Goal: Task Accomplishment & Management: Manage account settings

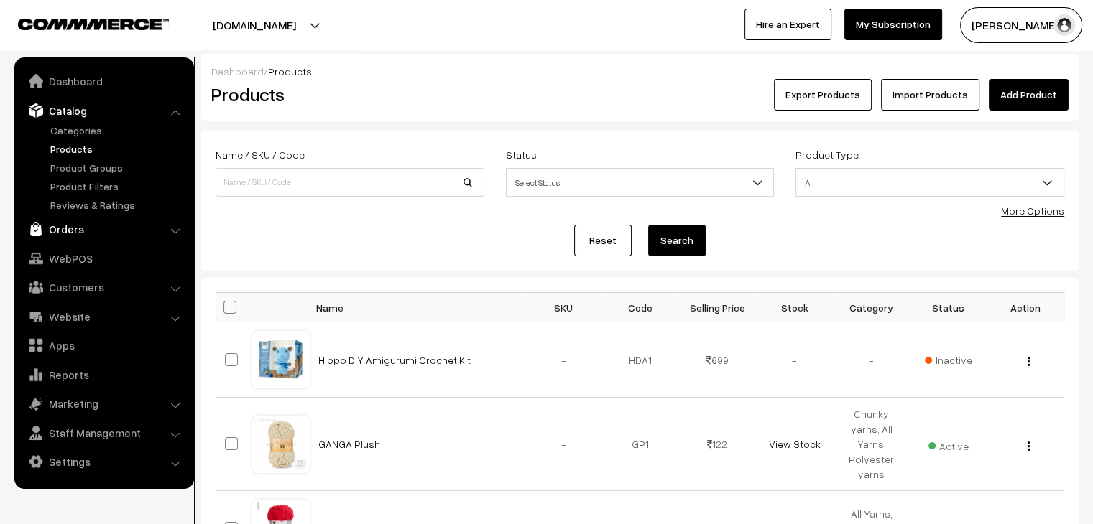
click at [149, 237] on link "Orders" at bounding box center [103, 229] width 171 height 26
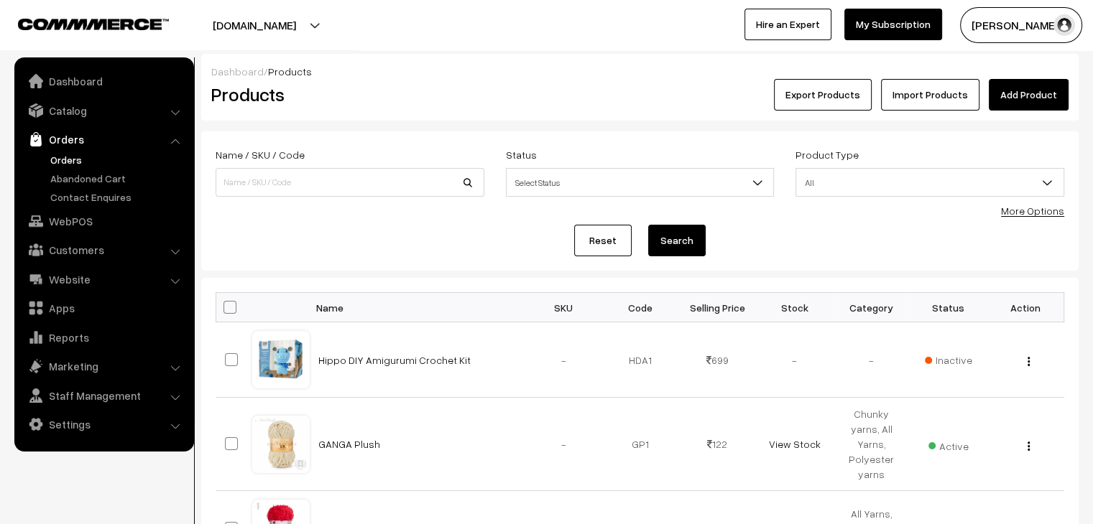
click at [85, 164] on link "Orders" at bounding box center [118, 159] width 142 height 15
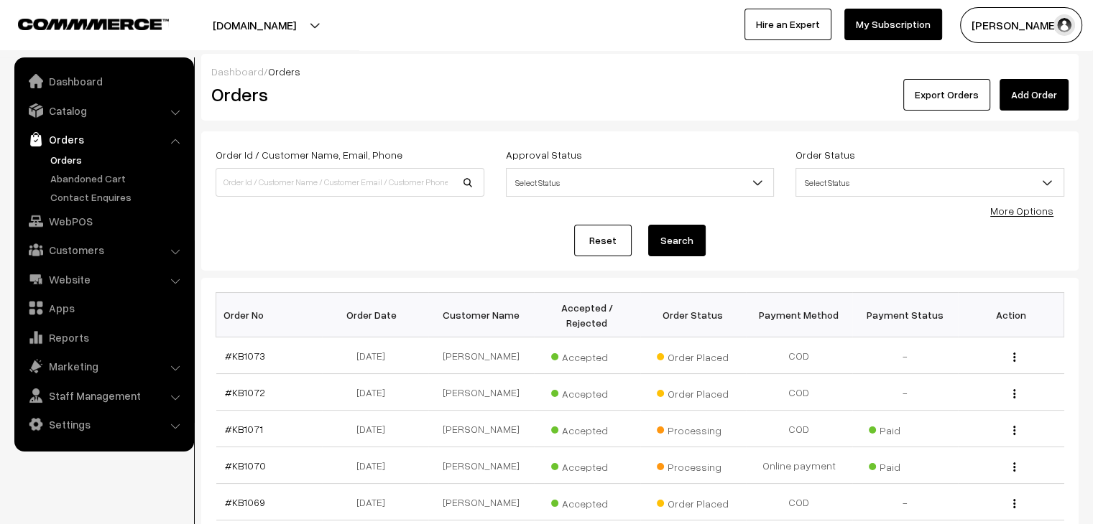
click at [66, 159] on link "Orders" at bounding box center [118, 159] width 142 height 15
click at [94, 177] on link "Abandoned Cart" at bounding box center [118, 178] width 142 height 15
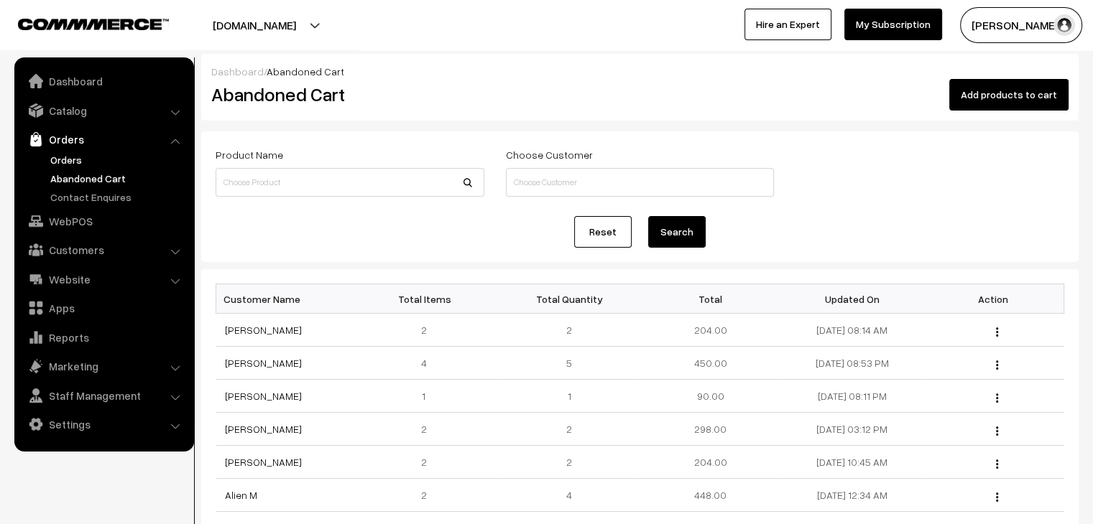
click at [72, 166] on link "Orders" at bounding box center [118, 159] width 142 height 15
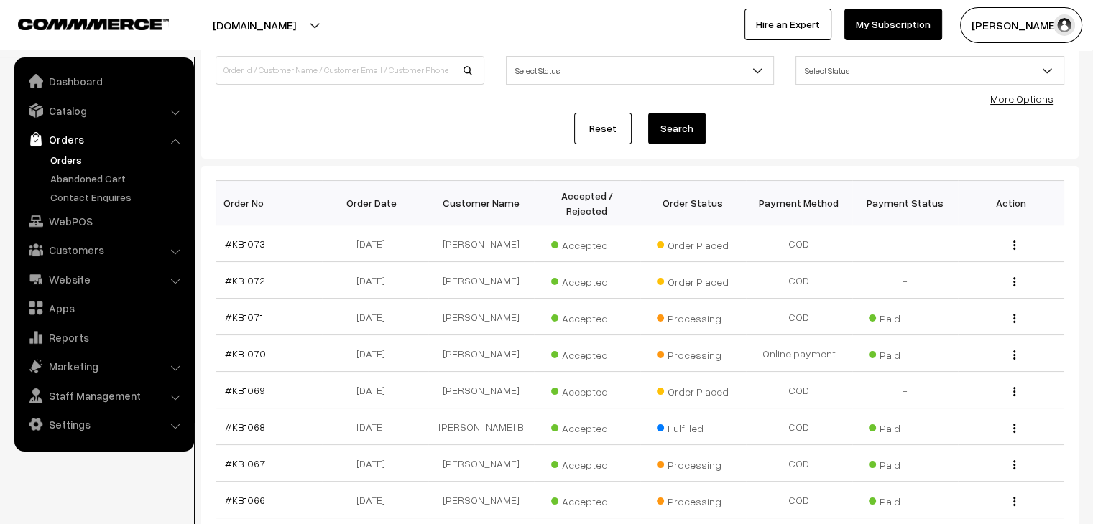
scroll to position [72, 0]
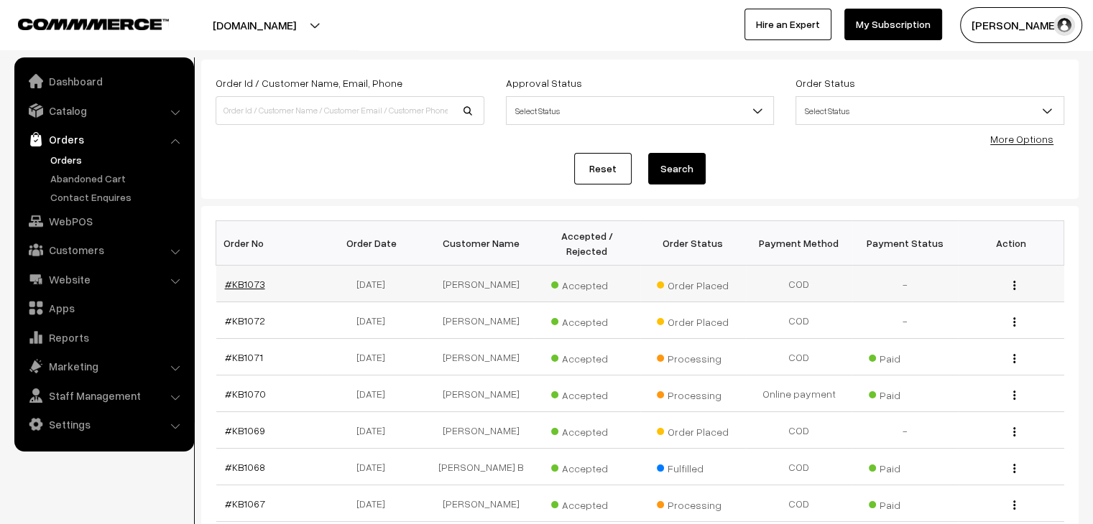
click at [244, 278] on link "#KB1073" at bounding box center [245, 284] width 40 height 12
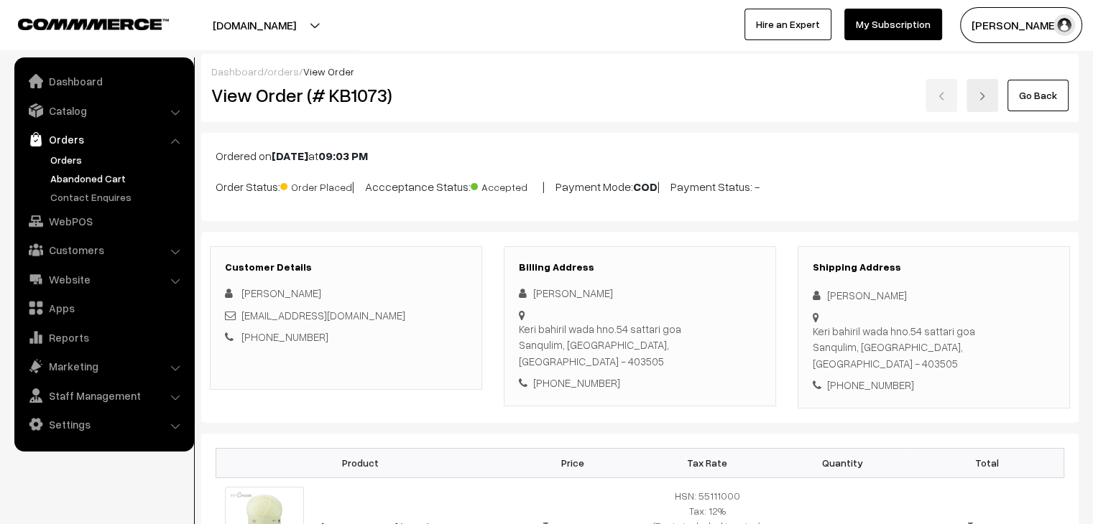
click at [86, 182] on link "Abandoned Cart" at bounding box center [118, 178] width 142 height 15
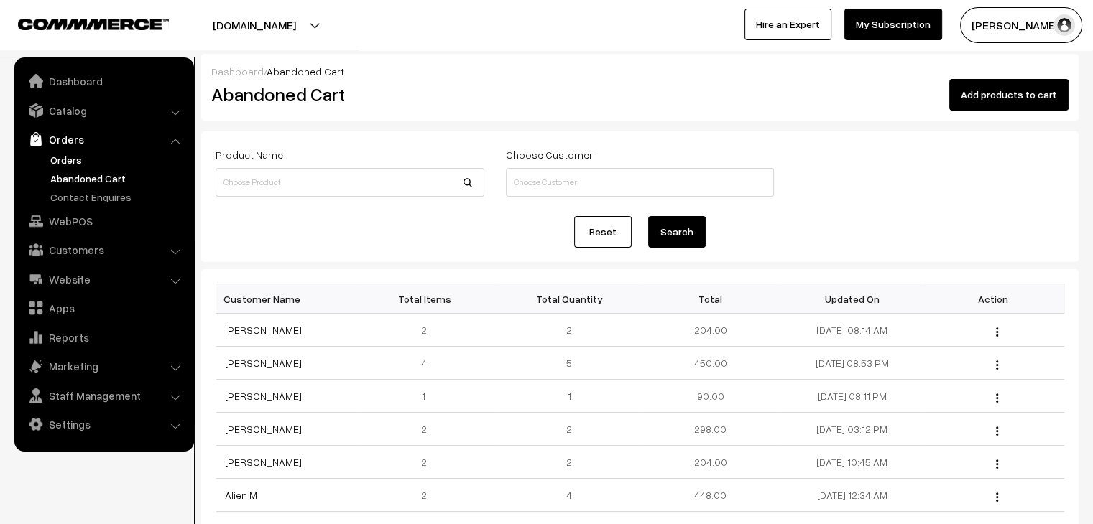
click at [75, 157] on link "Orders" at bounding box center [118, 159] width 142 height 15
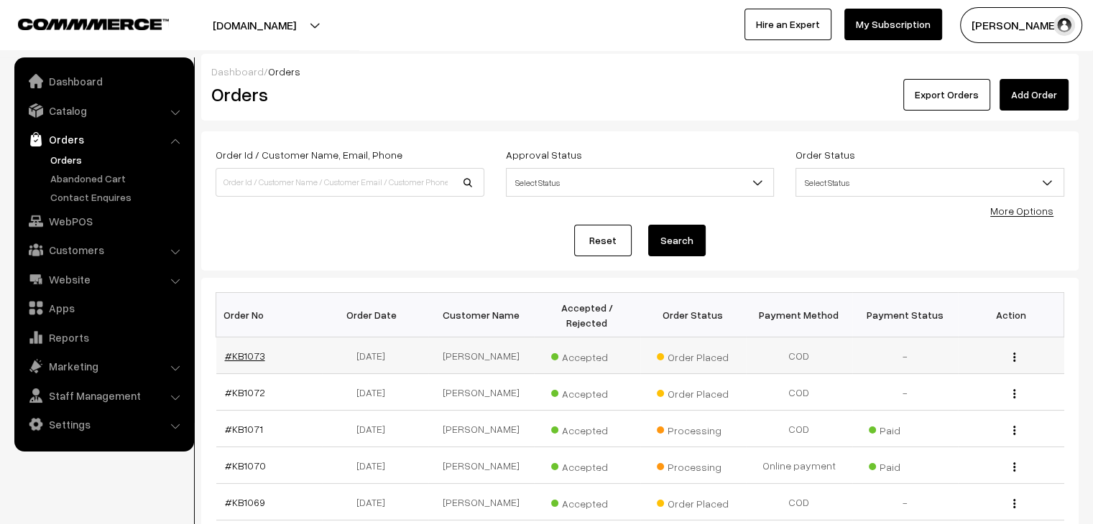
click at [235, 350] on link "#KB1073" at bounding box center [245, 356] width 40 height 12
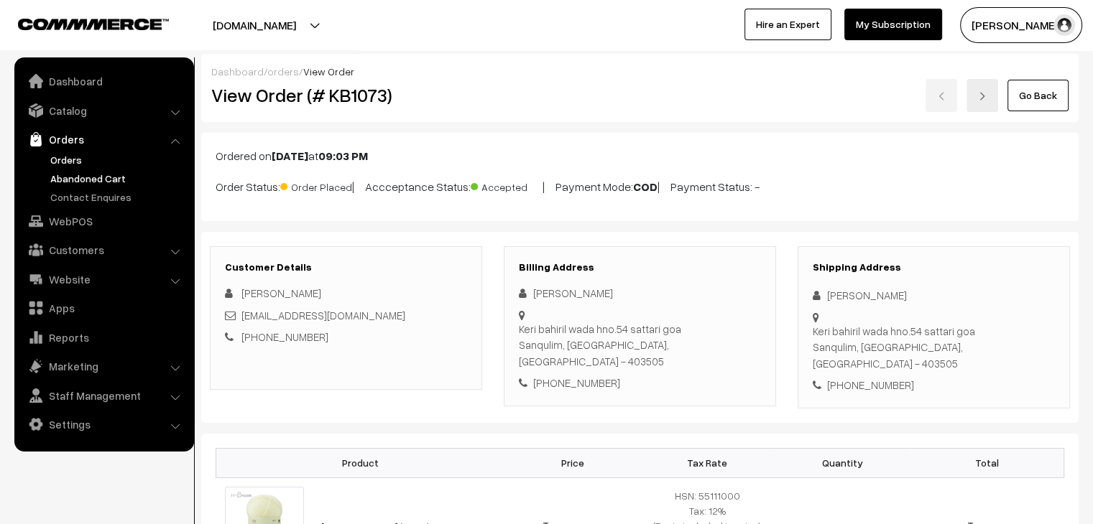
click at [55, 182] on link "Abandoned Cart" at bounding box center [118, 178] width 142 height 15
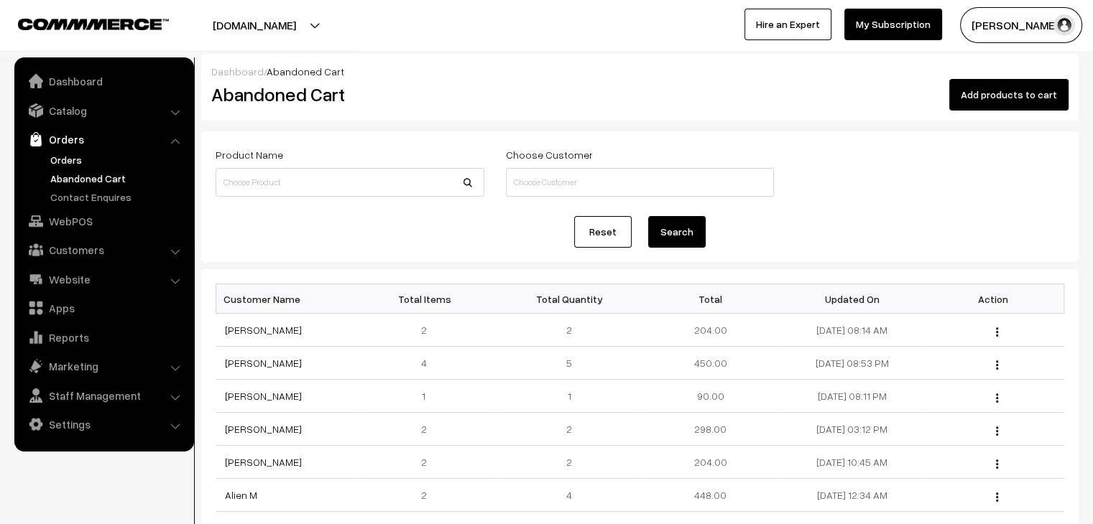
click at [72, 156] on link "Orders" at bounding box center [118, 159] width 142 height 15
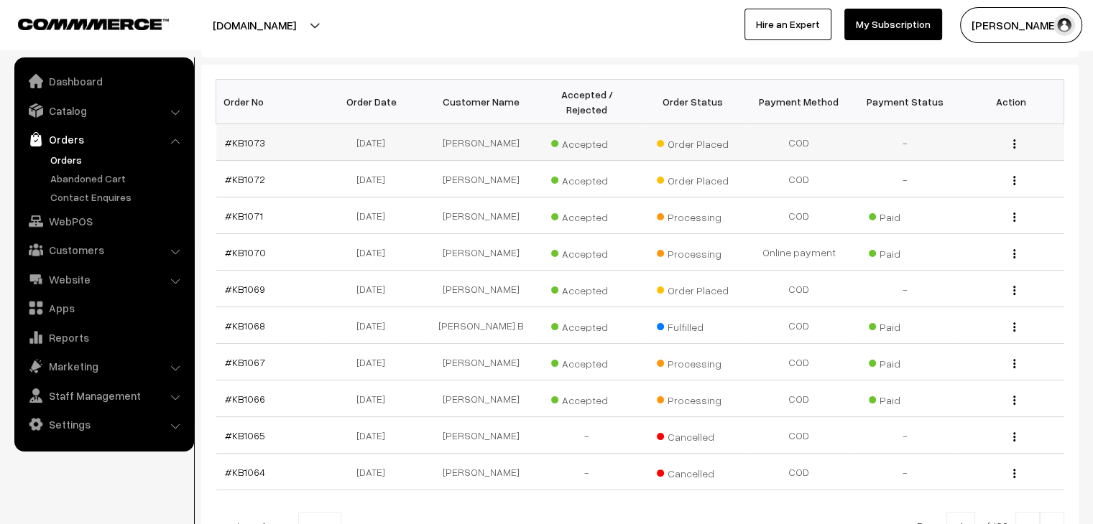
scroll to position [215, 0]
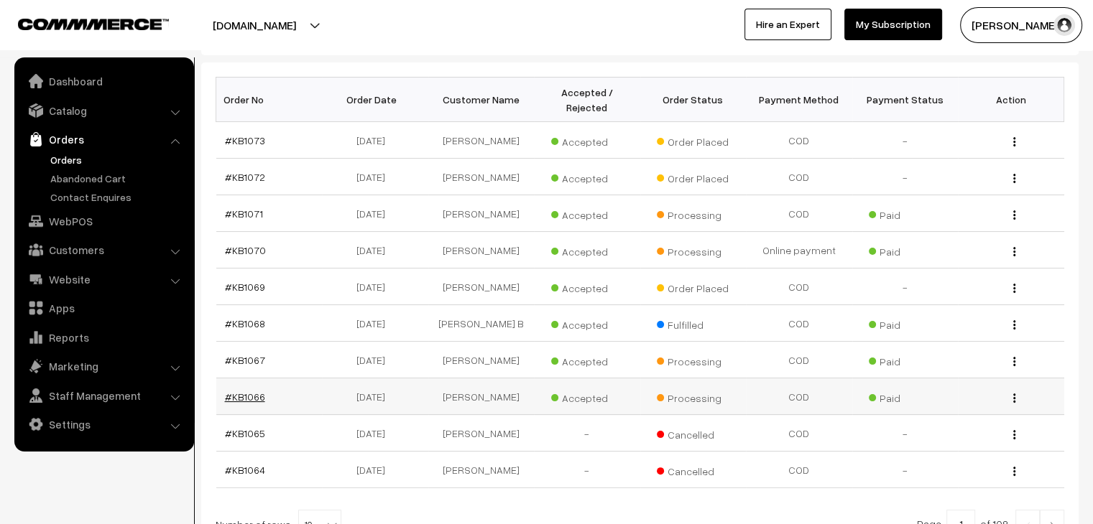
click at [247, 391] on link "#KB1066" at bounding box center [245, 397] width 40 height 12
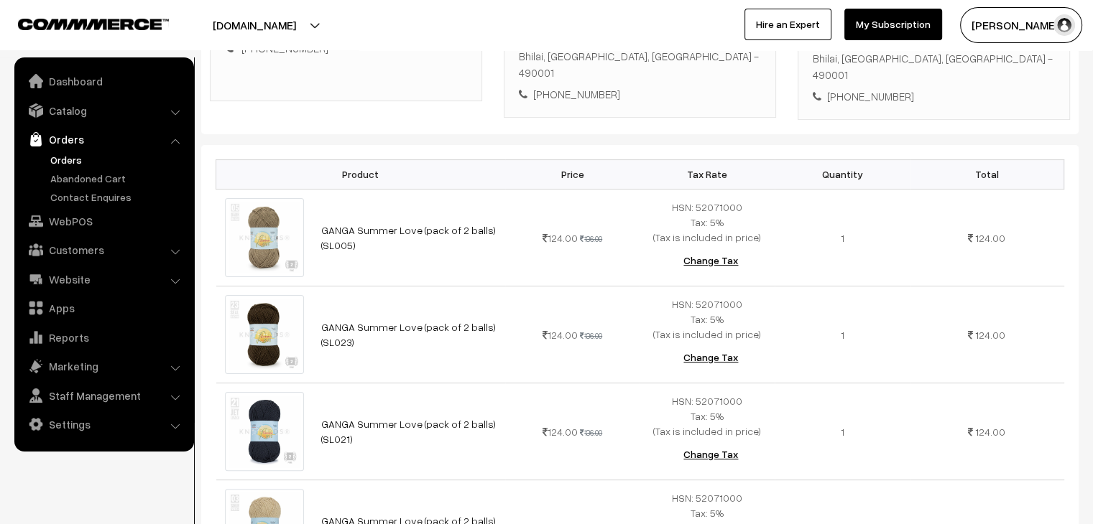
scroll to position [287, 0]
click at [60, 160] on link "Orders" at bounding box center [118, 159] width 142 height 15
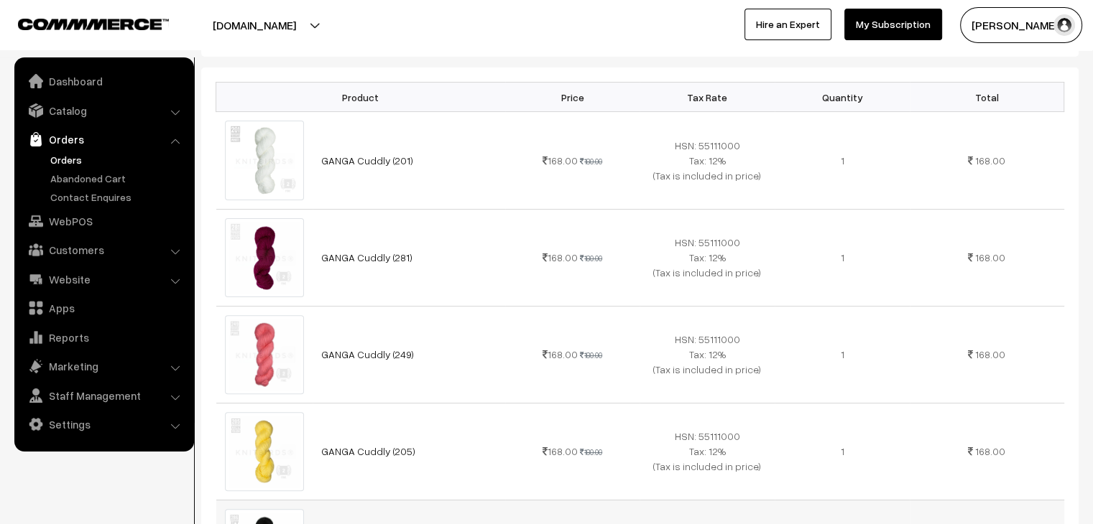
scroll to position [359, 0]
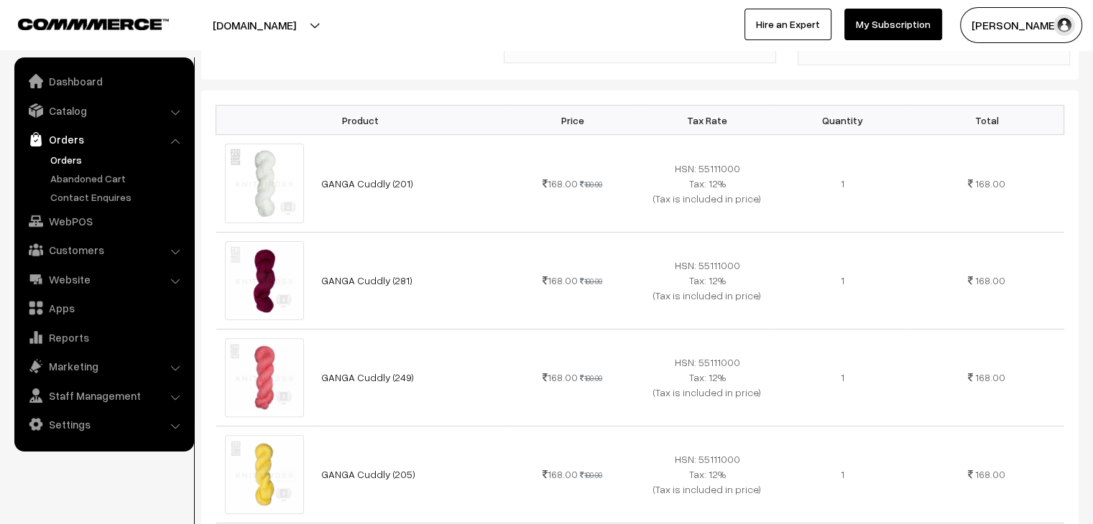
click at [74, 163] on link "Orders" at bounding box center [118, 159] width 142 height 15
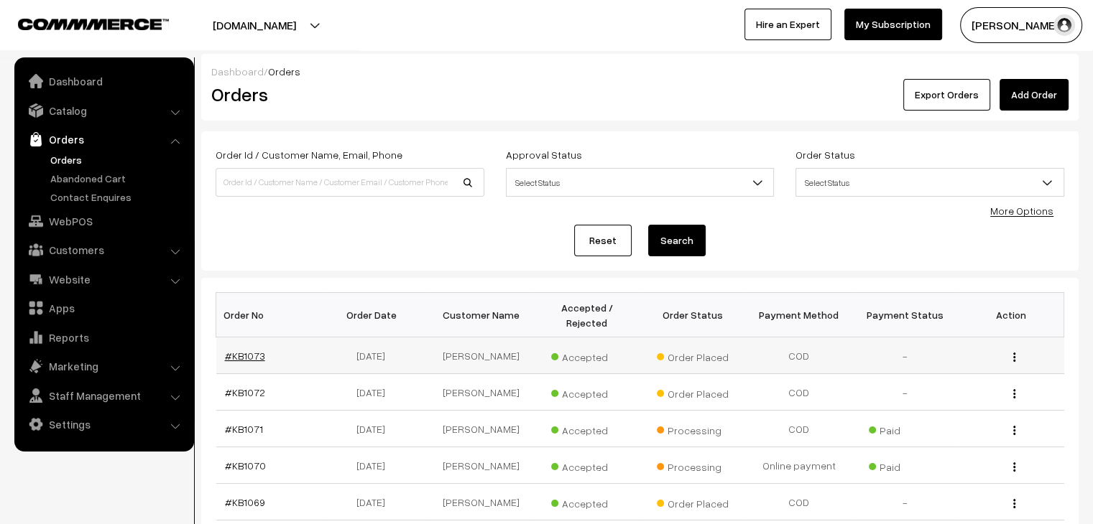
click at [247, 350] on link "#KB1073" at bounding box center [245, 356] width 40 height 12
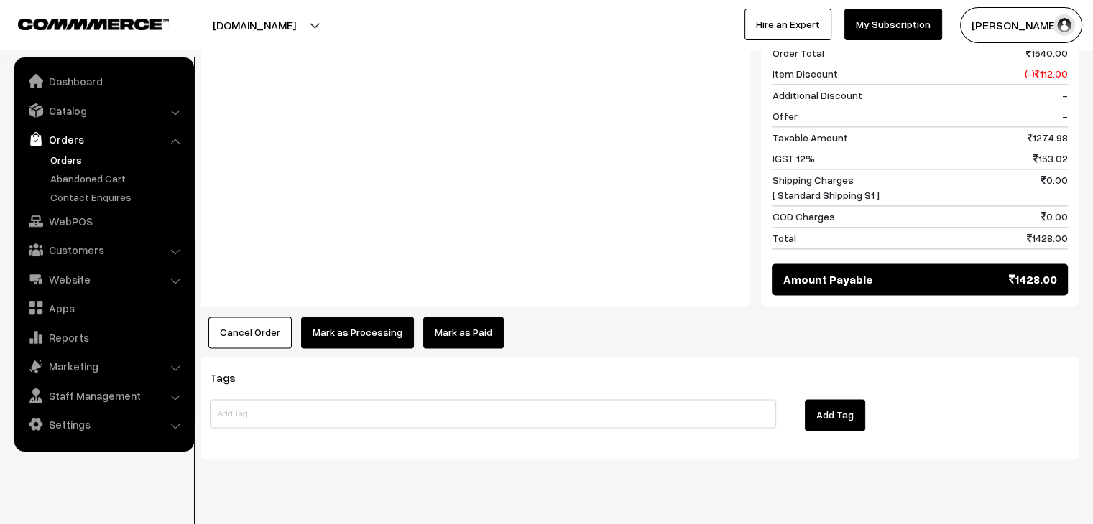
scroll to position [1885, 0]
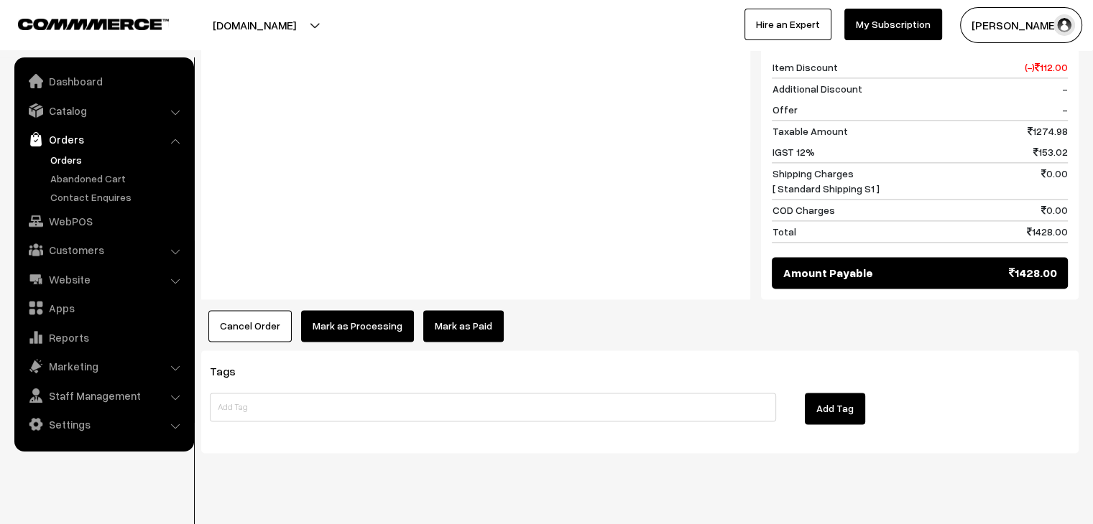
click at [457, 310] on link "Mark as Paid" at bounding box center [463, 326] width 80 height 32
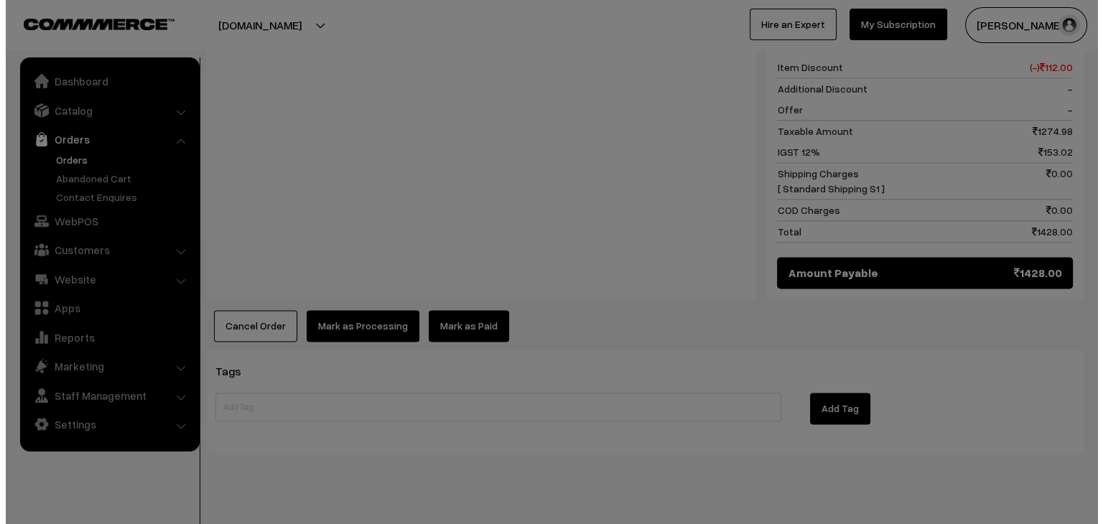
scroll to position [1902, 0]
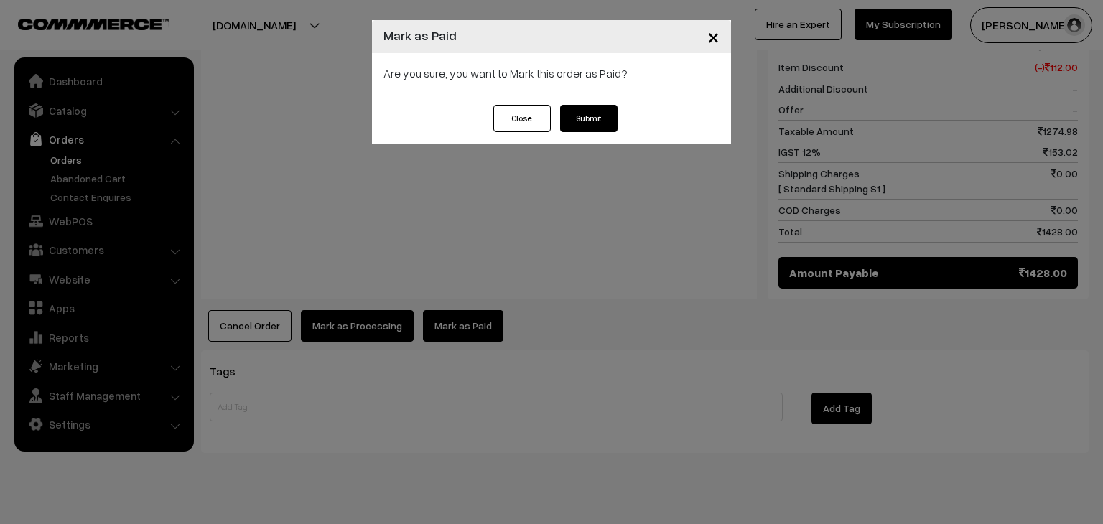
click at [588, 120] on button "Submit" at bounding box center [588, 118] width 57 height 27
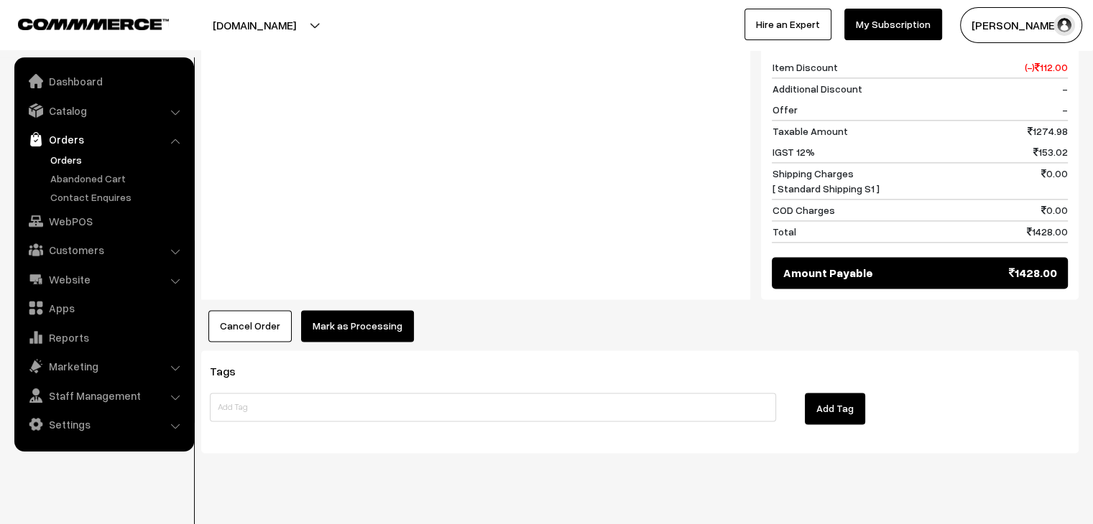
click at [365, 311] on button "Mark as Processing" at bounding box center [357, 326] width 113 height 32
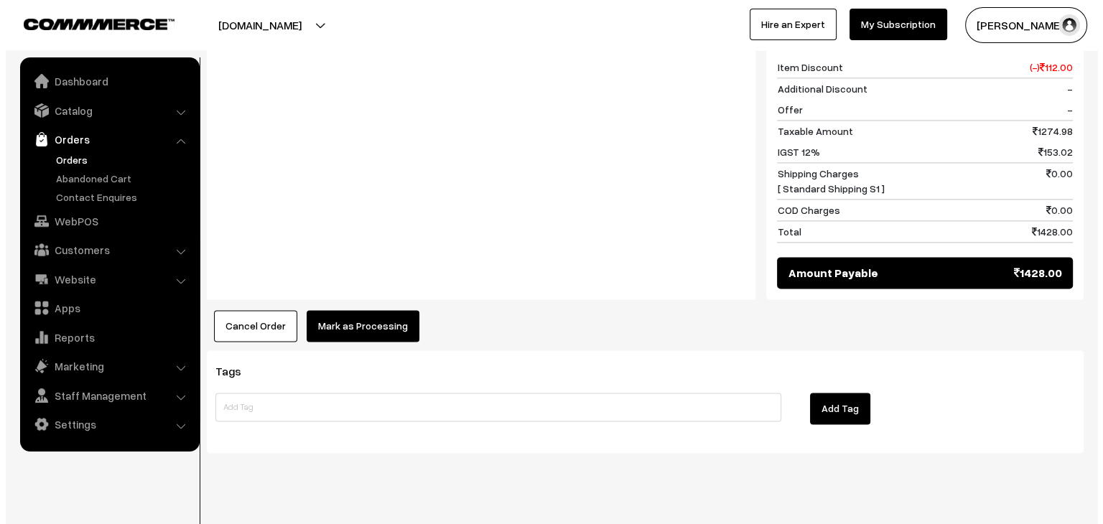
scroll to position [1902, 0]
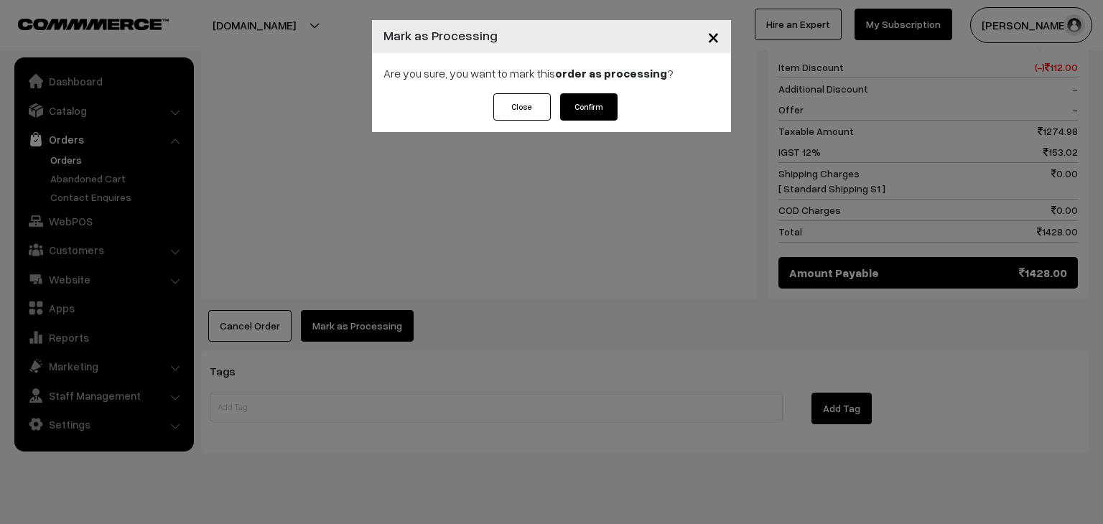
click at [589, 106] on button "Confirm" at bounding box center [588, 106] width 57 height 27
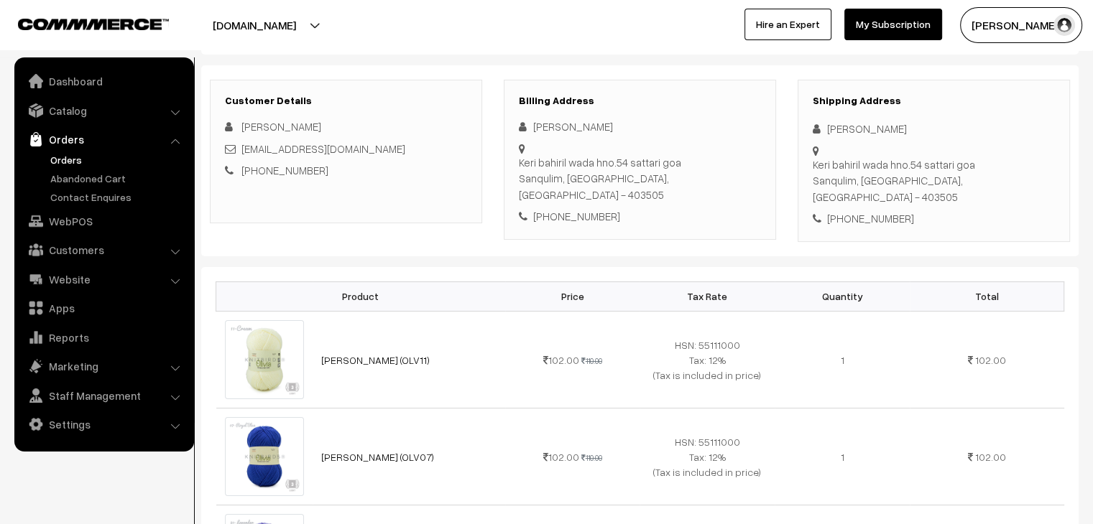
scroll to position [72, 0]
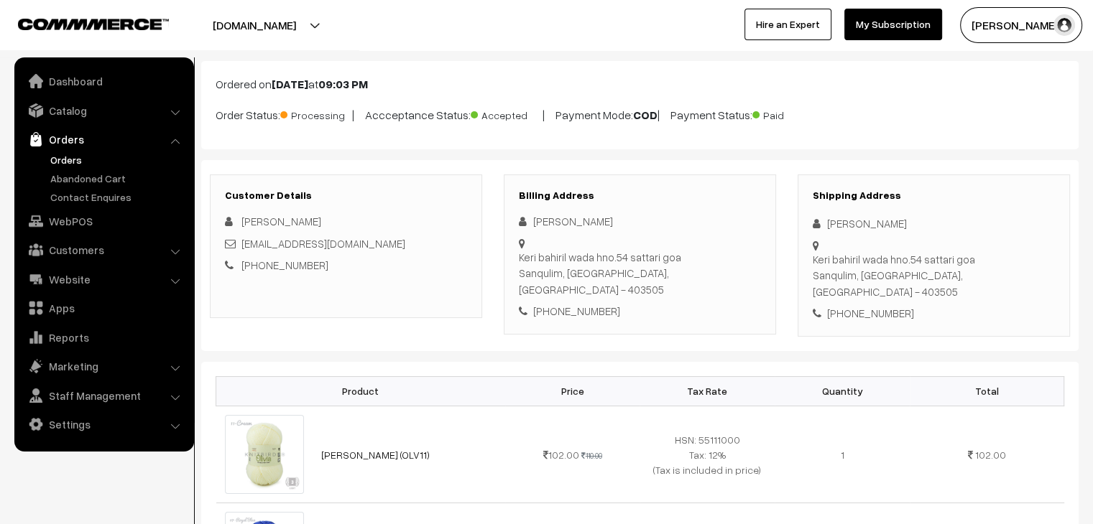
click at [63, 162] on link "Orders" at bounding box center [118, 159] width 142 height 15
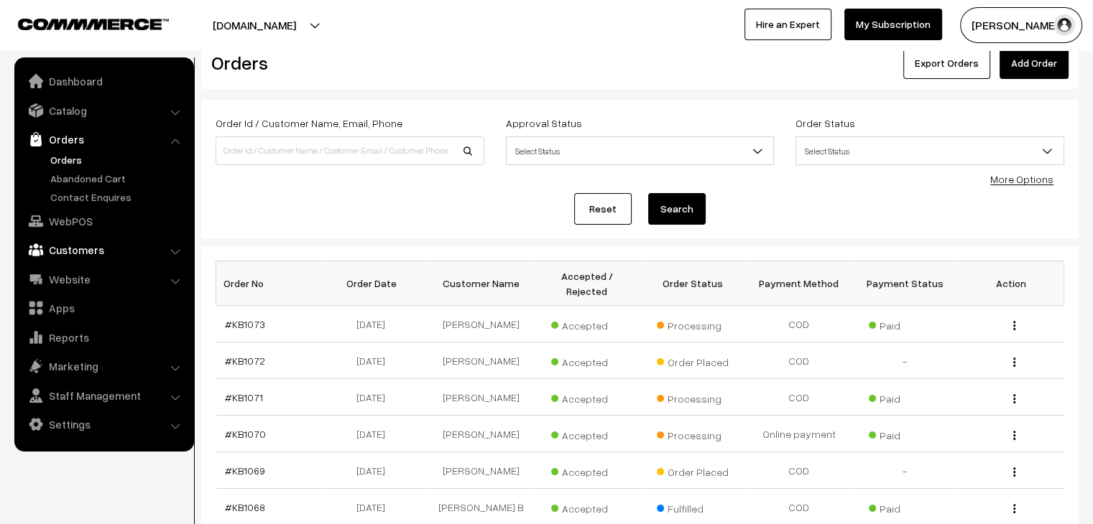
scroll to position [72, 0]
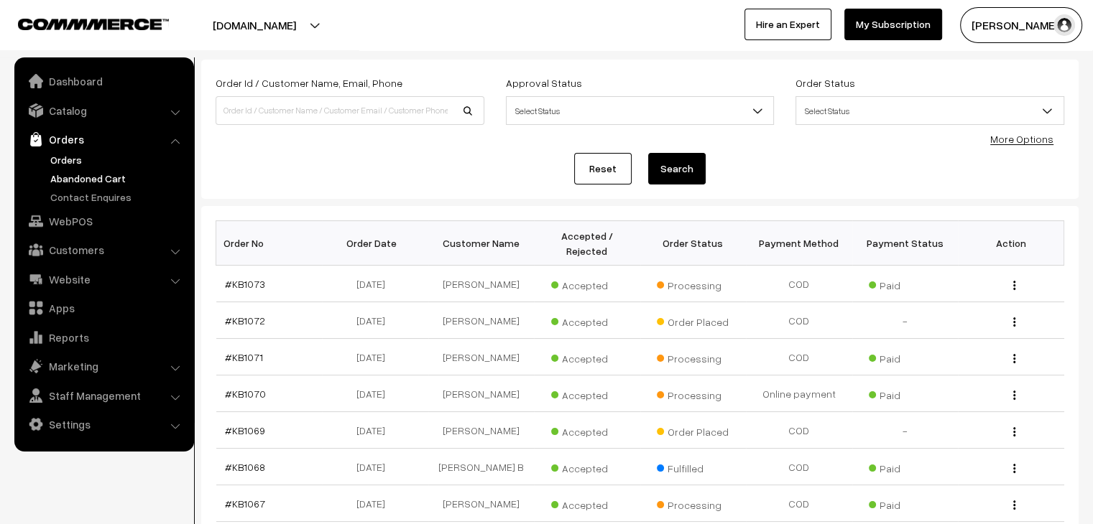
click at [60, 185] on link "Abandoned Cart" at bounding box center [118, 178] width 142 height 15
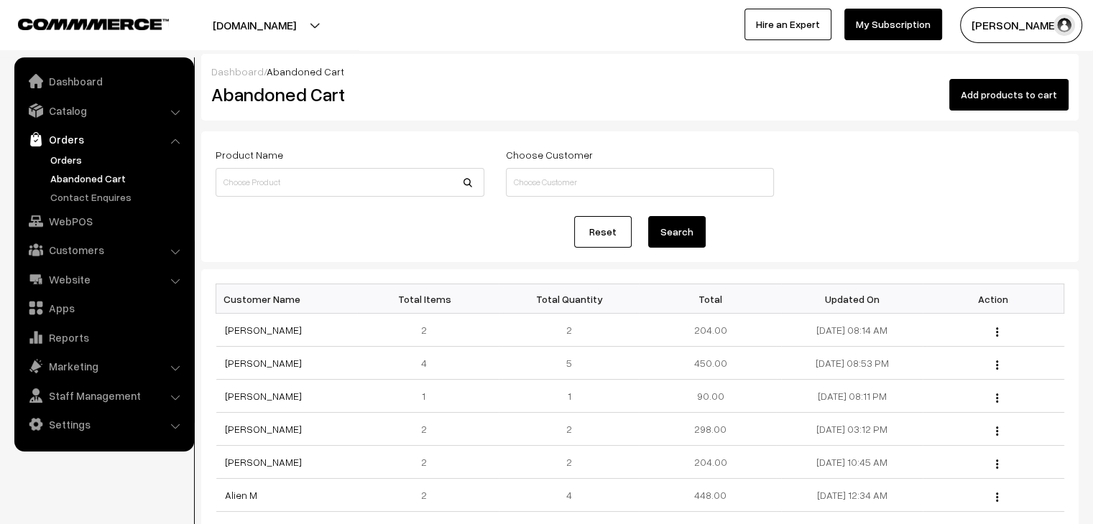
click at [66, 153] on link "Orders" at bounding box center [118, 159] width 142 height 15
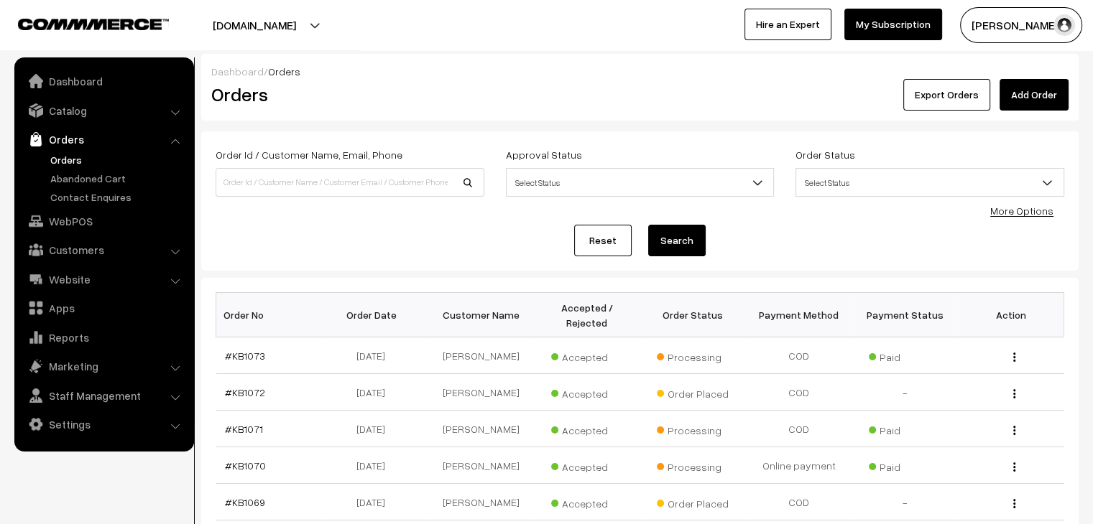
click at [63, 158] on link "Orders" at bounding box center [118, 159] width 142 height 15
click at [78, 181] on link "Abandoned Cart" at bounding box center [118, 178] width 142 height 15
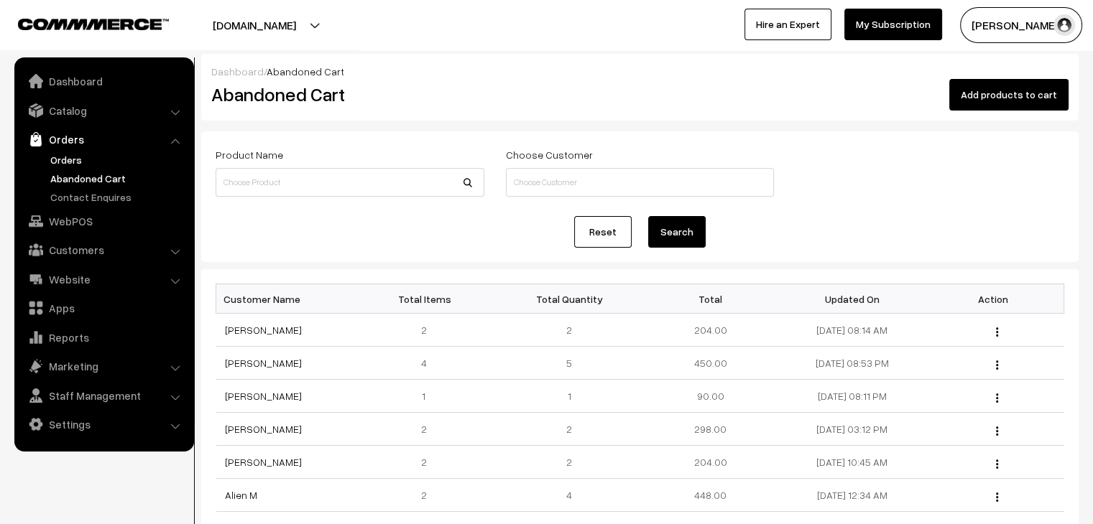
click at [55, 154] on link "Orders" at bounding box center [118, 159] width 142 height 15
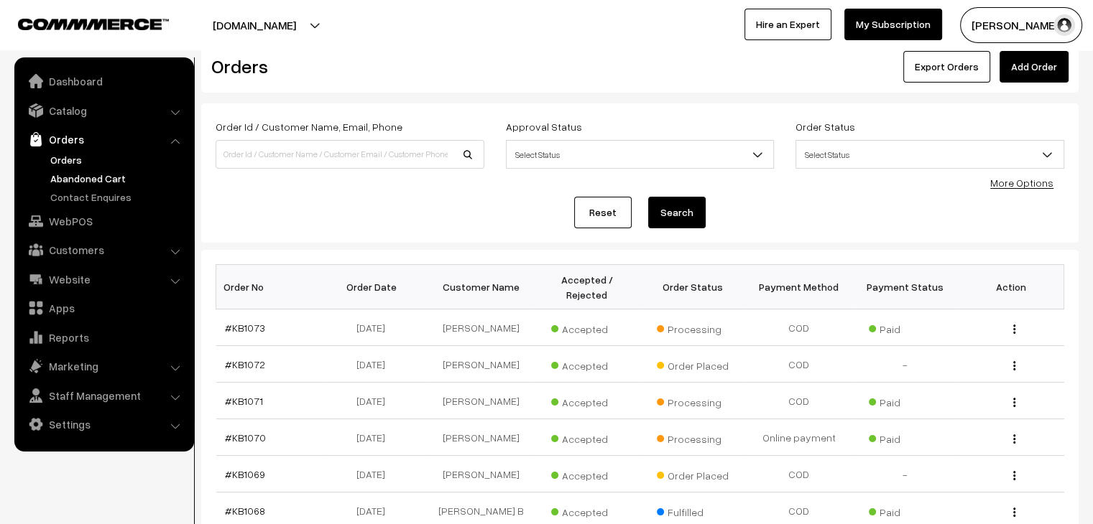
scroll to position [343, 0]
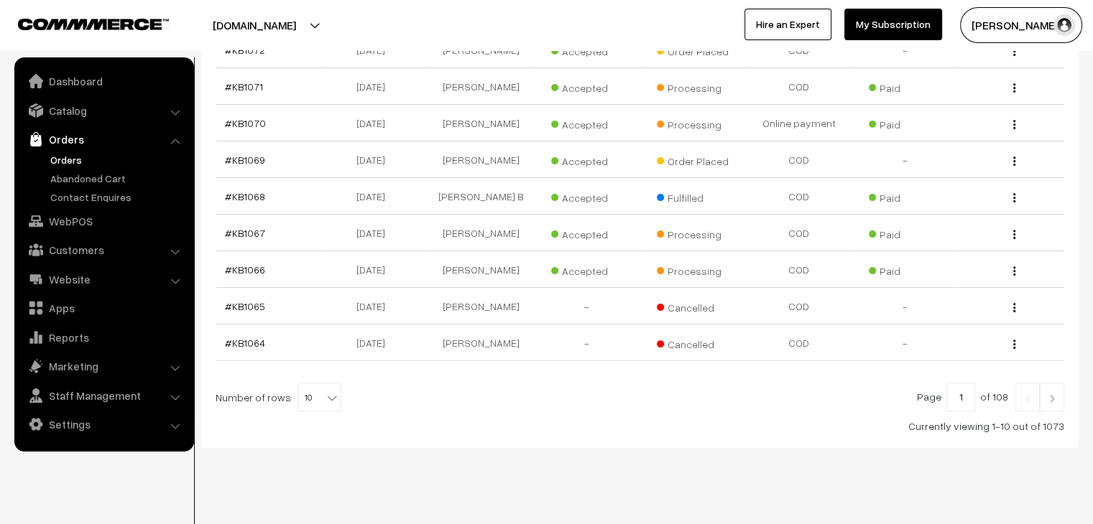
click at [325, 391] on b at bounding box center [332, 398] width 14 height 14
select select "100"
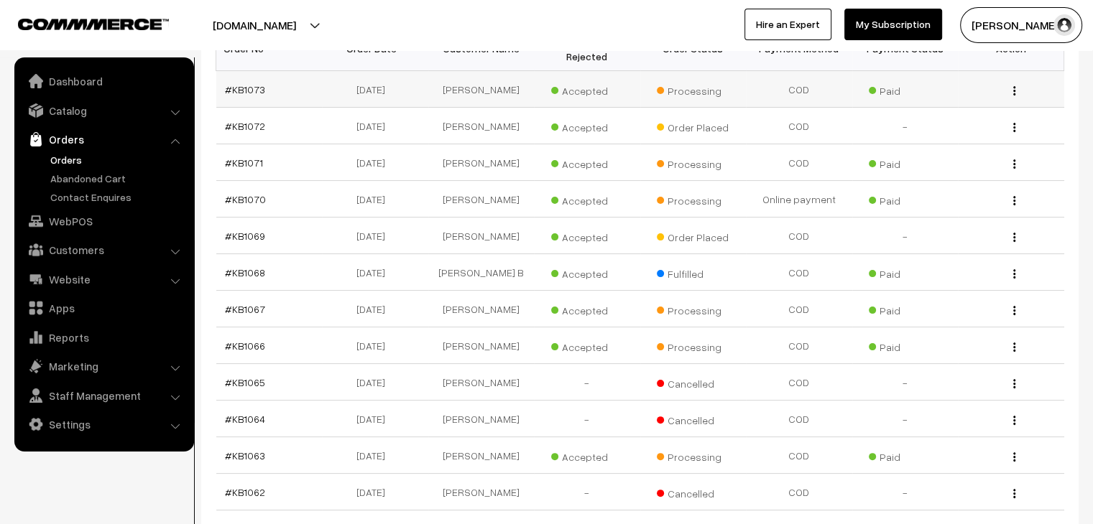
scroll to position [359, 0]
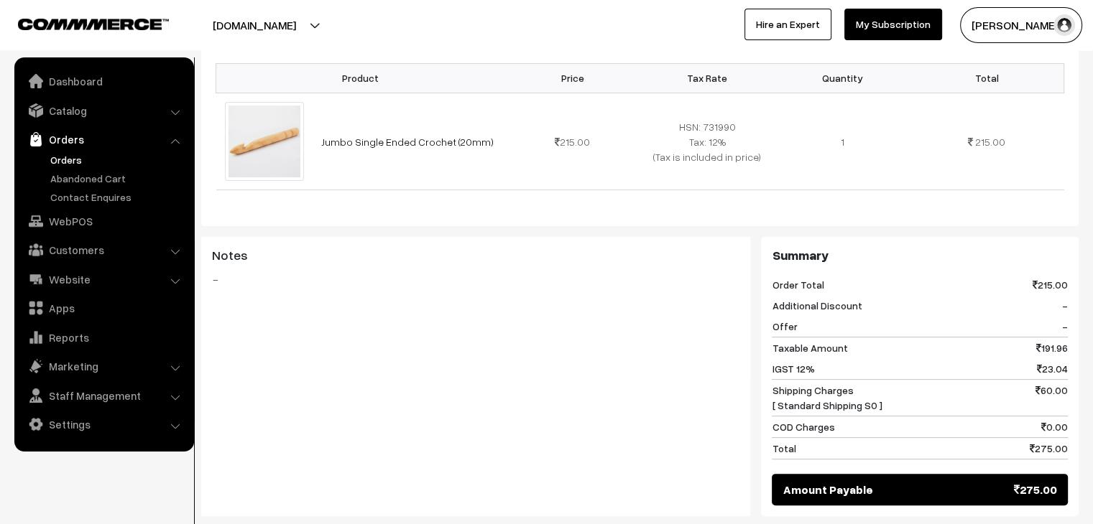
scroll to position [431, 0]
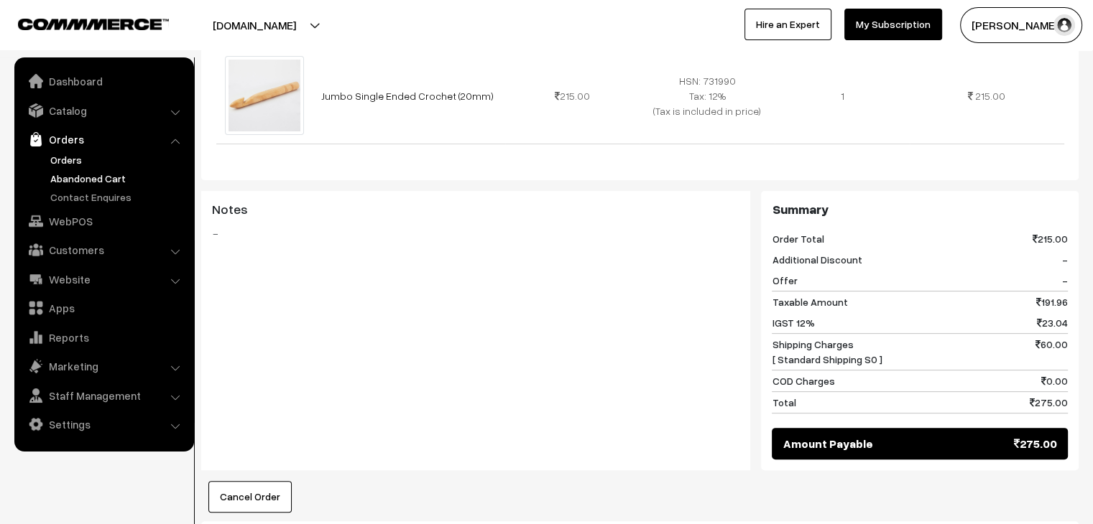
click at [93, 179] on link "Abandoned Cart" at bounding box center [118, 178] width 142 height 15
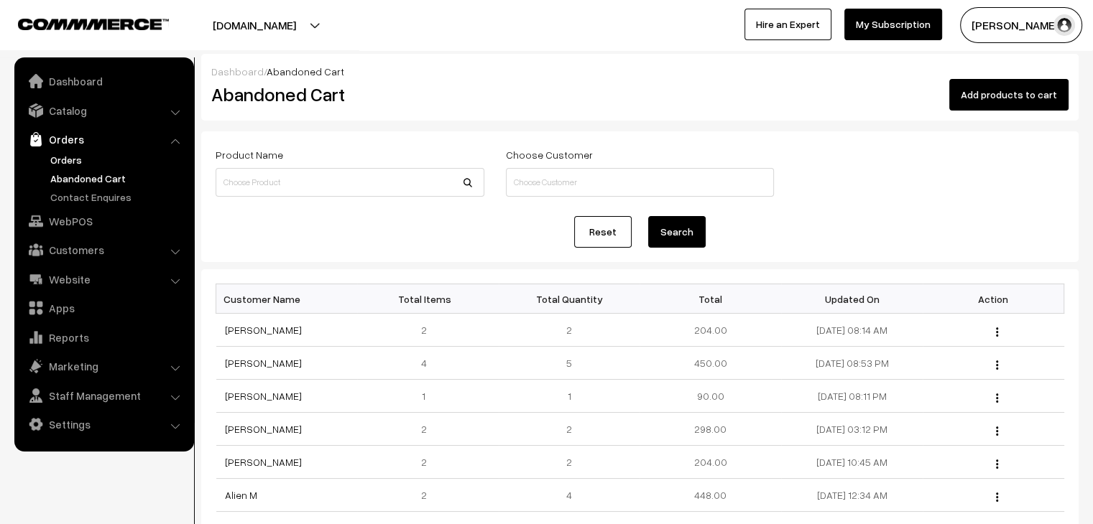
click at [72, 164] on link "Orders" at bounding box center [118, 159] width 142 height 15
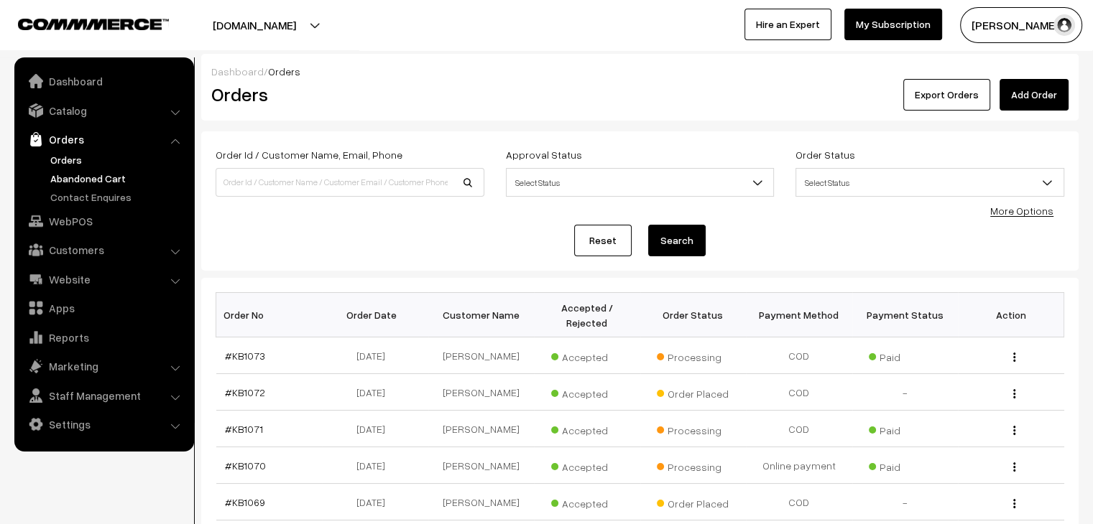
click at [87, 179] on link "Abandoned Cart" at bounding box center [118, 178] width 142 height 15
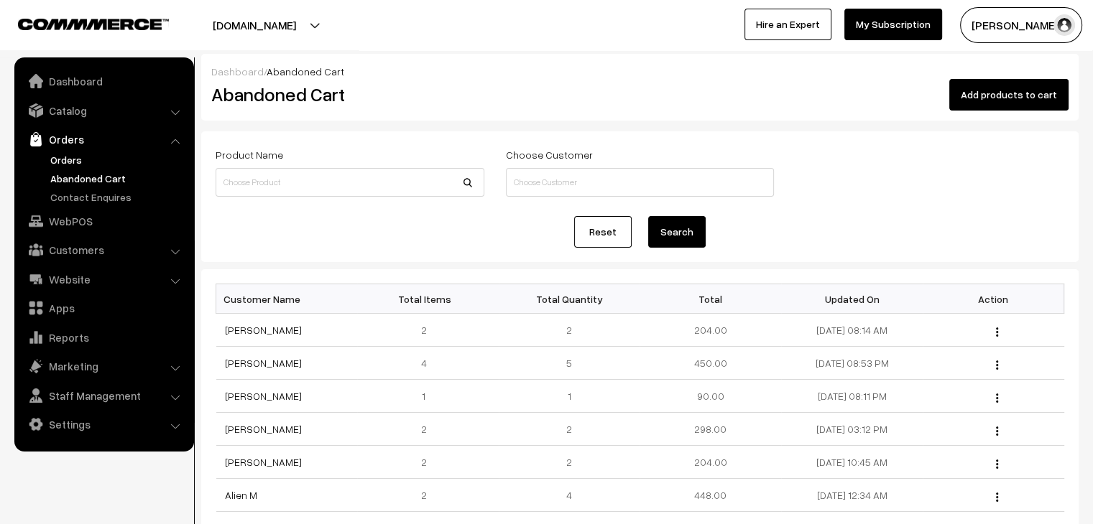
click at [66, 156] on link "Orders" at bounding box center [118, 159] width 142 height 15
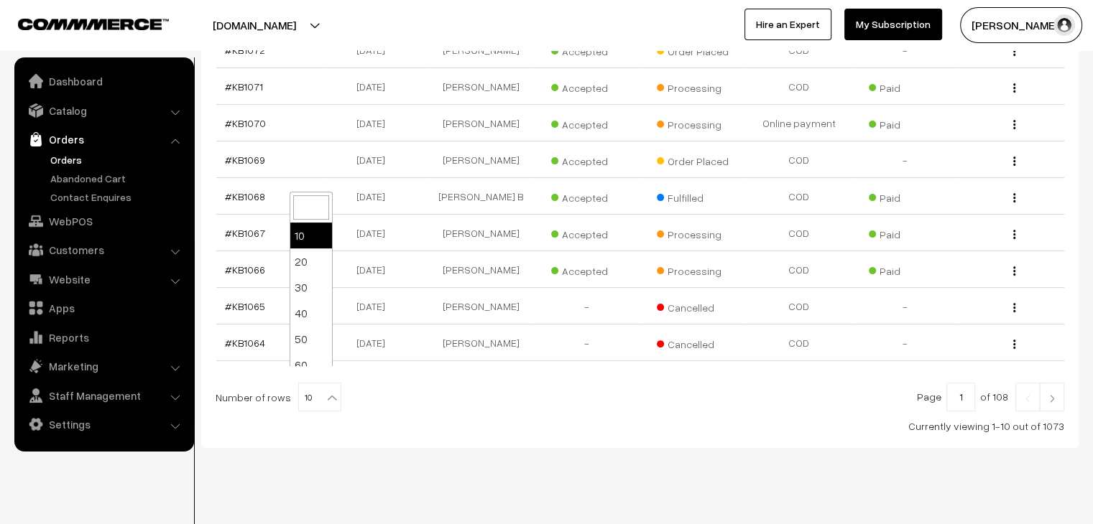
drag, startPoint x: 317, startPoint y: 386, endPoint x: 314, endPoint y: 380, distance: 7.4
click at [325, 391] on b at bounding box center [332, 398] width 14 height 14
select select "100"
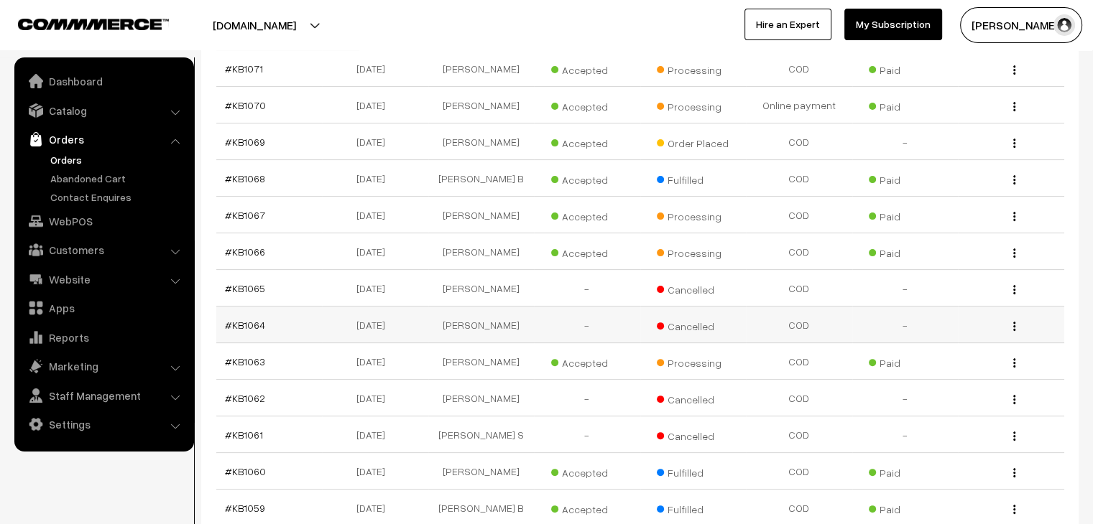
scroll to position [359, 0]
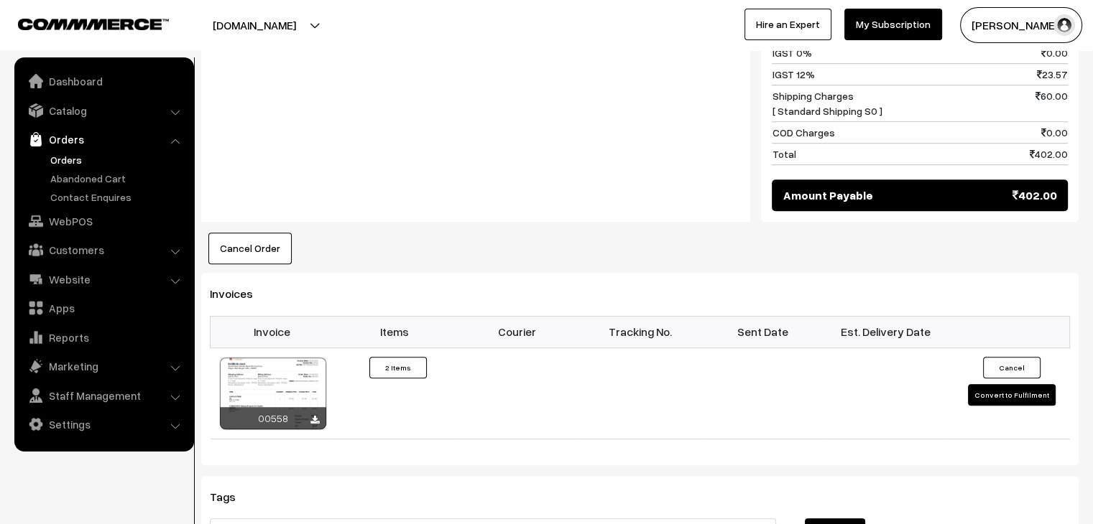
scroll to position [862, 0]
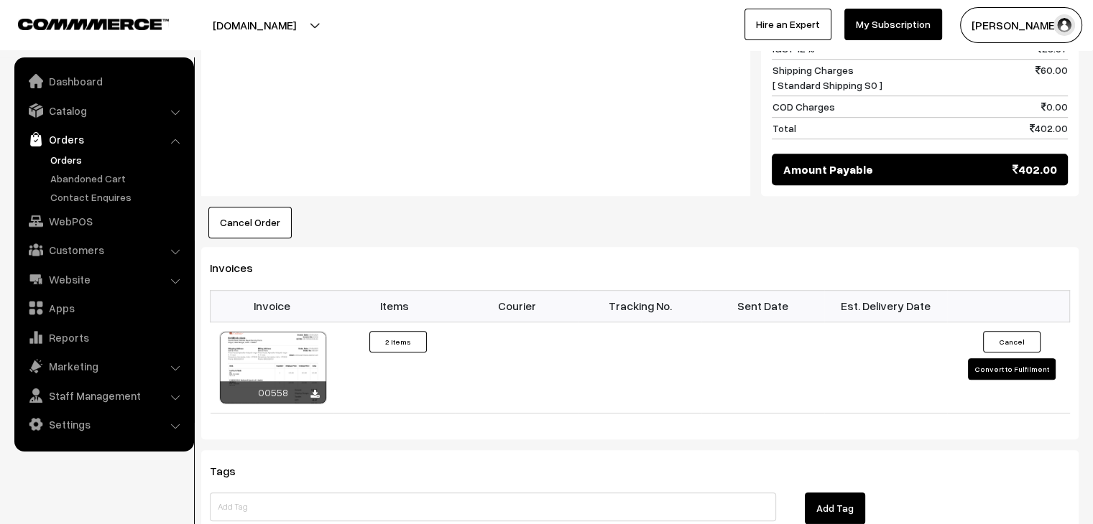
click at [76, 158] on link "Orders" at bounding box center [118, 159] width 142 height 15
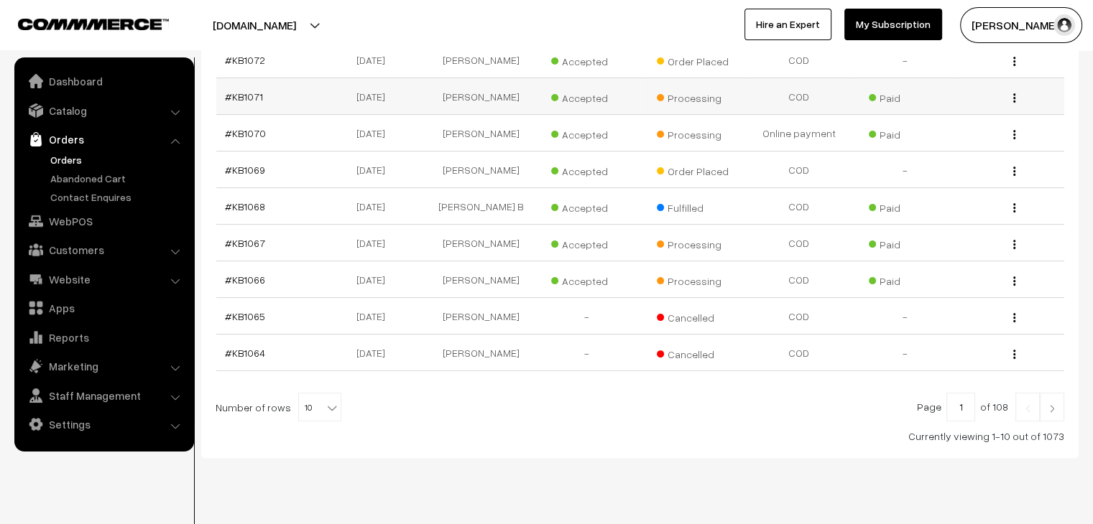
scroll to position [343, 0]
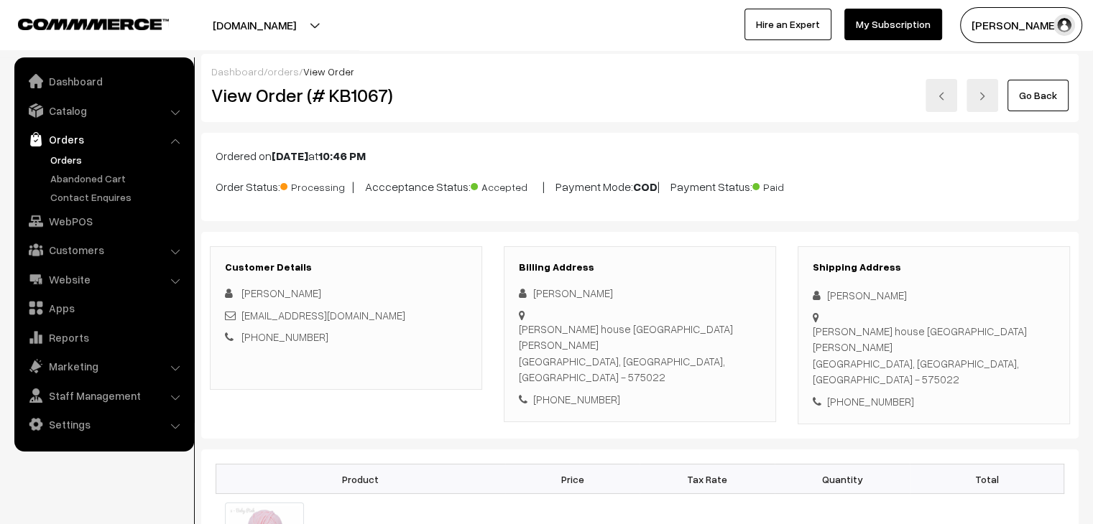
click at [75, 152] on link "Orders" at bounding box center [118, 159] width 142 height 15
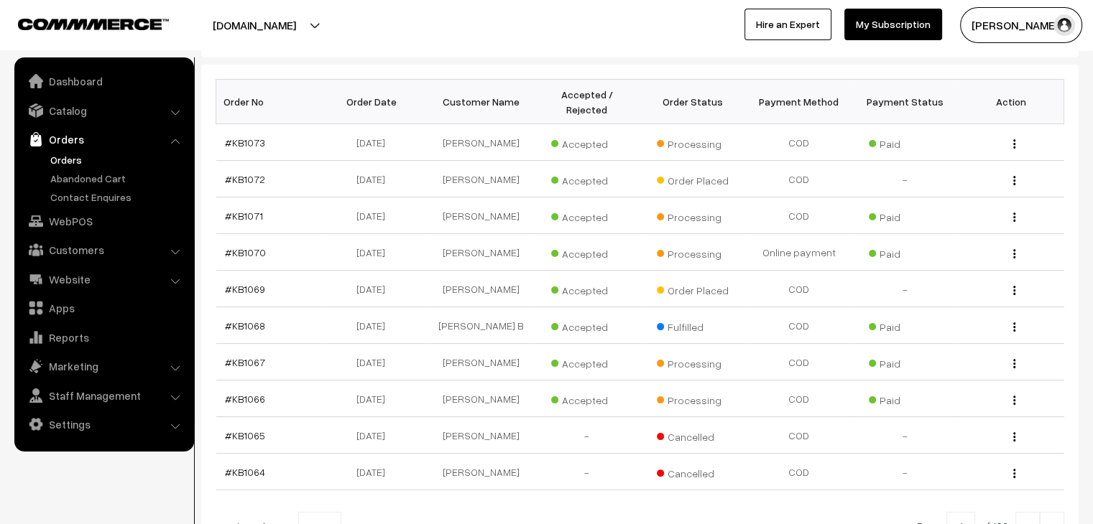
scroll to position [215, 0]
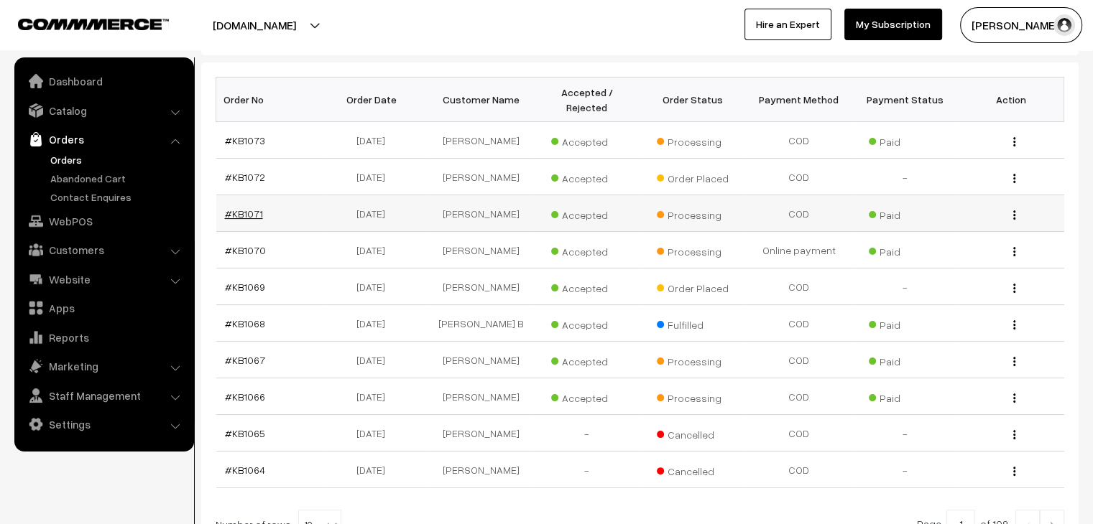
click at [247, 208] on link "#KB1071" at bounding box center [244, 214] width 38 height 12
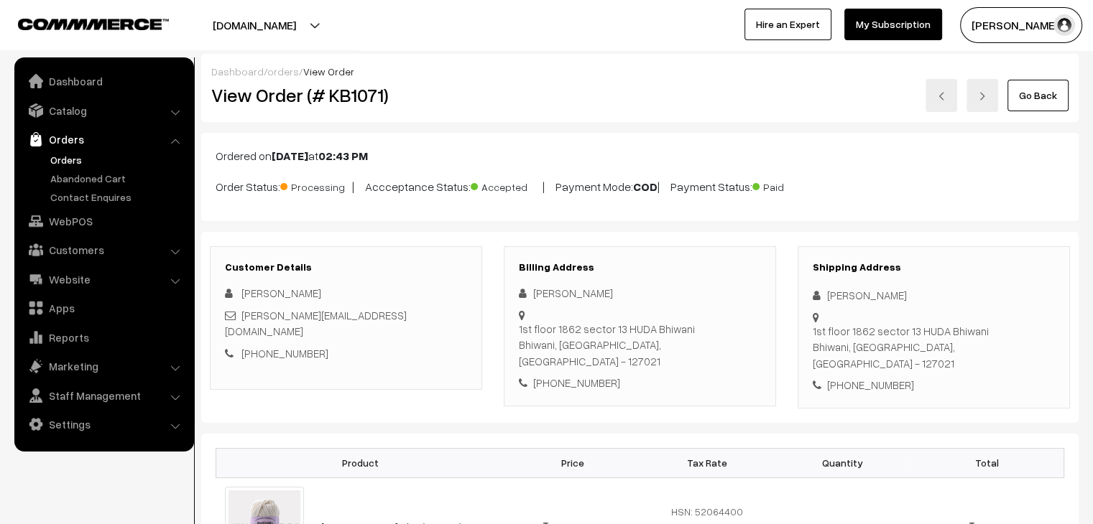
click at [64, 154] on link "Orders" at bounding box center [118, 159] width 142 height 15
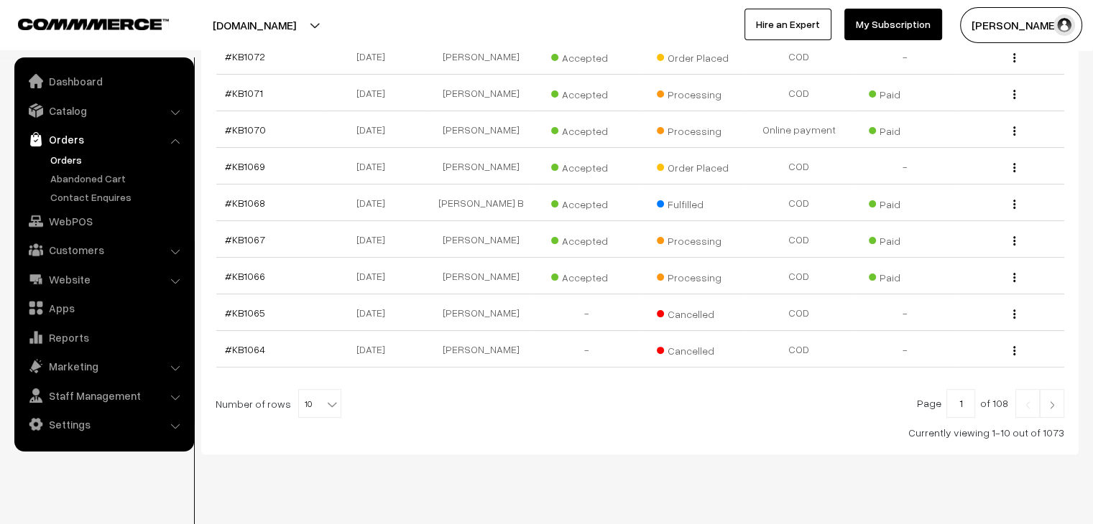
scroll to position [343, 0]
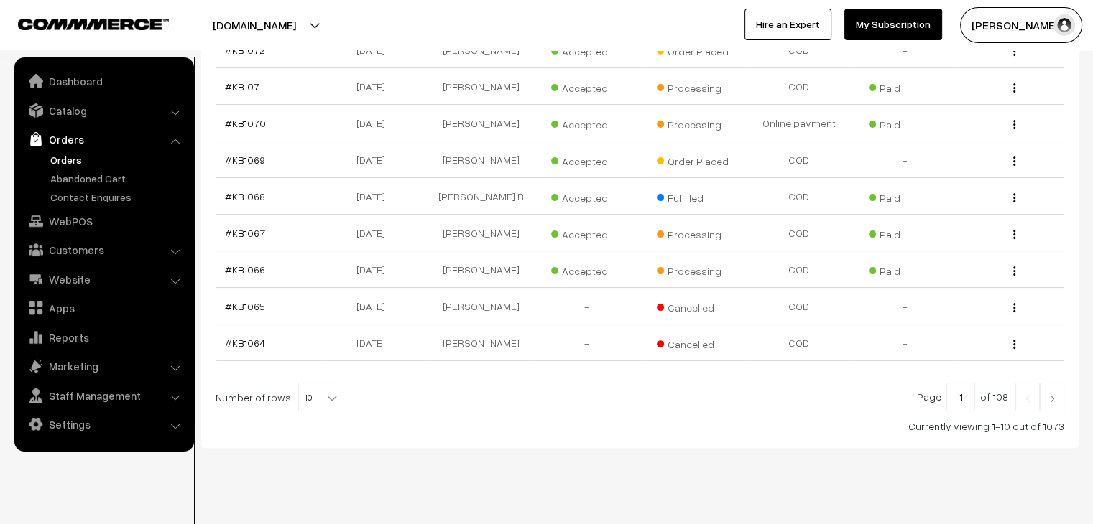
click at [312, 386] on span "10" at bounding box center [320, 398] width 42 height 29
select select "100"
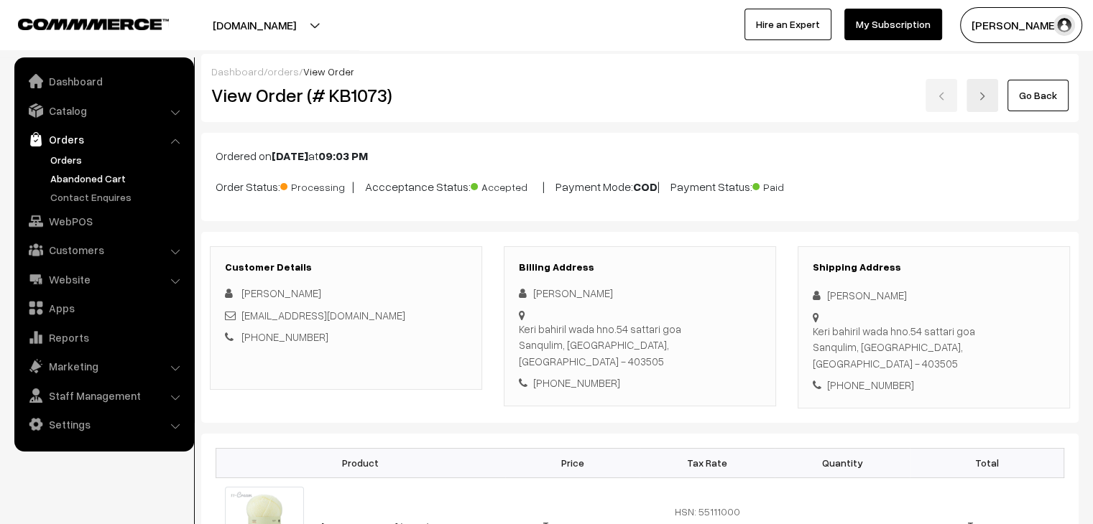
click at [81, 179] on link "Abandoned Cart" at bounding box center [118, 178] width 142 height 15
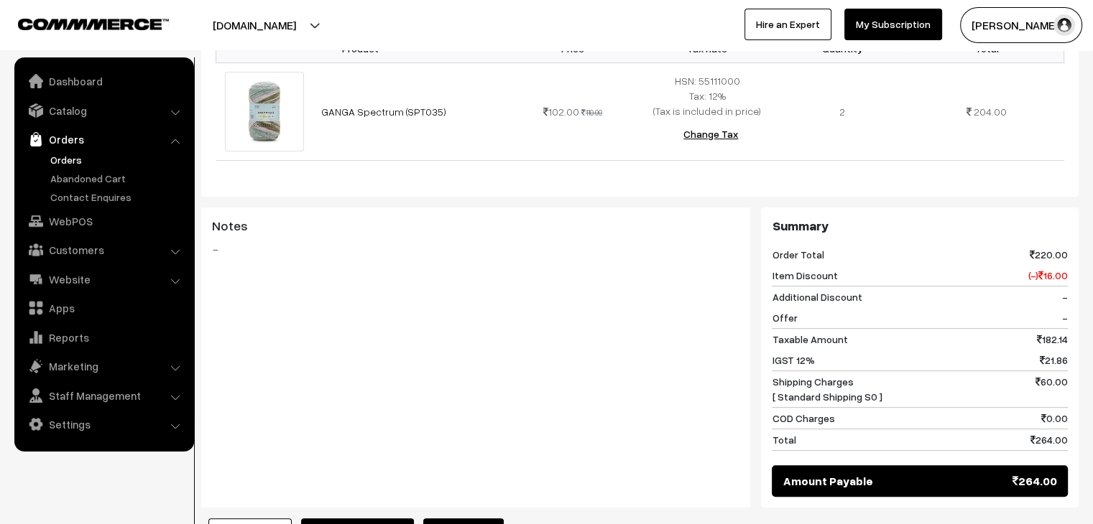
scroll to position [72, 0]
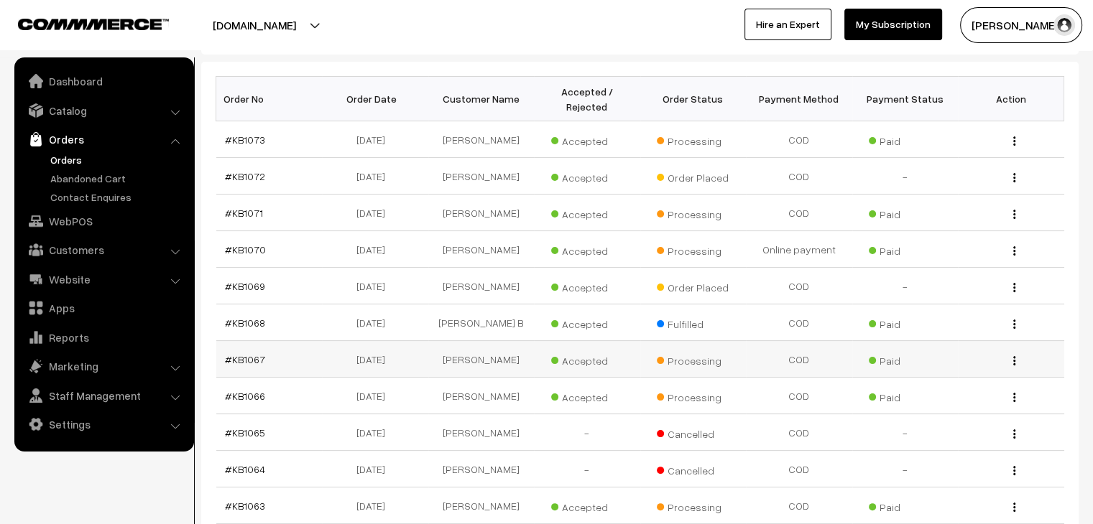
scroll to position [215, 0]
click at [237, 281] on link "#KB1069" at bounding box center [245, 287] width 40 height 12
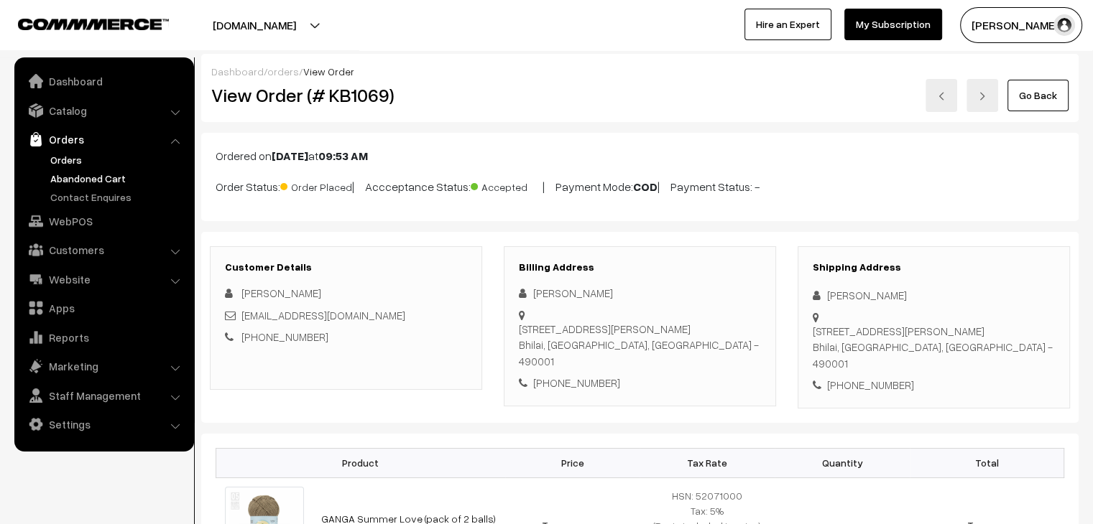
click at [58, 183] on link "Abandoned Cart" at bounding box center [118, 178] width 142 height 15
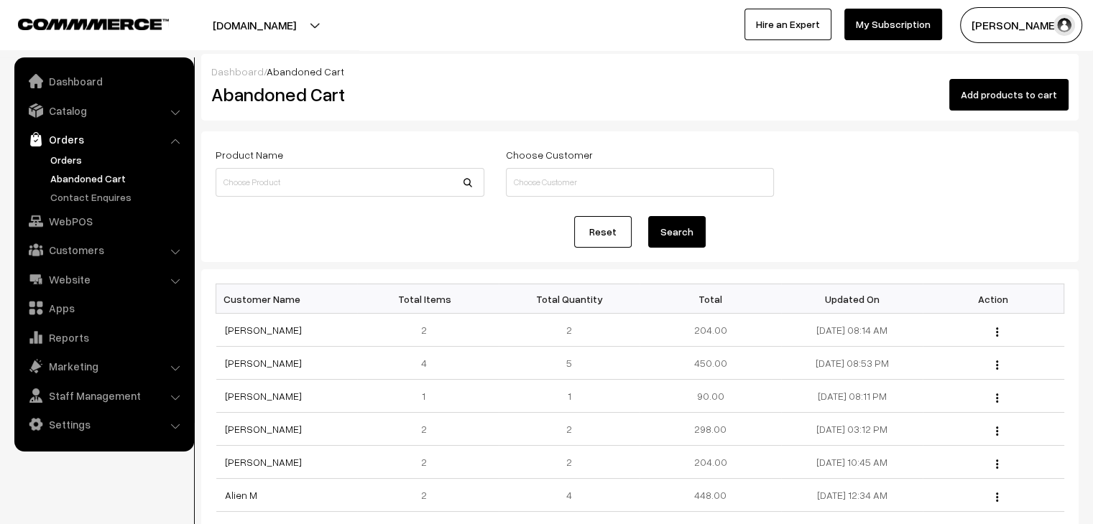
click at [62, 161] on link "Orders" at bounding box center [118, 159] width 142 height 15
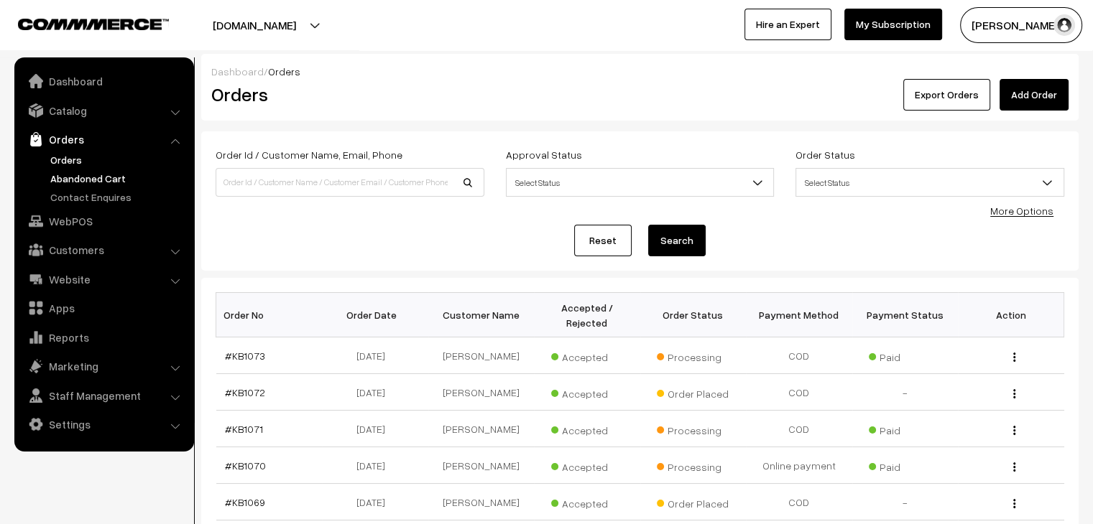
click at [67, 179] on link "Abandoned Cart" at bounding box center [118, 178] width 142 height 15
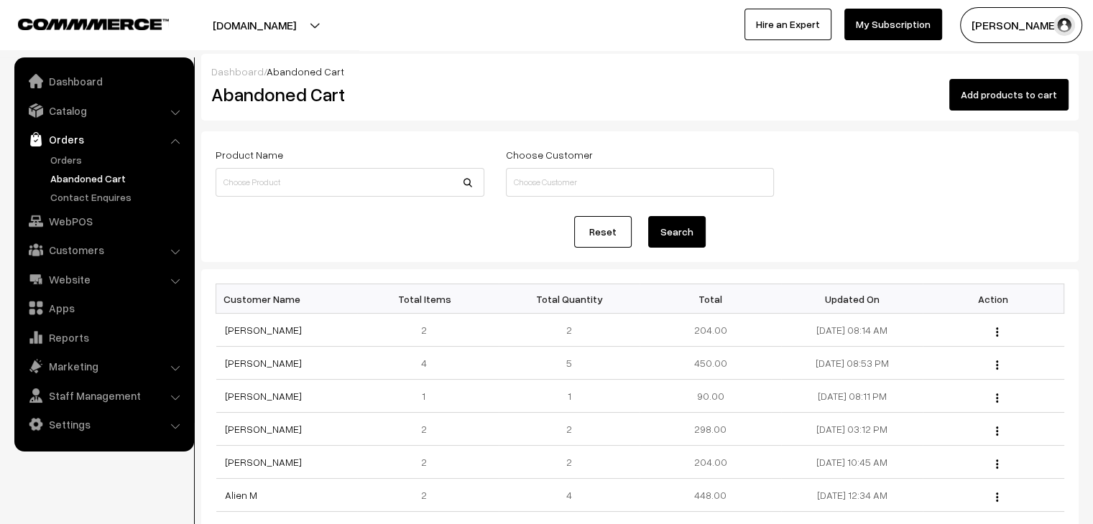
click at [363, 35] on div at bounding box center [270, 25] width 532 height 36
click at [60, 164] on link "Orders" at bounding box center [118, 159] width 142 height 15
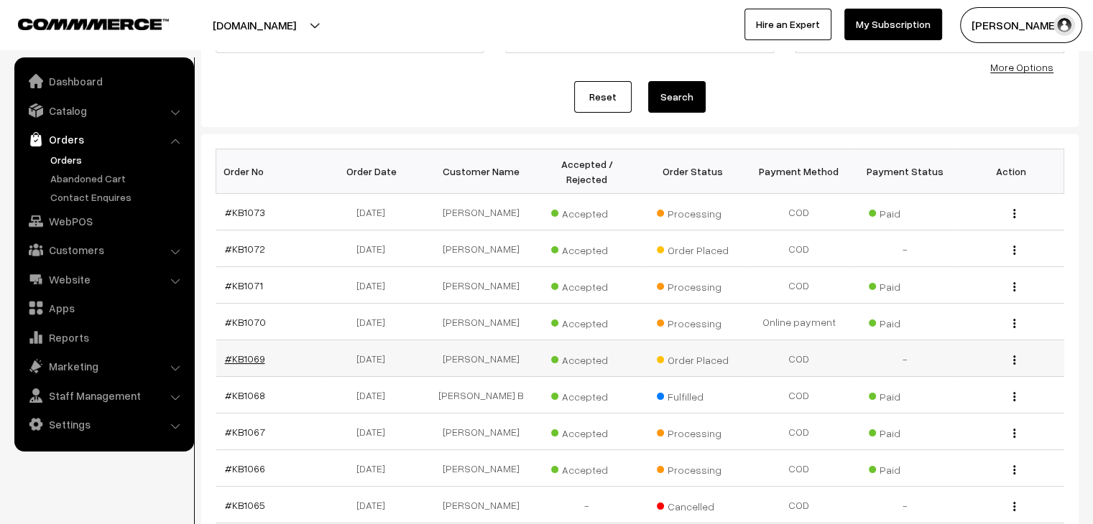
click at [258, 353] on link "#KB1069" at bounding box center [245, 359] width 40 height 12
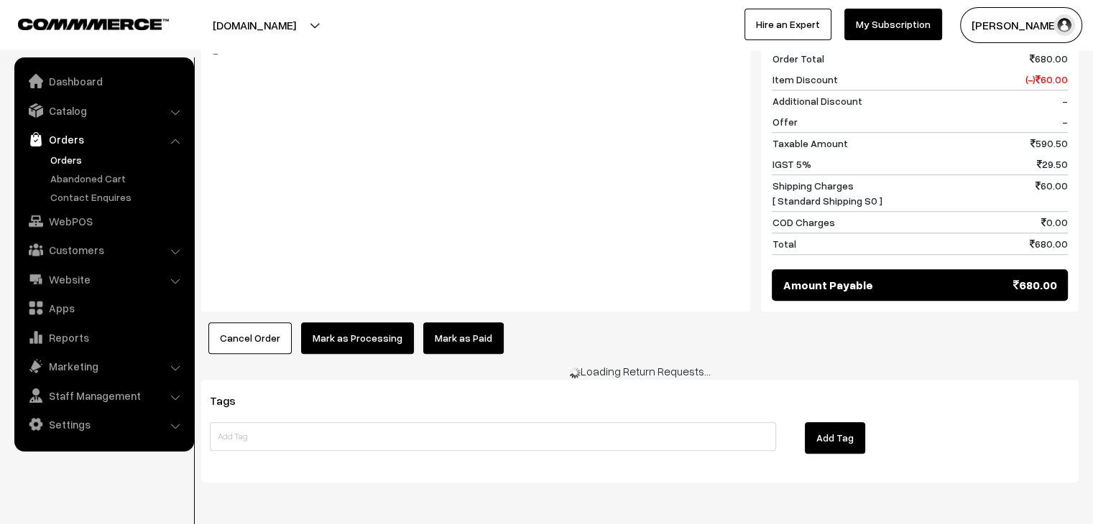
click at [244, 323] on button "Cancel Order" at bounding box center [249, 339] width 83 height 32
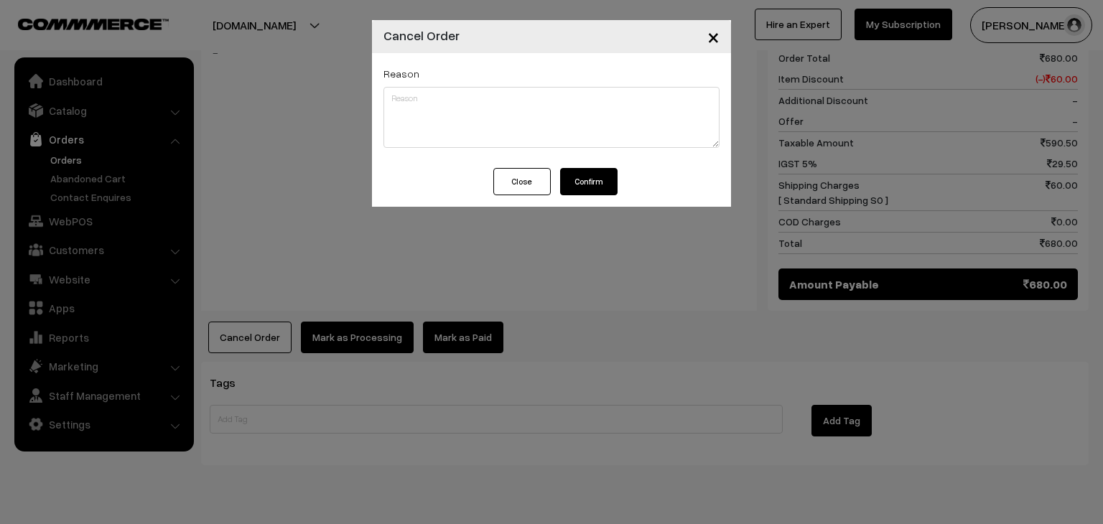
drag, startPoint x: 580, startPoint y: 196, endPoint x: 579, endPoint y: 173, distance: 23.0
click at [580, 193] on div "Close Confirm" at bounding box center [551, 187] width 359 height 39
click at [579, 173] on button "Confirm" at bounding box center [588, 181] width 57 height 27
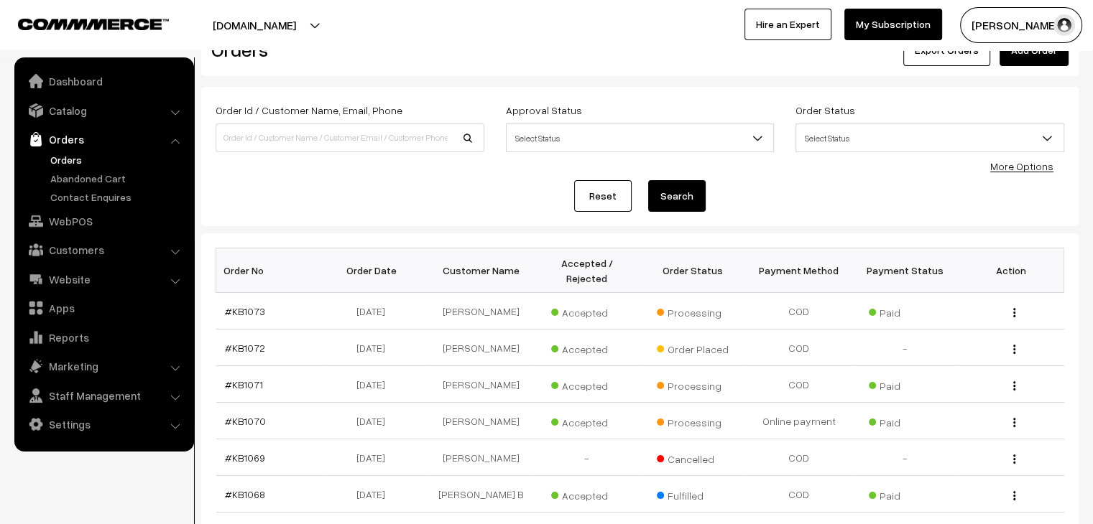
scroll to position [215, 0]
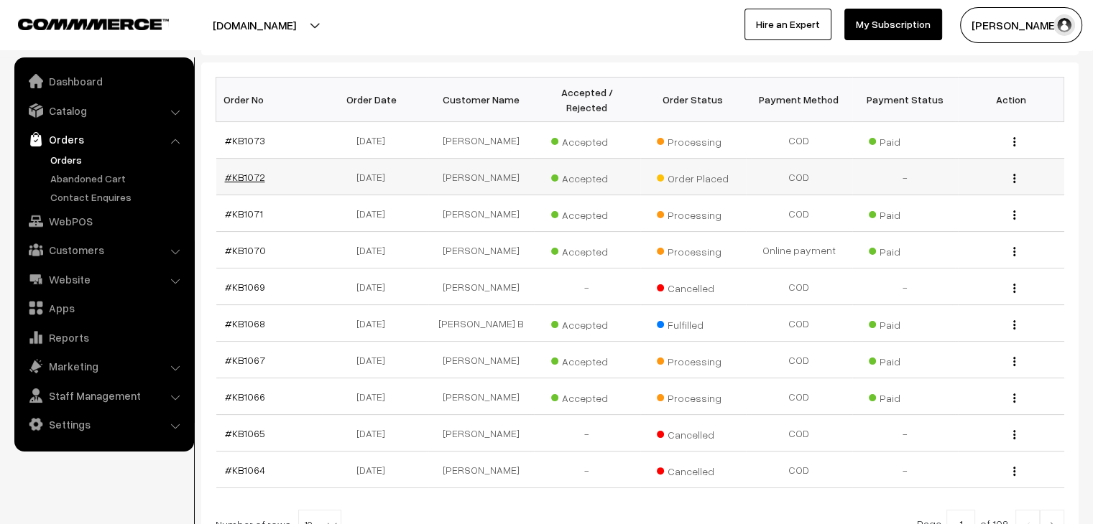
click at [246, 171] on link "#KB1072" at bounding box center [245, 177] width 40 height 12
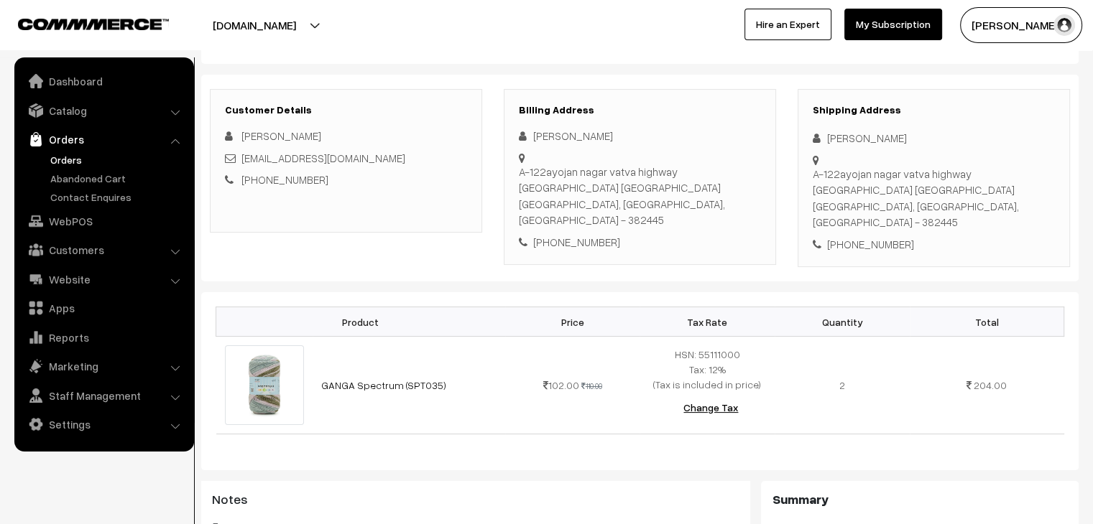
scroll to position [503, 0]
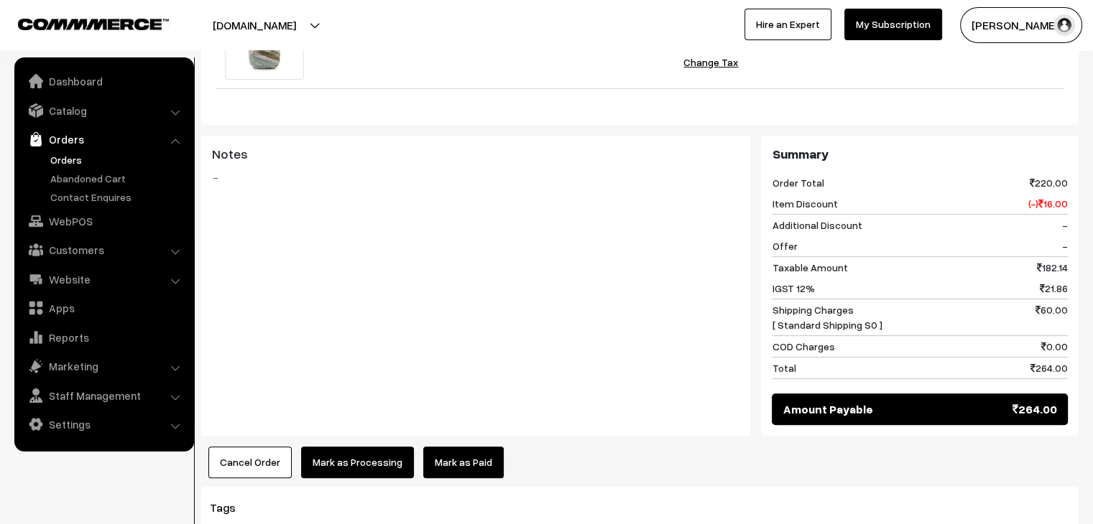
click at [65, 157] on link "Orders" at bounding box center [118, 159] width 142 height 15
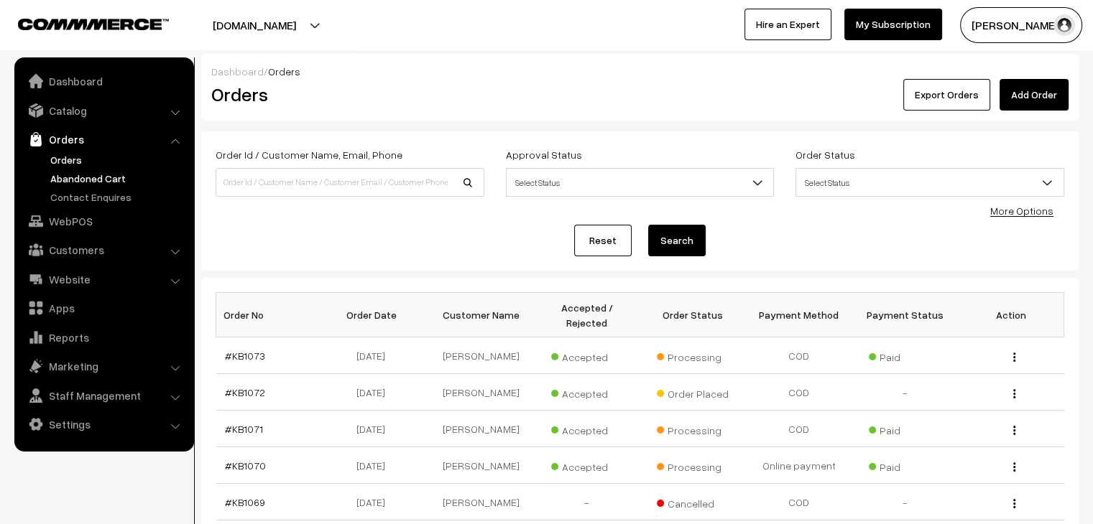
click at [83, 177] on link "Abandoned Cart" at bounding box center [118, 178] width 142 height 15
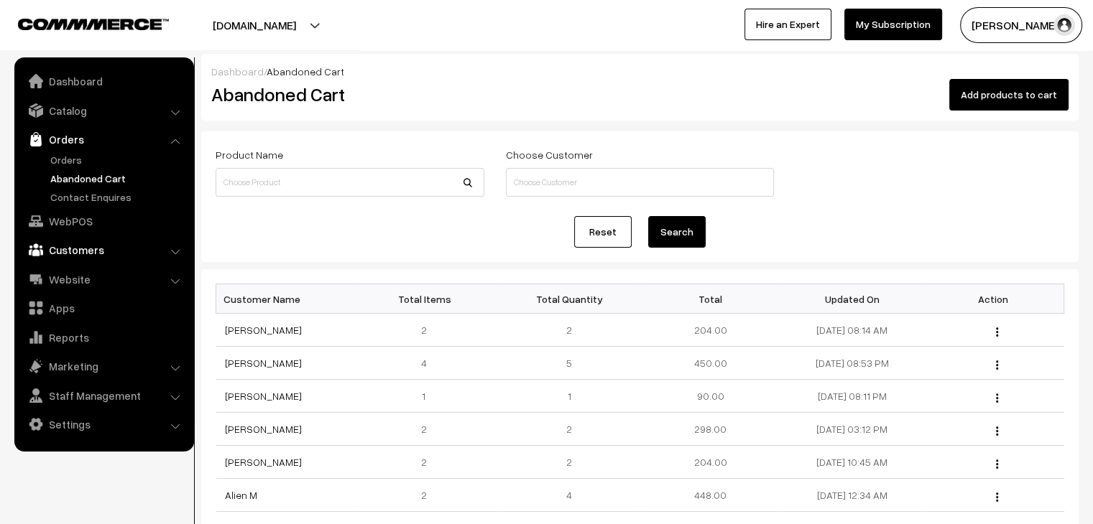
click at [77, 251] on link "Customers" at bounding box center [103, 250] width 171 height 26
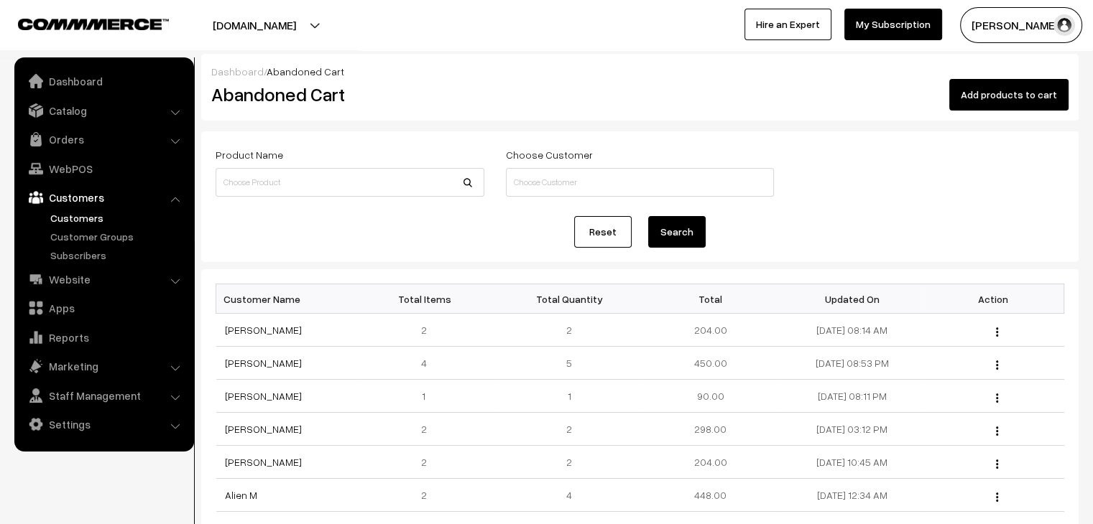
click at [76, 214] on link "Customers" at bounding box center [118, 217] width 142 height 15
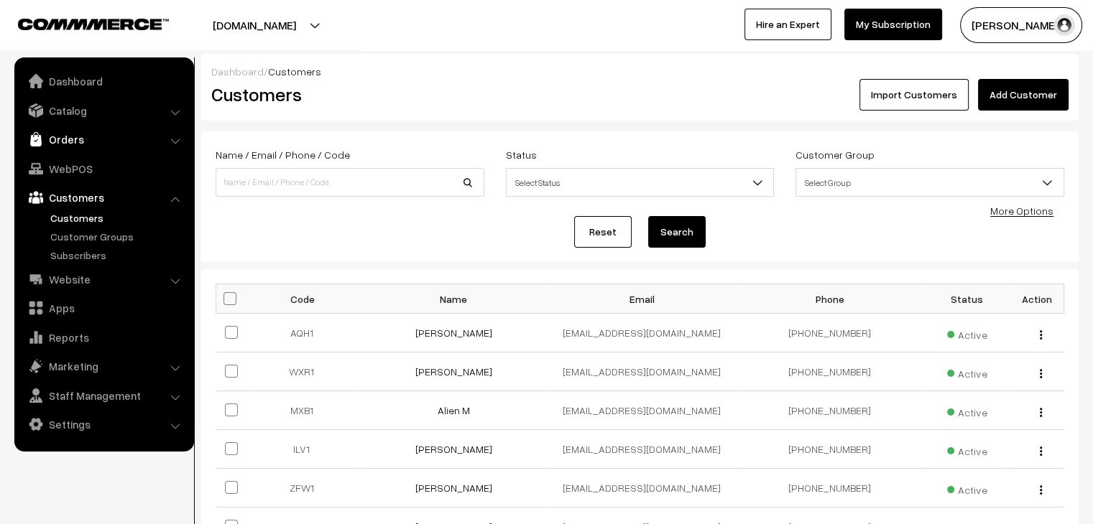
click at [64, 146] on link "Orders" at bounding box center [103, 139] width 171 height 26
click at [75, 161] on link "Orders" at bounding box center [118, 159] width 142 height 15
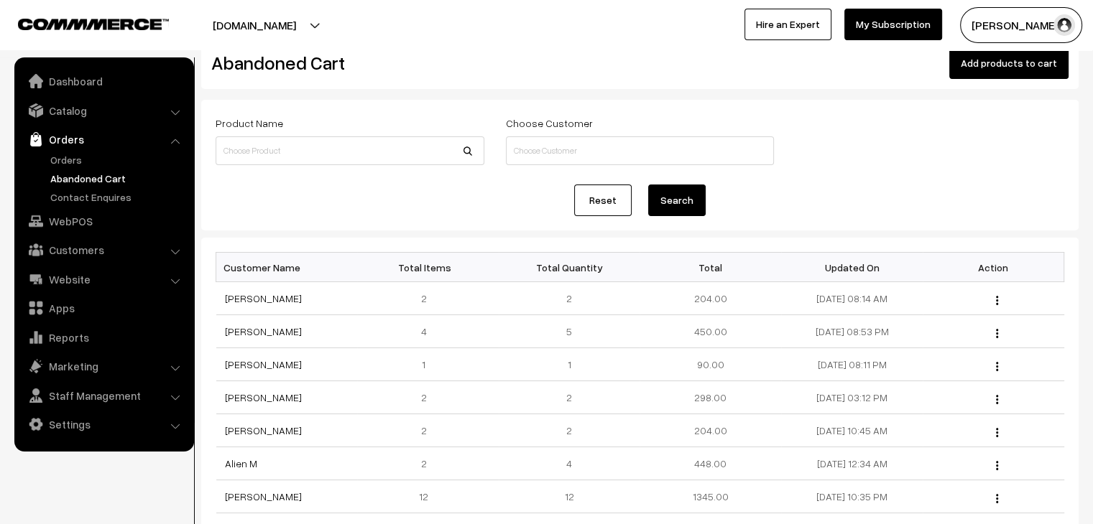
scroll to position [144, 0]
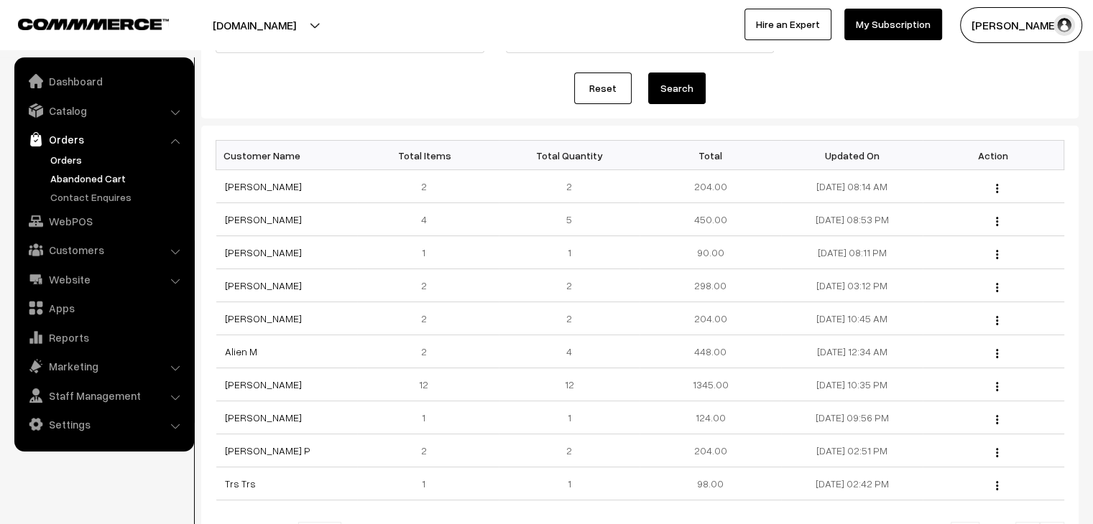
click at [49, 159] on link "Orders" at bounding box center [118, 159] width 142 height 15
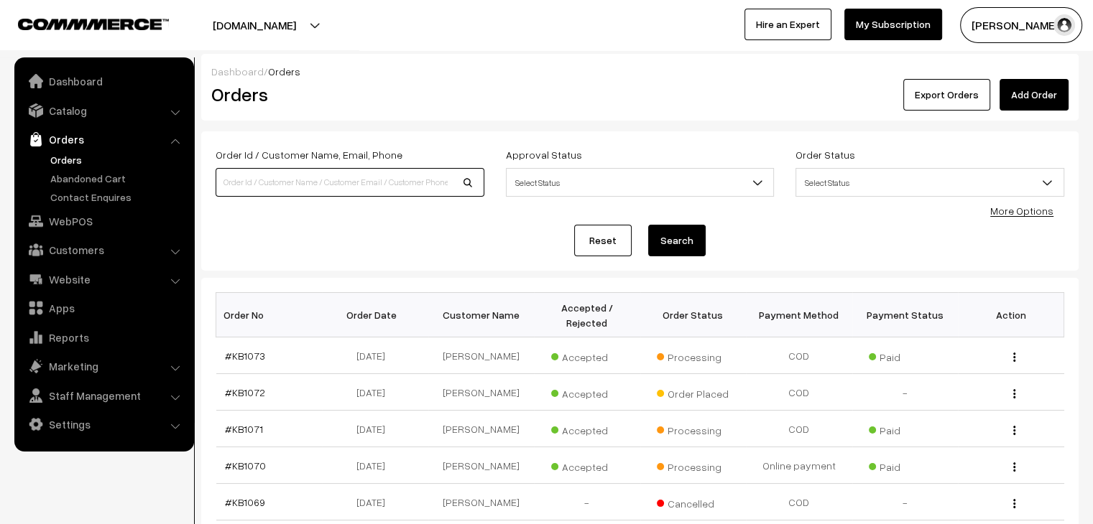
click at [293, 179] on input at bounding box center [349, 182] width 269 height 29
type input "[PERSON_NAME]"
click at [648, 225] on button "Search" at bounding box center [676, 241] width 57 height 32
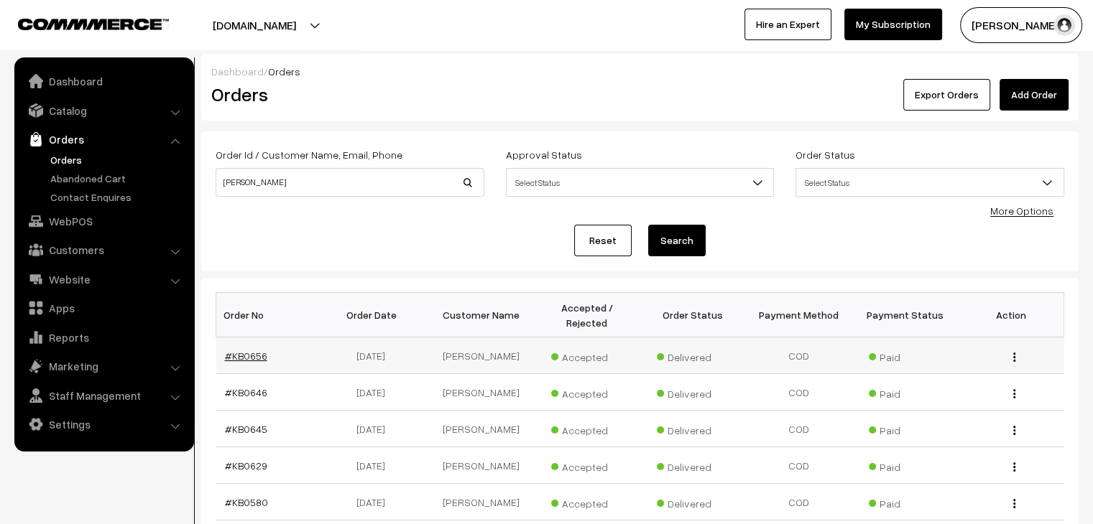
click at [247, 350] on link "#KB0656" at bounding box center [246, 356] width 42 height 12
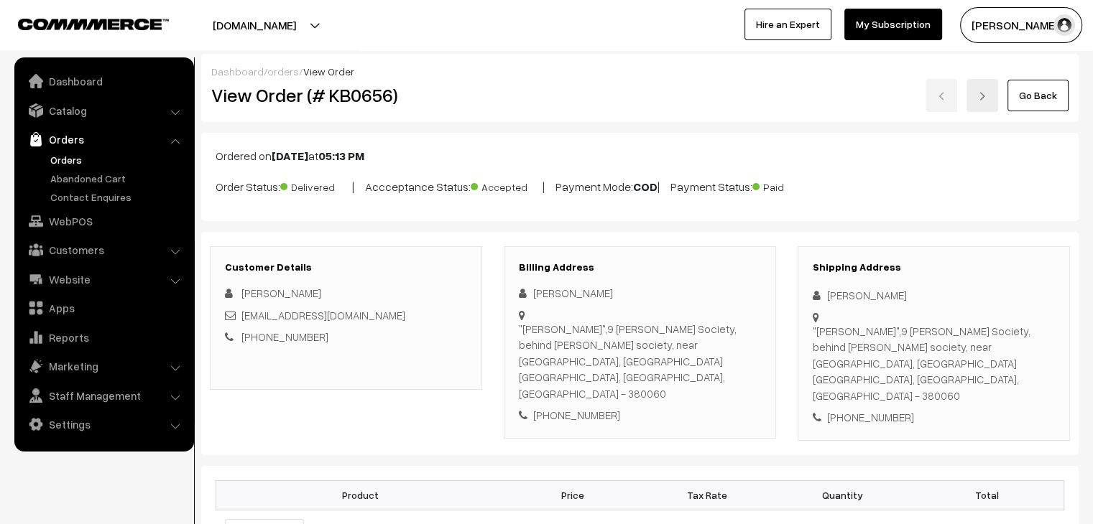
click at [60, 160] on link "Orders" at bounding box center [118, 159] width 142 height 15
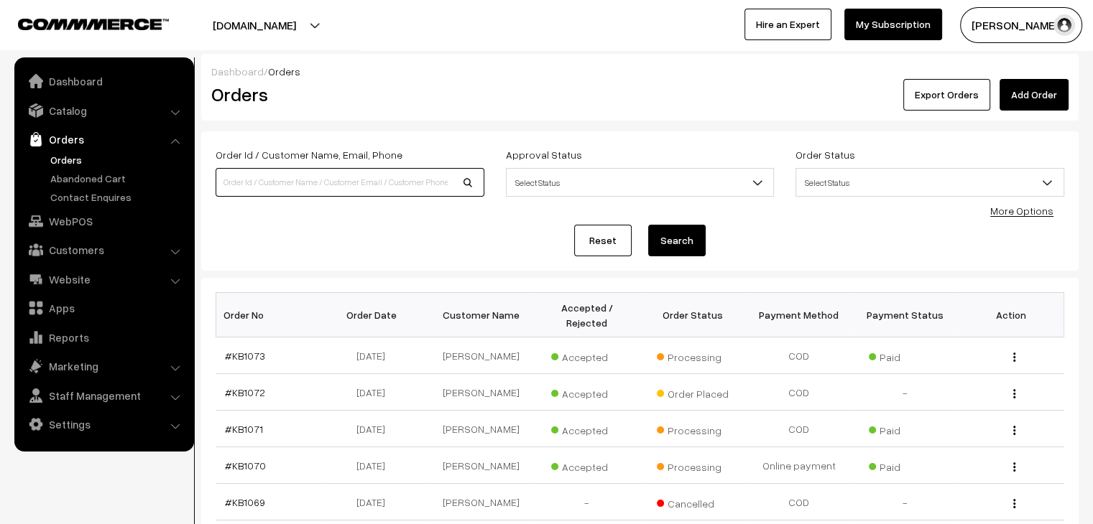
click at [302, 187] on input at bounding box center [349, 182] width 269 height 29
click at [83, 254] on link "Customers" at bounding box center [103, 250] width 171 height 26
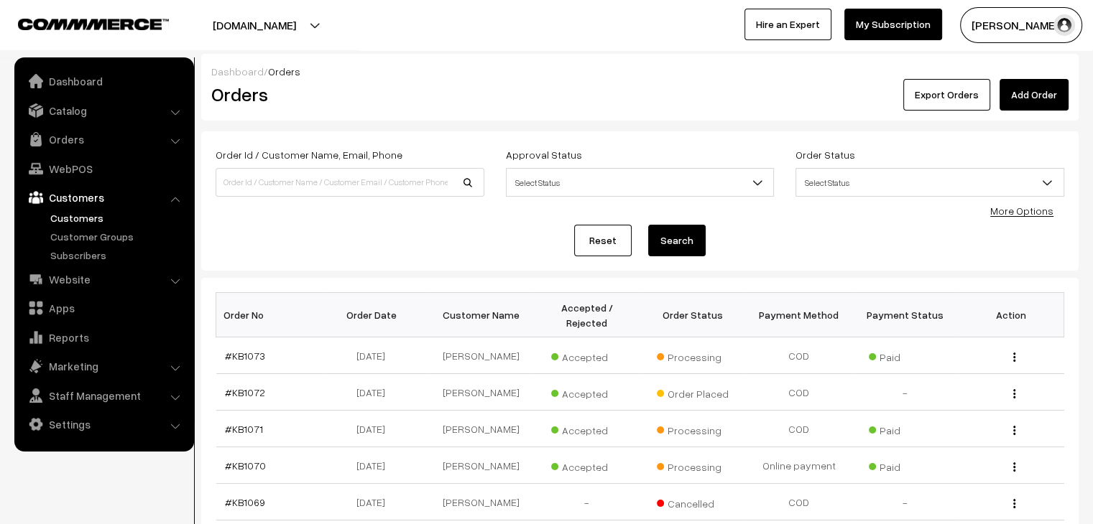
click at [90, 217] on link "Customers" at bounding box center [118, 217] width 142 height 15
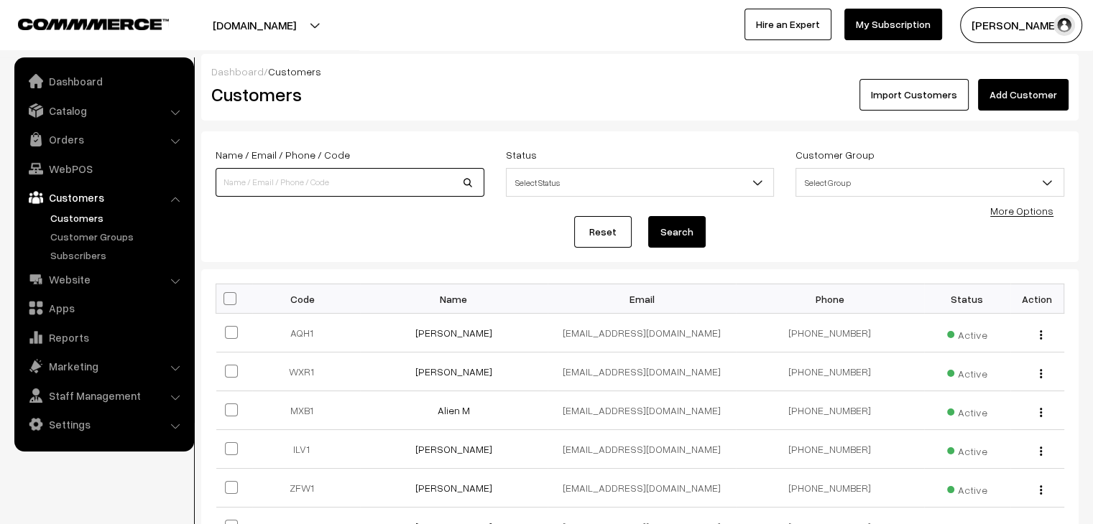
click at [305, 190] on input at bounding box center [349, 182] width 269 height 29
type input "parul"
click at [648, 216] on button "Search" at bounding box center [676, 232] width 57 height 32
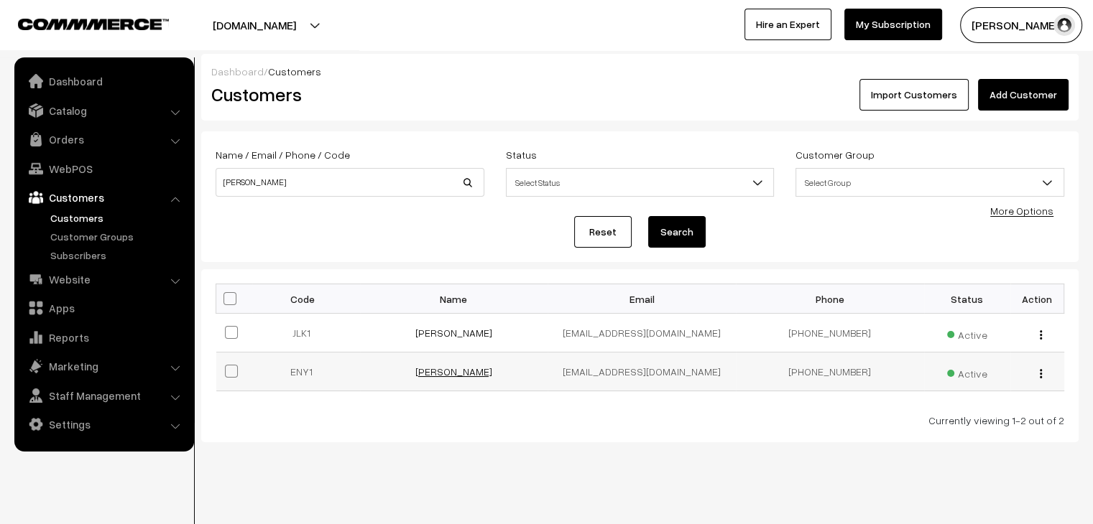
drag, startPoint x: 449, startPoint y: 362, endPoint x: 453, endPoint y: 371, distance: 9.6
click at [450, 363] on td "[PERSON_NAME]" at bounding box center [454, 372] width 188 height 39
click at [454, 376] on link "[PERSON_NAME]" at bounding box center [453, 372] width 77 height 12
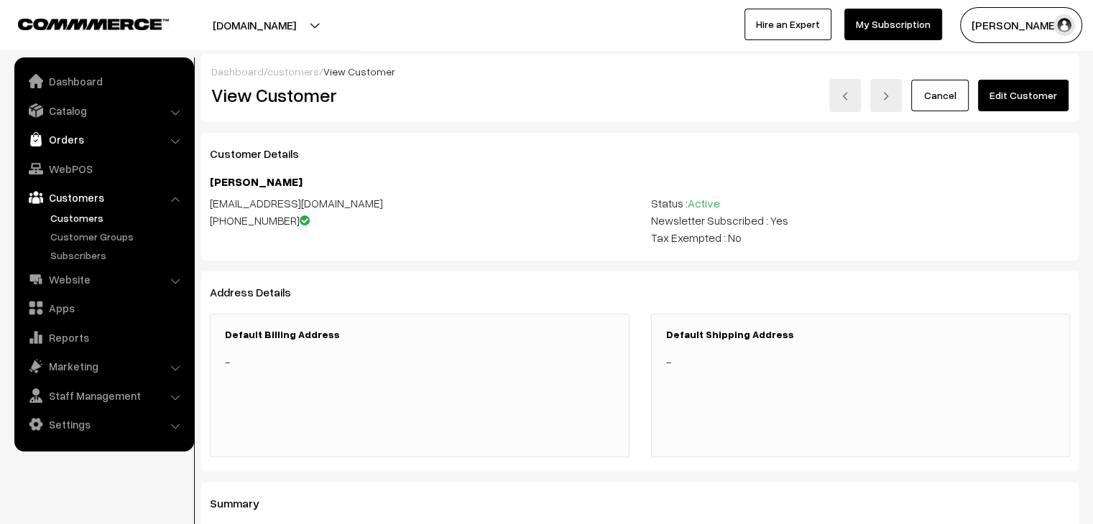
click at [69, 142] on link "Orders" at bounding box center [103, 139] width 171 height 26
click at [78, 175] on link "Abandoned Cart" at bounding box center [118, 178] width 142 height 15
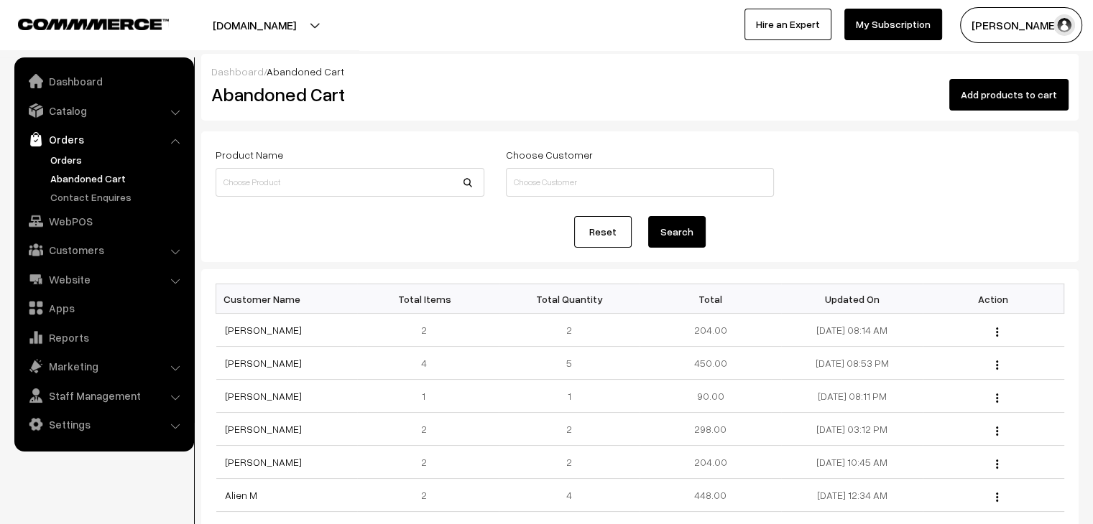
click at [62, 154] on link "Orders" at bounding box center [118, 159] width 142 height 15
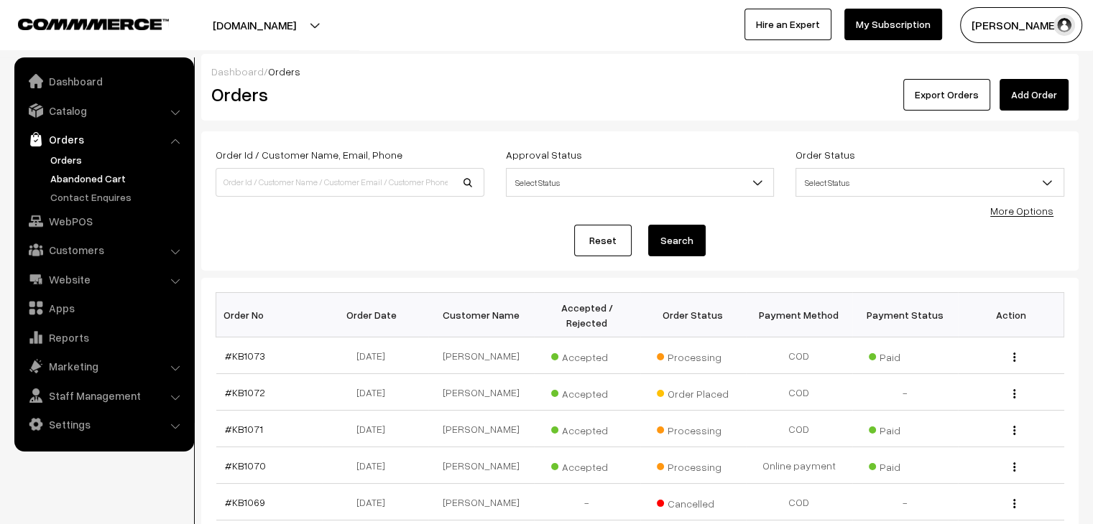
click at [93, 182] on link "Abandoned Cart" at bounding box center [118, 178] width 142 height 15
click at [79, 121] on link "Catalog" at bounding box center [103, 111] width 171 height 26
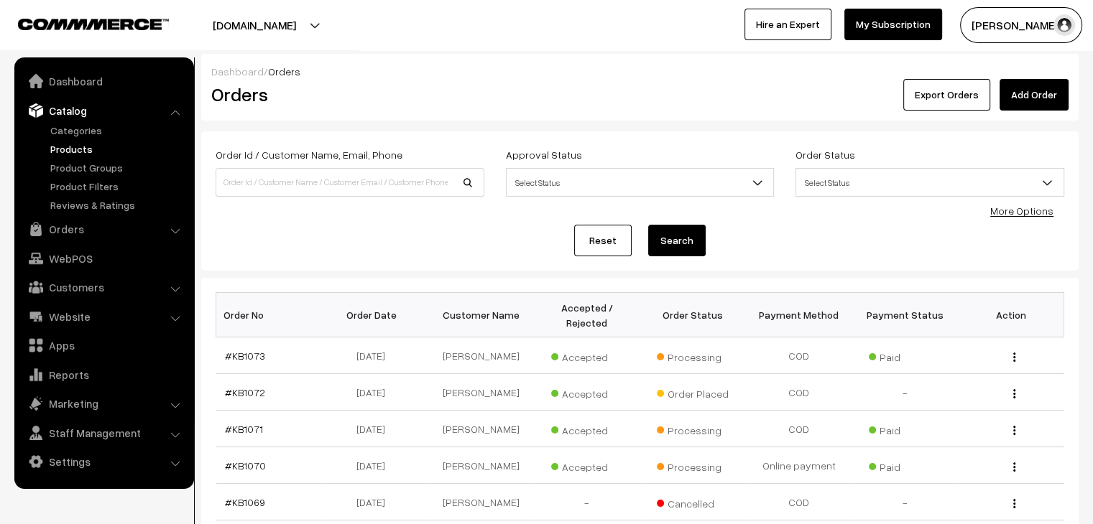
click at [92, 146] on link "Products" at bounding box center [118, 149] width 142 height 15
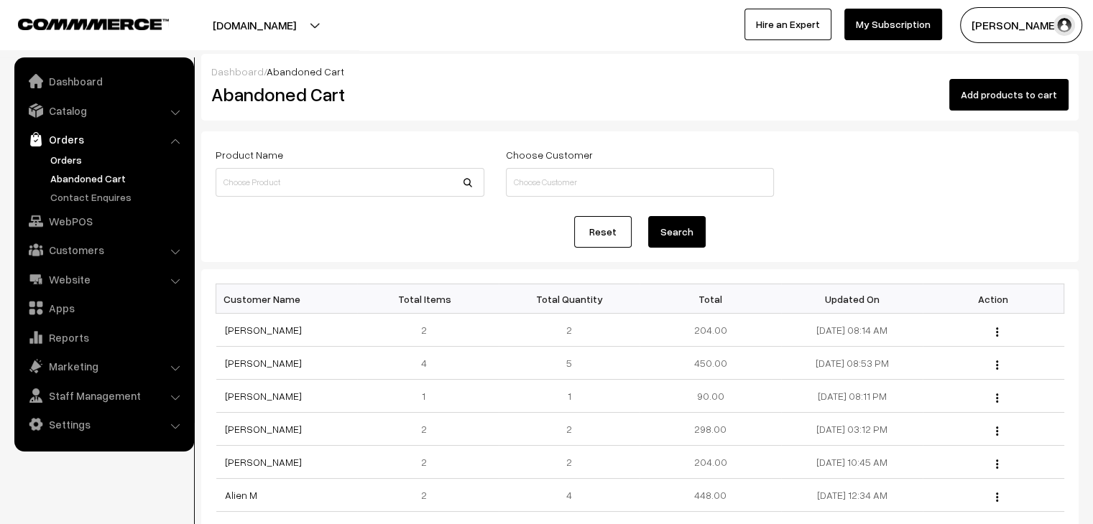
click at [75, 162] on link "Orders" at bounding box center [118, 159] width 142 height 15
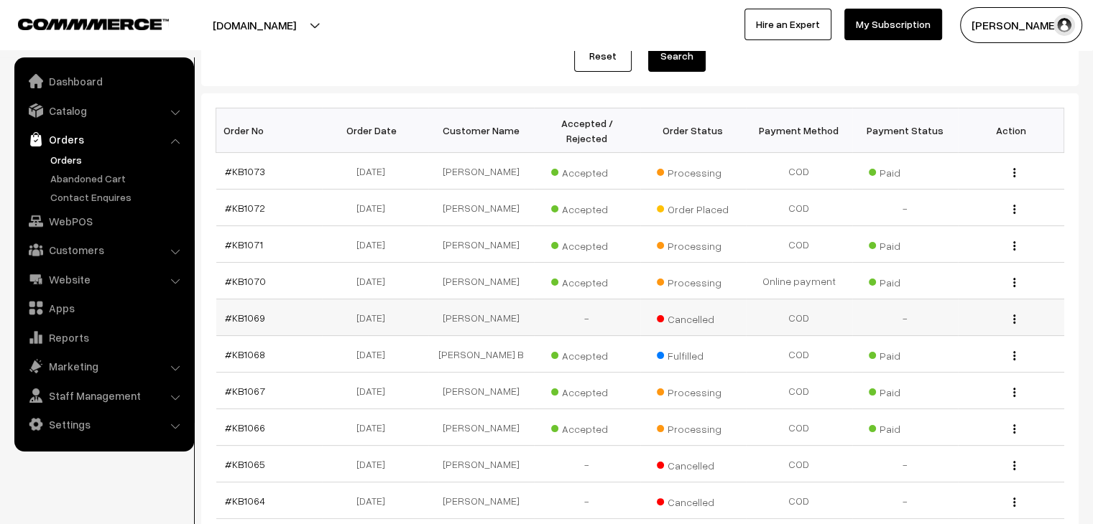
scroll to position [215, 0]
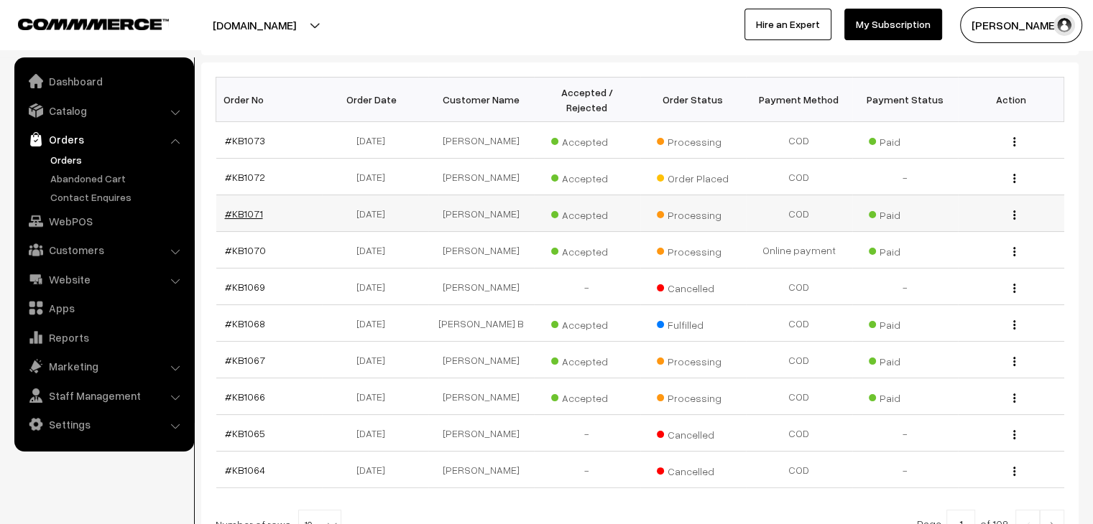
click at [248, 208] on link "#KB1071" at bounding box center [244, 214] width 38 height 12
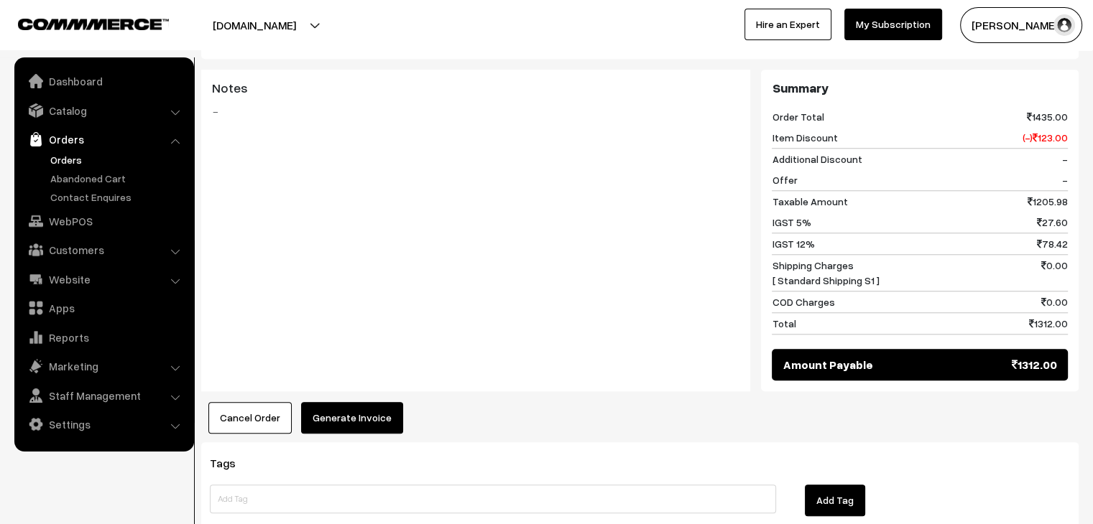
scroll to position [1422, 0]
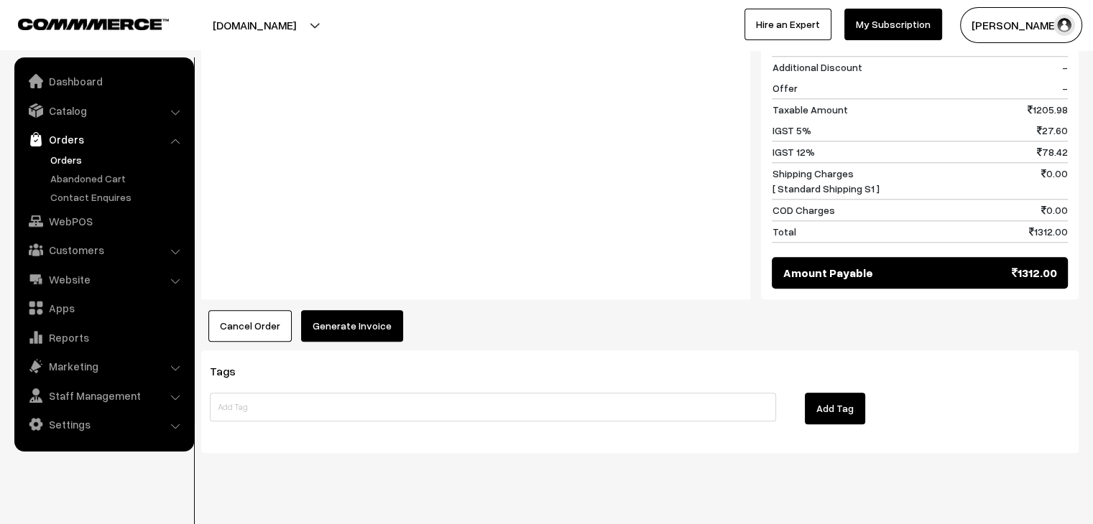
click at [358, 310] on button "Generate Invoice" at bounding box center [352, 326] width 102 height 32
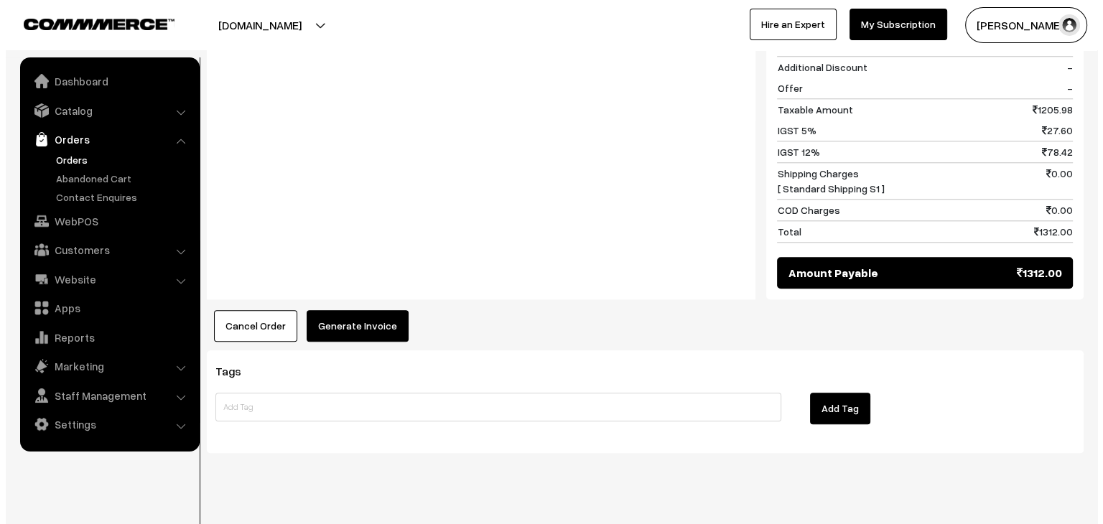
scroll to position [1434, 0]
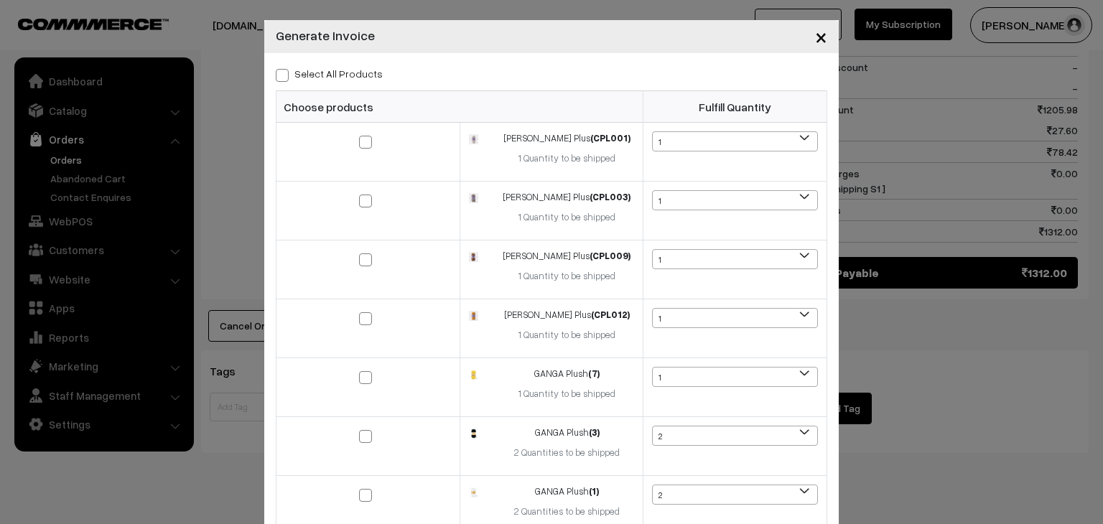
drag, startPoint x: 284, startPoint y: 74, endPoint x: 299, endPoint y: 82, distance: 16.4
click at [284, 75] on label "Select All Products" at bounding box center [329, 73] width 107 height 15
click at [284, 75] on input "Select All Products" at bounding box center [280, 72] width 9 height 9
checkbox input "true"
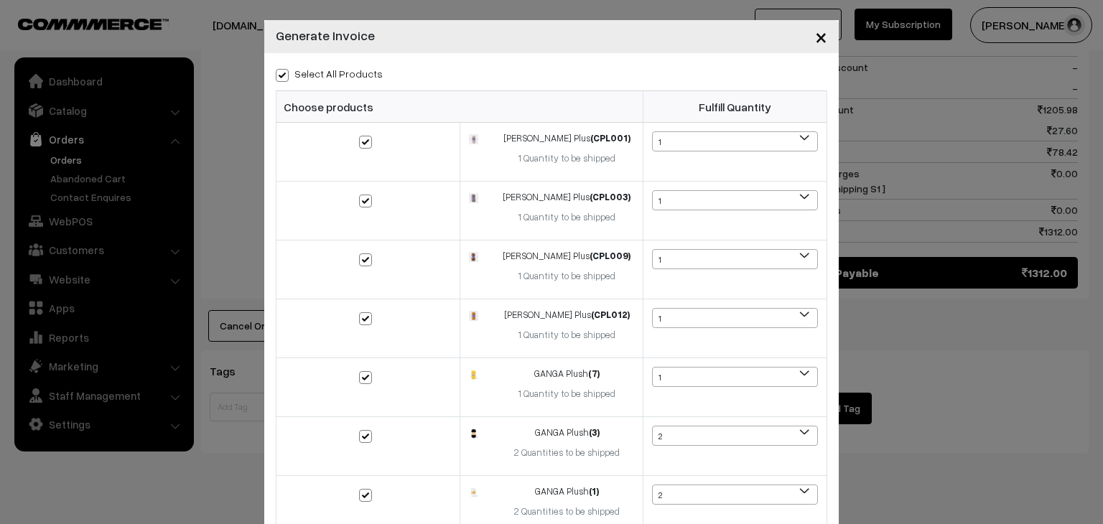
checkbox input "true"
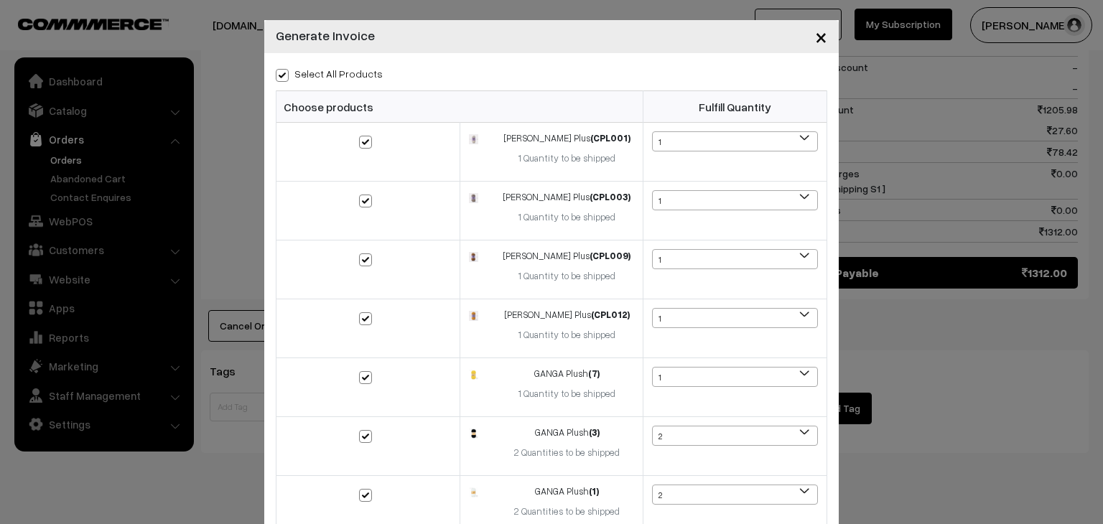
checkbox input "true"
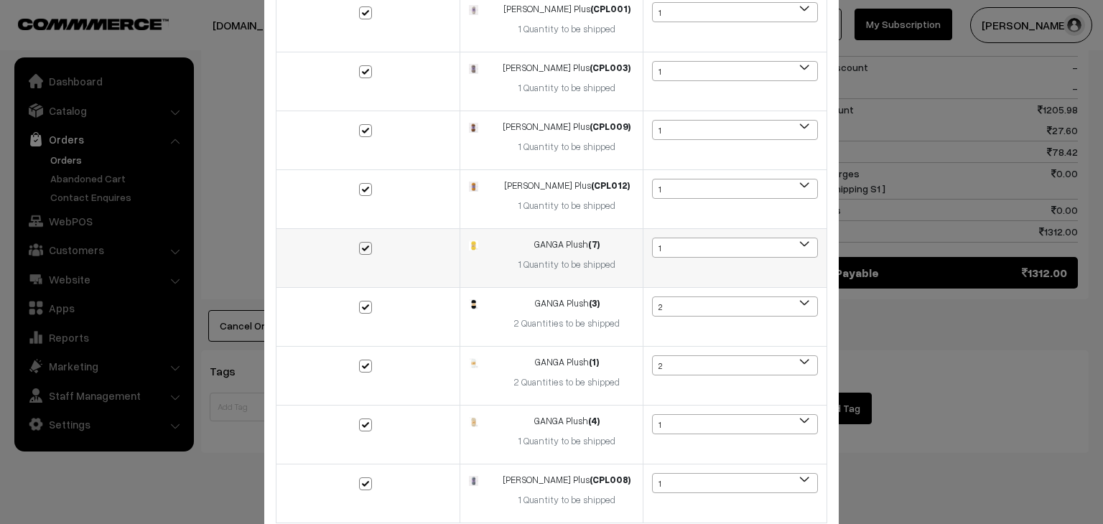
scroll to position [234, 0]
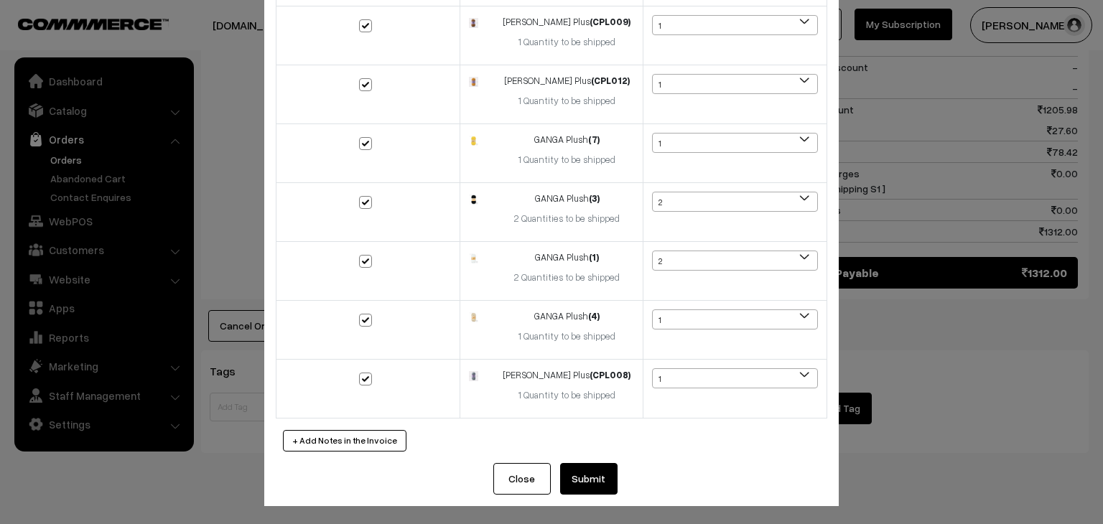
click at [586, 478] on button "Submit" at bounding box center [588, 479] width 57 height 32
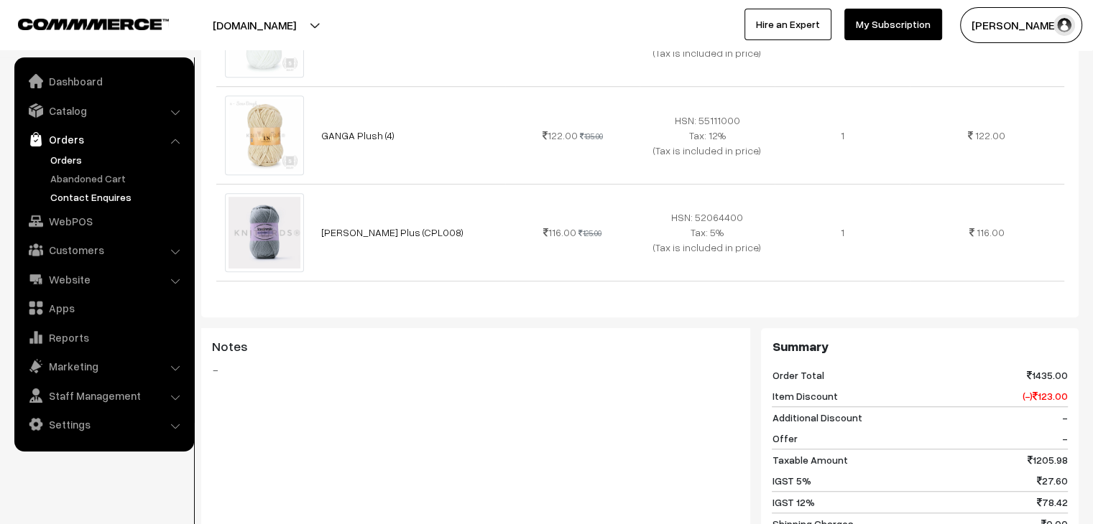
scroll to position [846, 0]
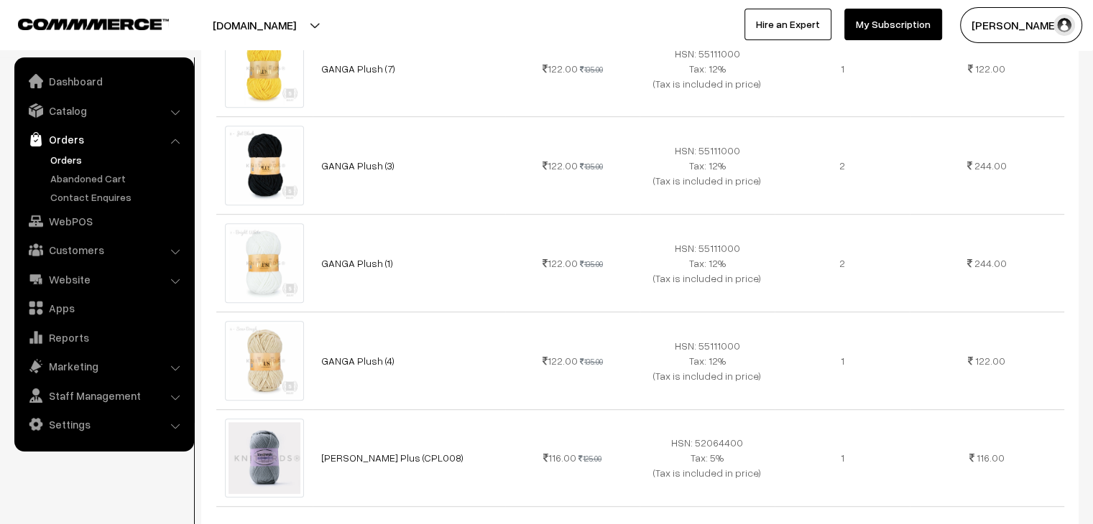
click at [64, 159] on link "Orders" at bounding box center [118, 159] width 142 height 15
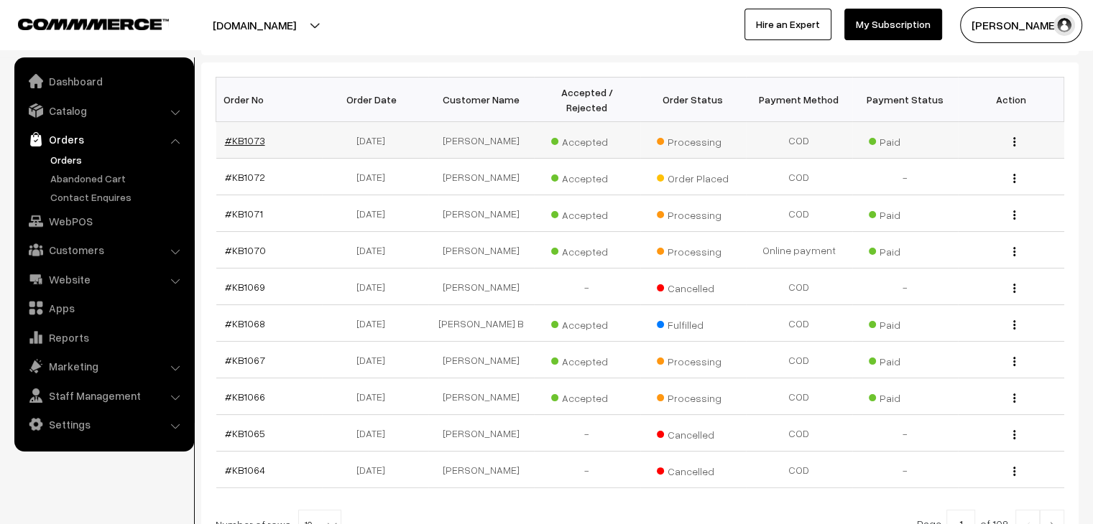
click at [251, 134] on link "#KB1073" at bounding box center [245, 140] width 40 height 12
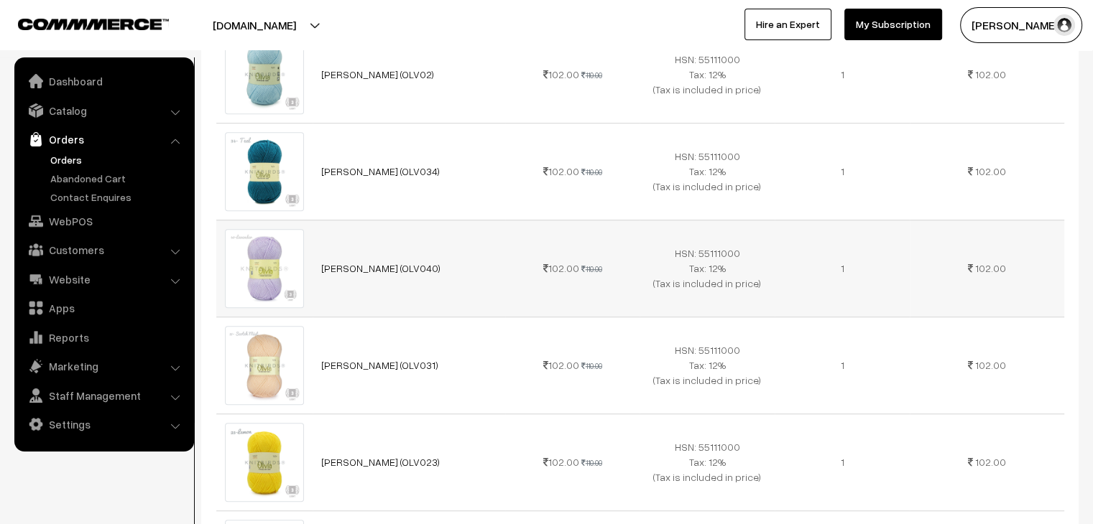
scroll to position [862, 0]
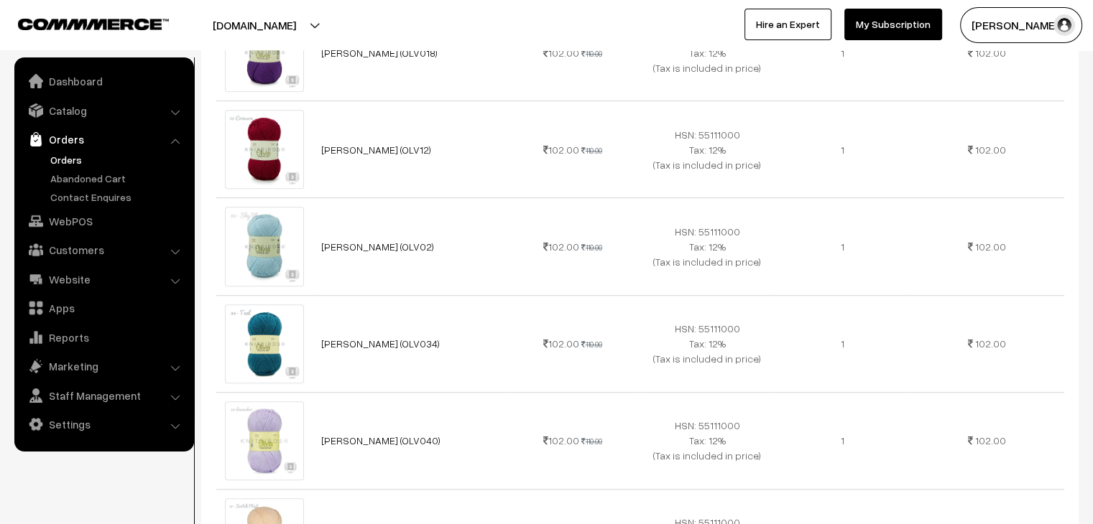
click at [74, 153] on link "Orders" at bounding box center [118, 159] width 142 height 15
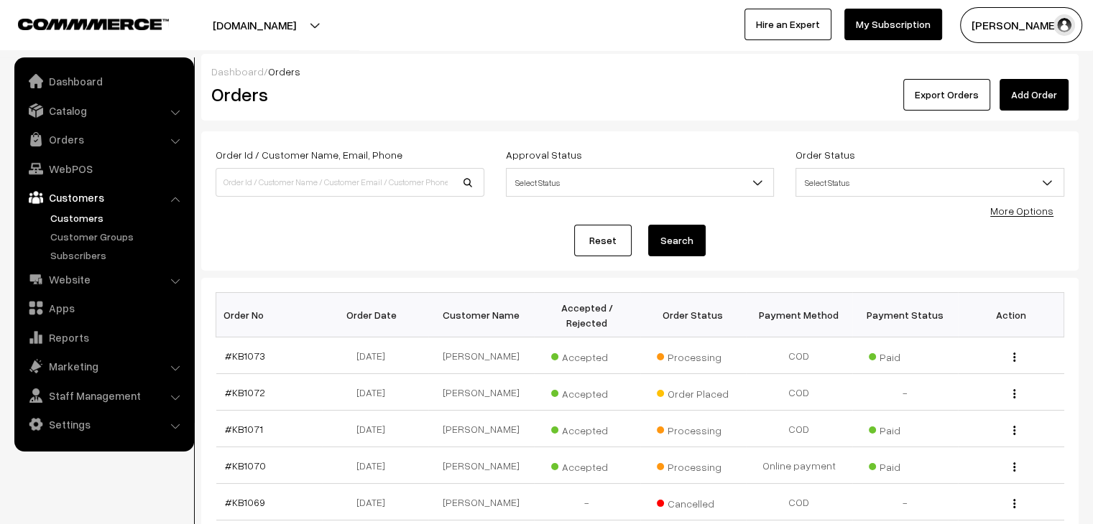
click at [73, 213] on link "Customers" at bounding box center [118, 217] width 142 height 15
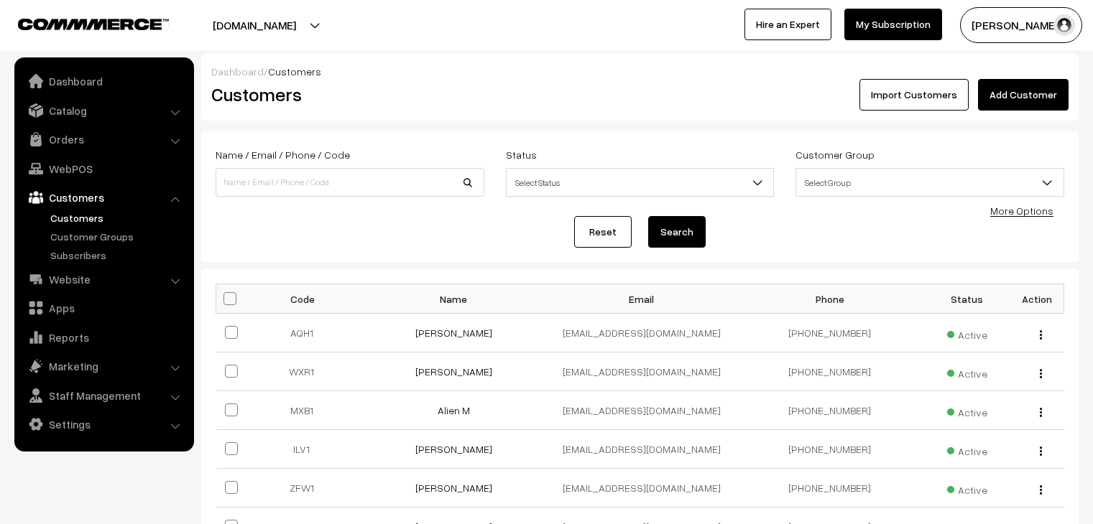
click at [325, 178] on input at bounding box center [349, 182] width 269 height 29
type input "shetty"
click at [648, 216] on button "Search" at bounding box center [676, 232] width 57 height 32
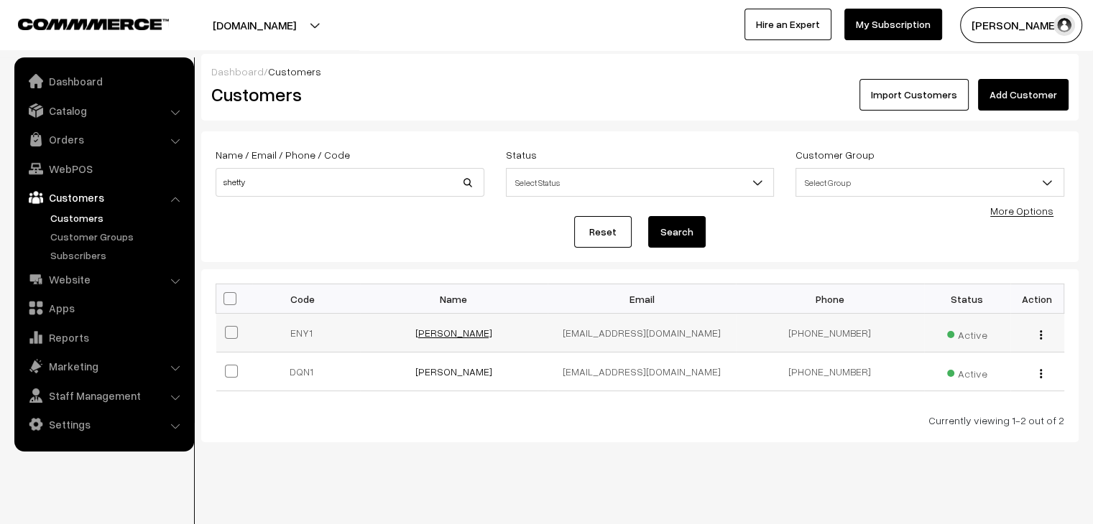
click at [469, 328] on link "[PERSON_NAME]" at bounding box center [453, 333] width 77 height 12
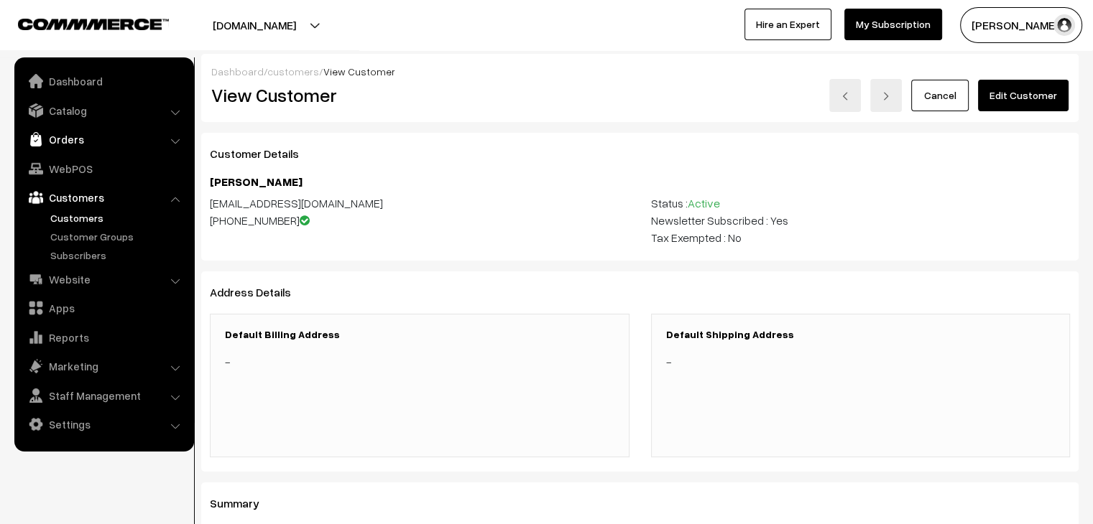
click at [93, 145] on link "Orders" at bounding box center [103, 139] width 171 height 26
click at [80, 178] on link "Abandoned Cart" at bounding box center [118, 178] width 142 height 15
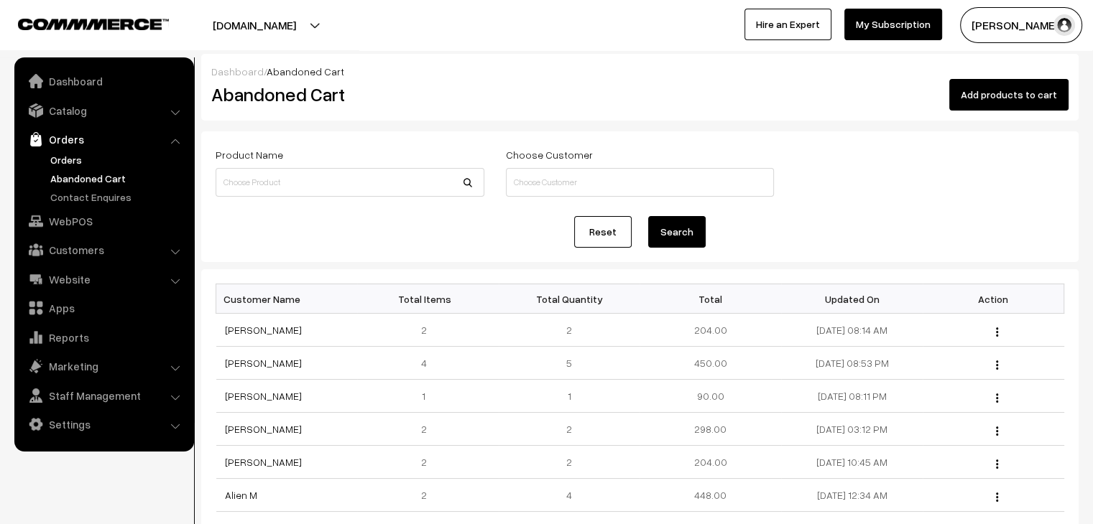
click at [85, 160] on link "Orders" at bounding box center [118, 159] width 142 height 15
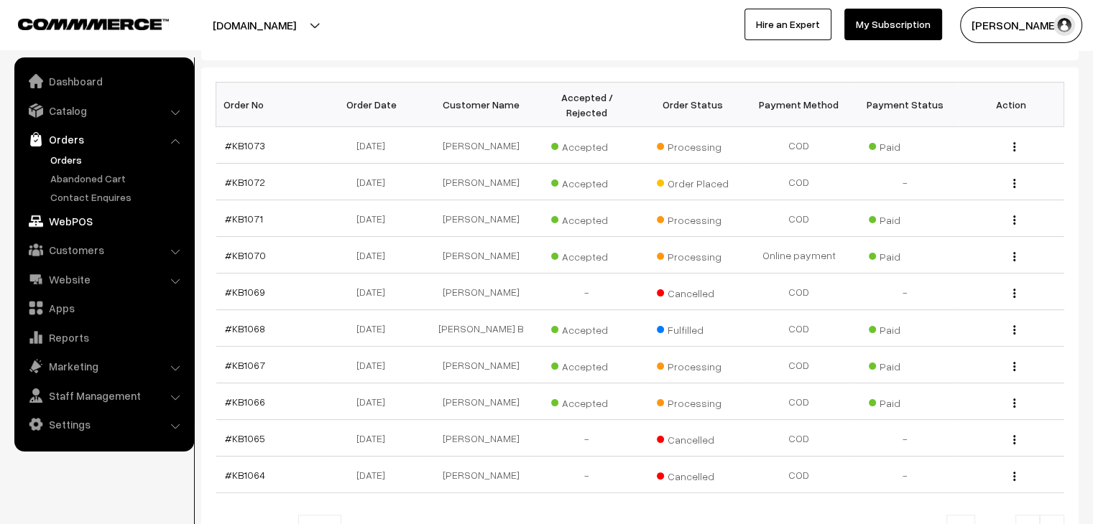
scroll to position [72, 0]
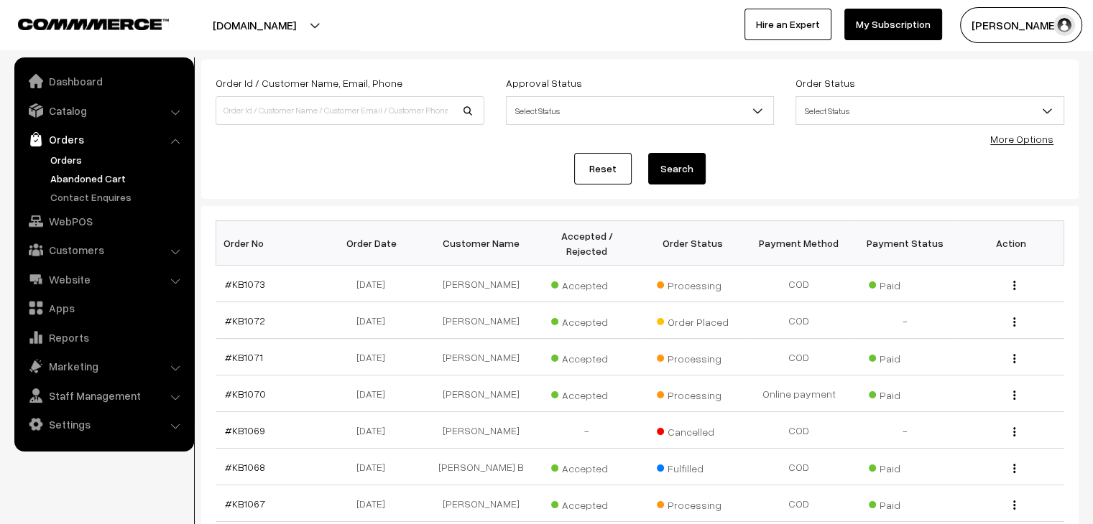
click at [112, 183] on link "Abandoned Cart" at bounding box center [118, 178] width 142 height 15
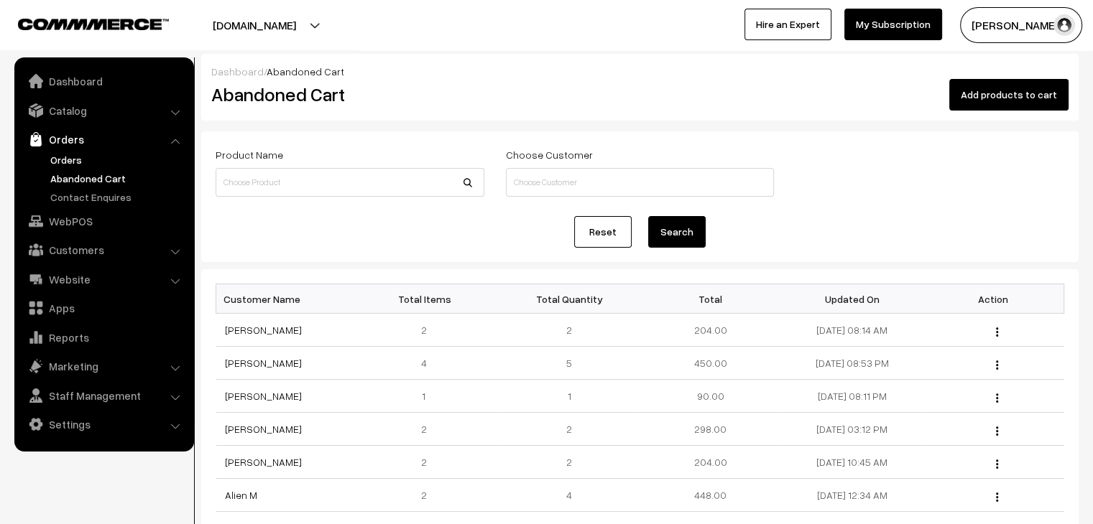
click at [96, 153] on link "Orders" at bounding box center [118, 159] width 142 height 15
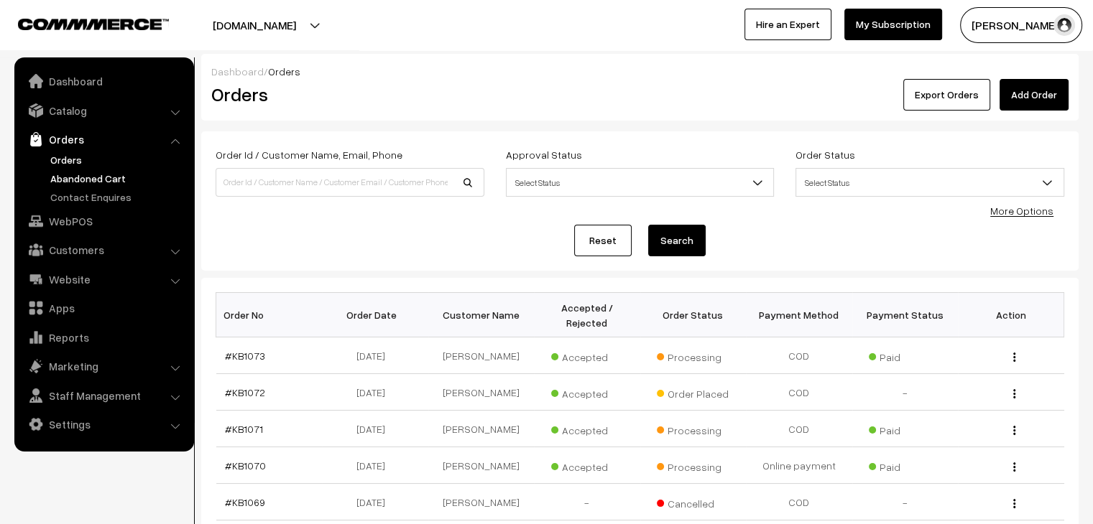
click at [101, 173] on link "Abandoned Cart" at bounding box center [118, 178] width 142 height 15
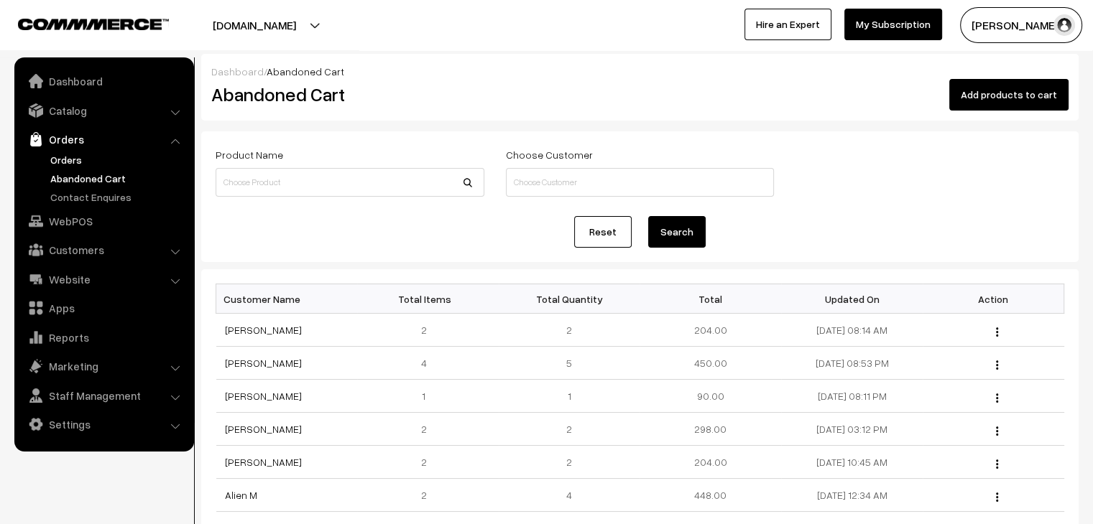
click at [60, 165] on link "Orders" at bounding box center [118, 159] width 142 height 15
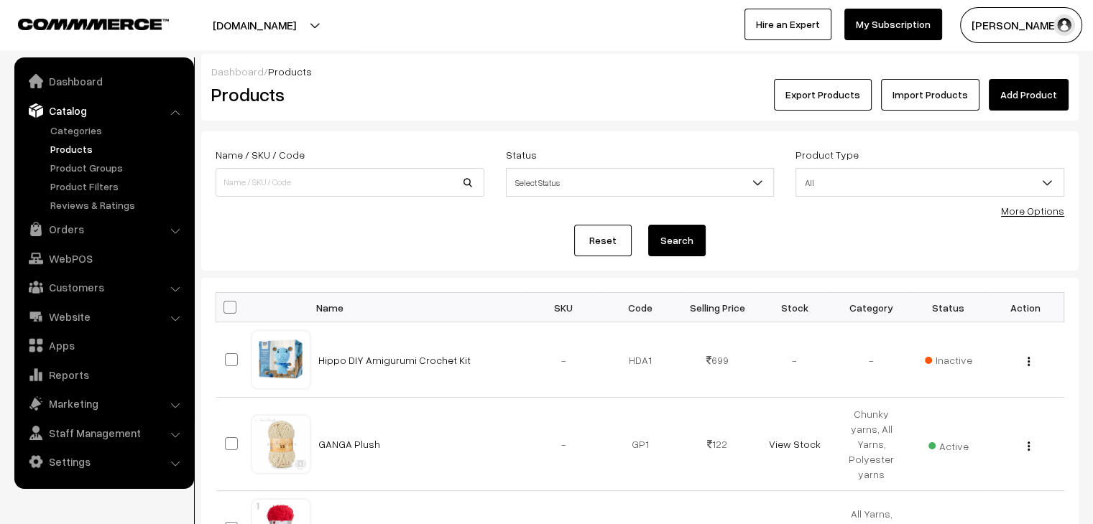
drag, startPoint x: 0, startPoint y: 0, endPoint x: 72, endPoint y: 142, distance: 158.7
click at [72, 142] on link "Products" at bounding box center [118, 149] width 142 height 15
click at [243, 187] on input at bounding box center [349, 182] width 269 height 29
type input "baby"
click at [648, 225] on button "Search" at bounding box center [676, 241] width 57 height 32
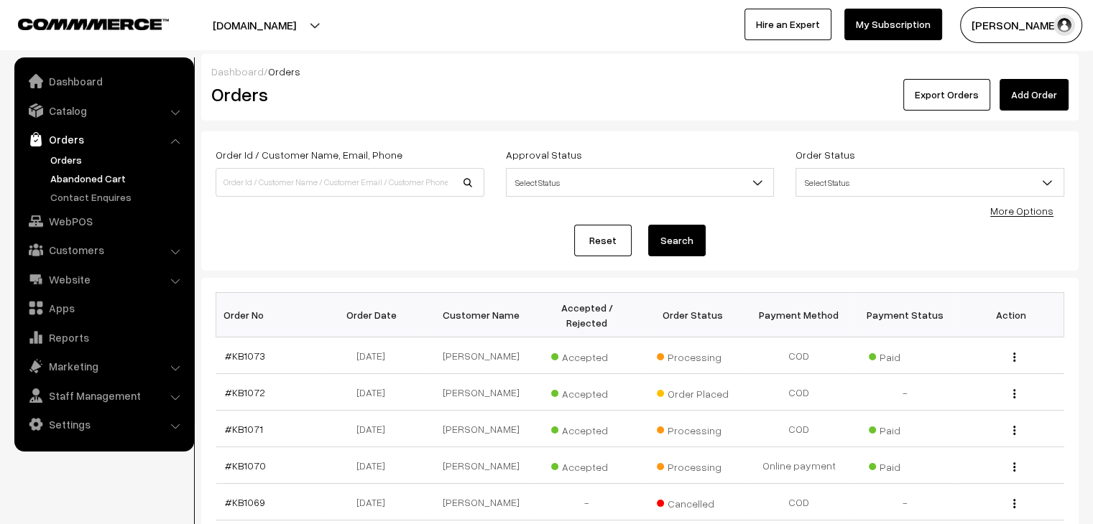
click at [85, 180] on link "Abandoned Cart" at bounding box center [118, 178] width 142 height 15
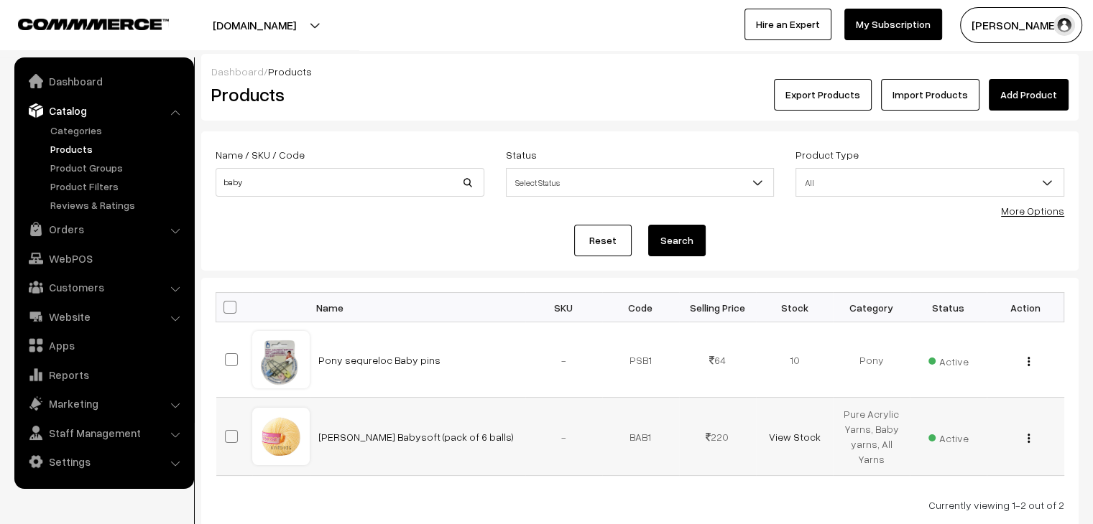
drag, startPoint x: 1028, startPoint y: 439, endPoint x: 997, endPoint y: 469, distance: 43.2
click at [1028, 440] on img "button" at bounding box center [1028, 438] width 2 height 9
click at [977, 494] on link "Edit" at bounding box center [964, 492] width 122 height 32
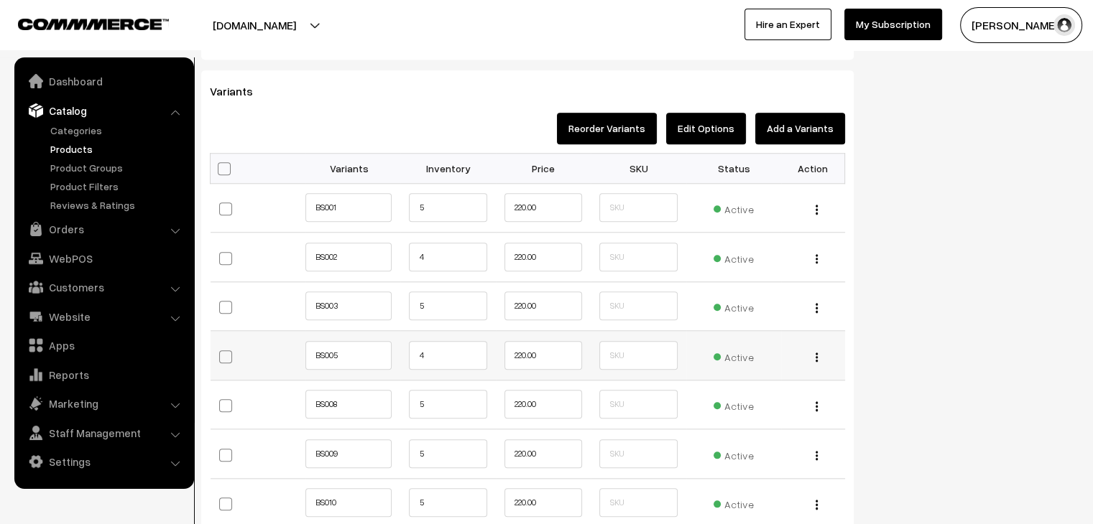
scroll to position [1437, 0]
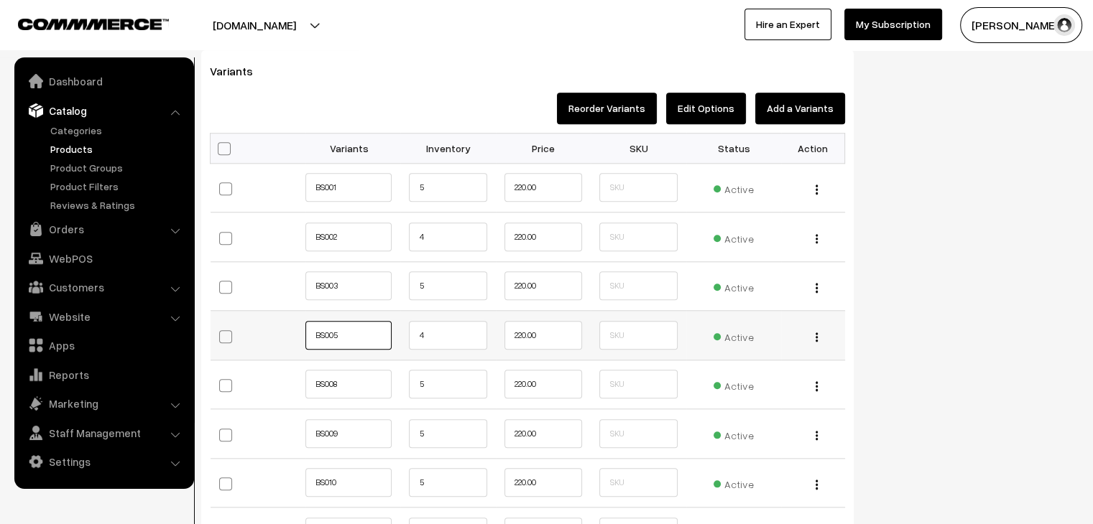
click at [362, 336] on input "BS005" at bounding box center [348, 335] width 86 height 29
type input "BS011"
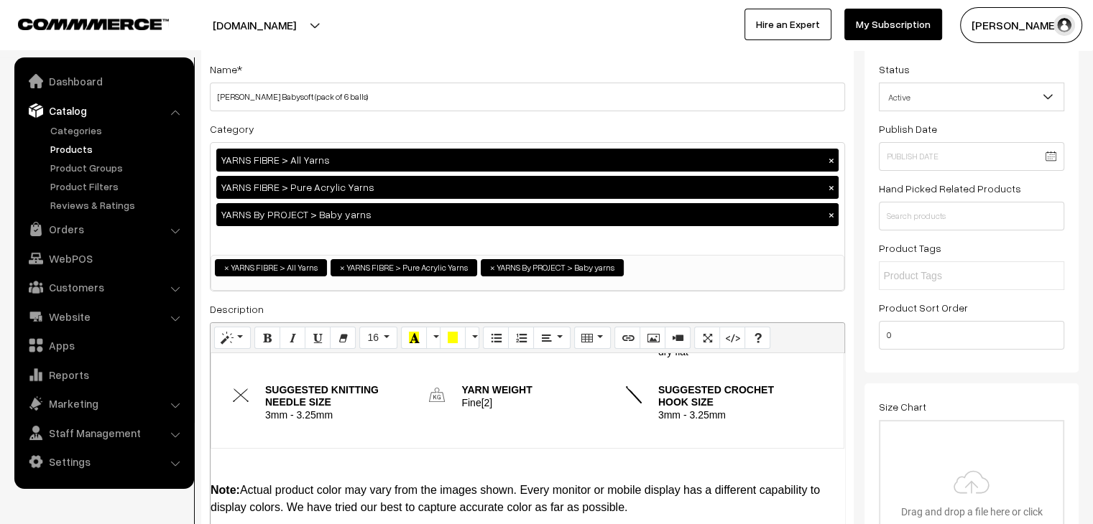
scroll to position [0, 0]
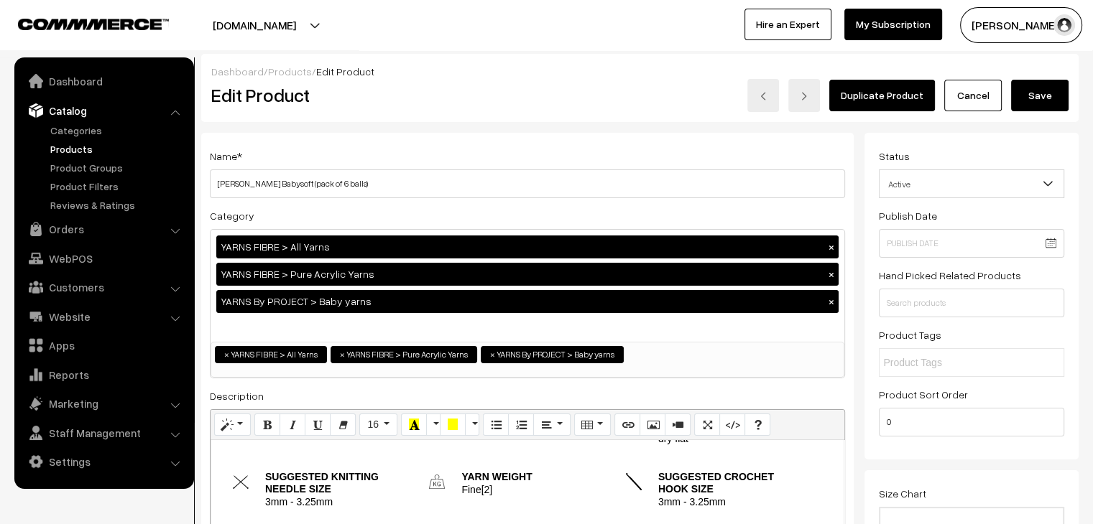
click at [1047, 98] on button "Save" at bounding box center [1039, 96] width 57 height 32
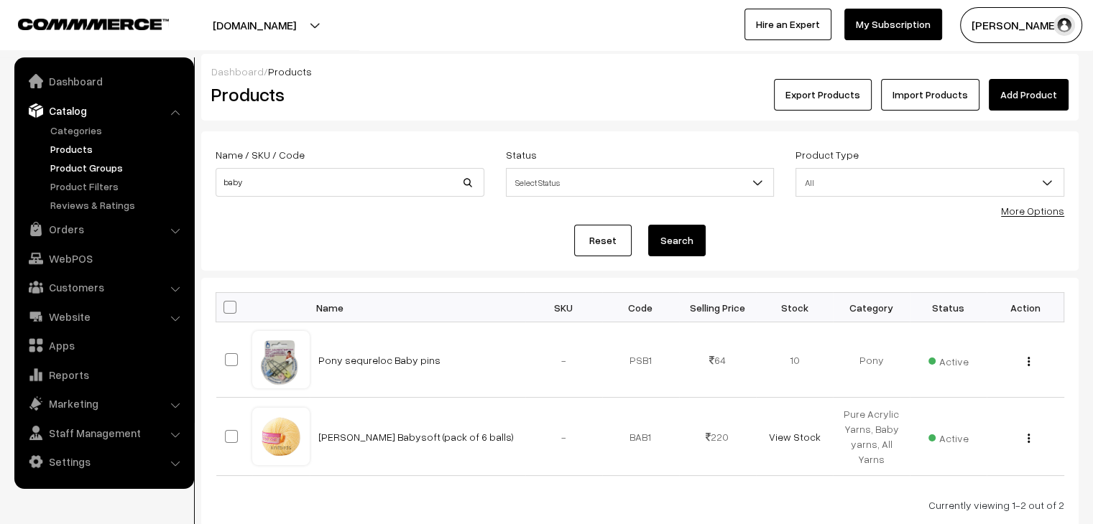
click at [83, 166] on link "Product Groups" at bounding box center [118, 167] width 142 height 15
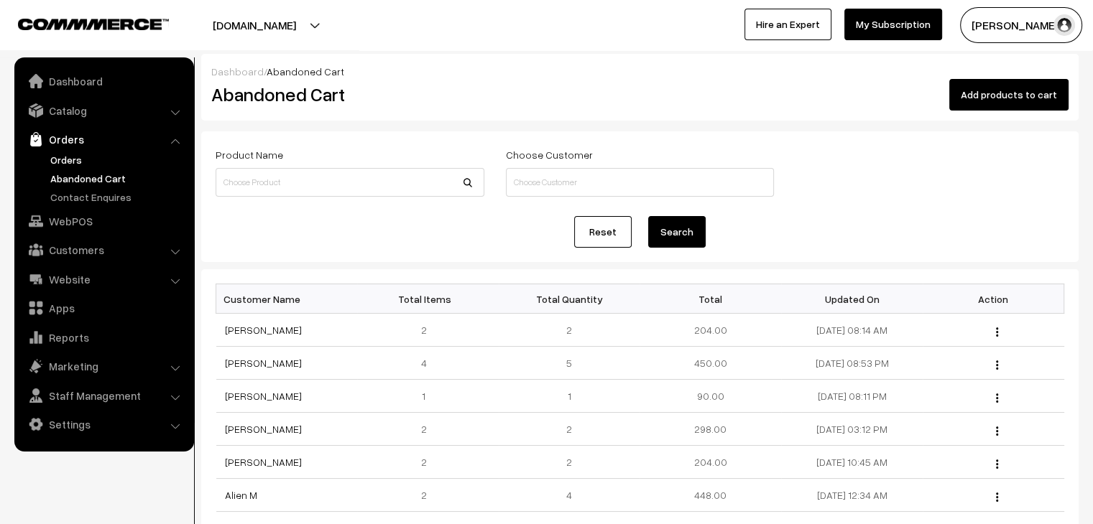
click at [78, 155] on link "Orders" at bounding box center [118, 159] width 142 height 15
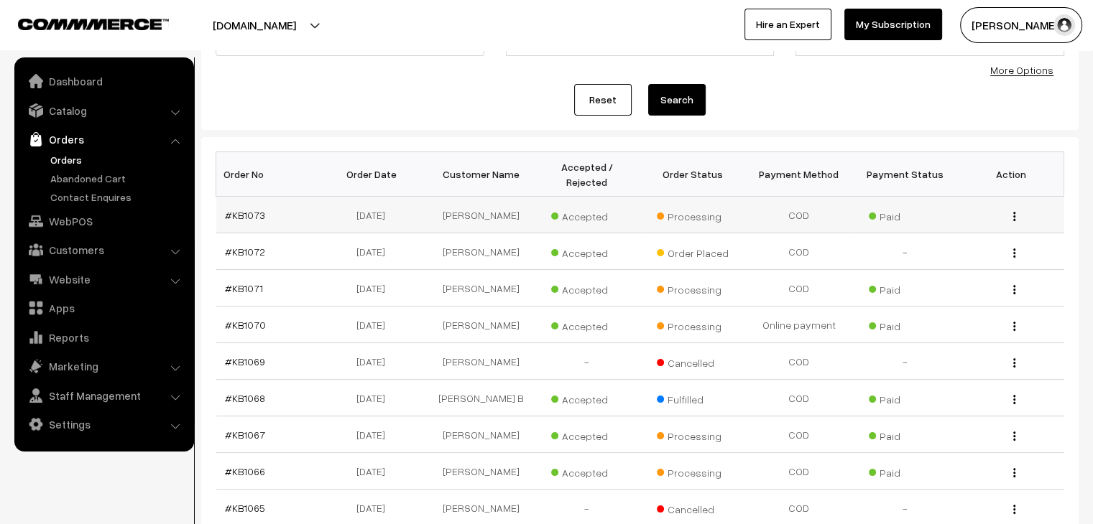
scroll to position [144, 0]
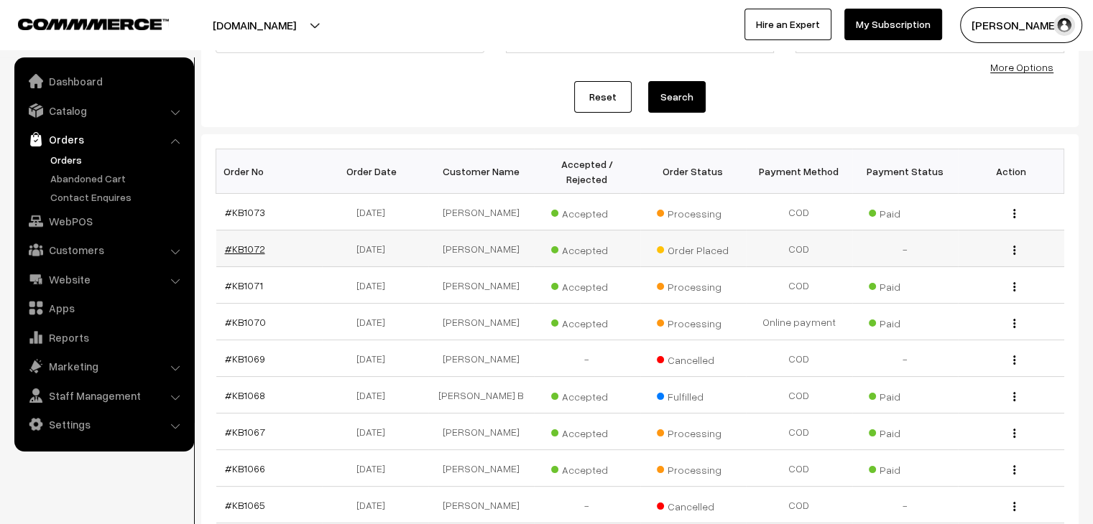
click at [254, 243] on link "#KB1072" at bounding box center [245, 249] width 40 height 12
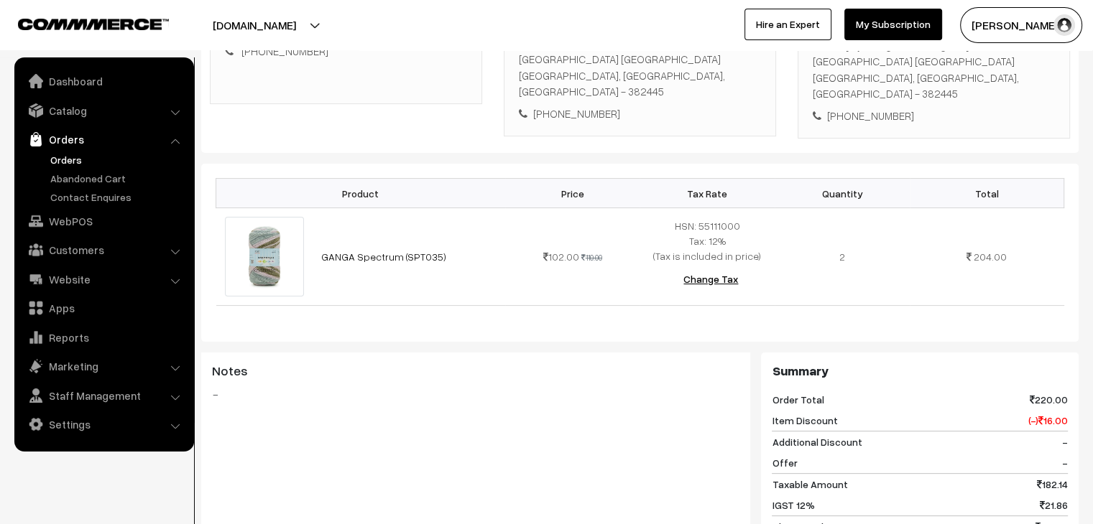
scroll to position [284, 0]
click at [83, 156] on link "Orders" at bounding box center [118, 159] width 142 height 15
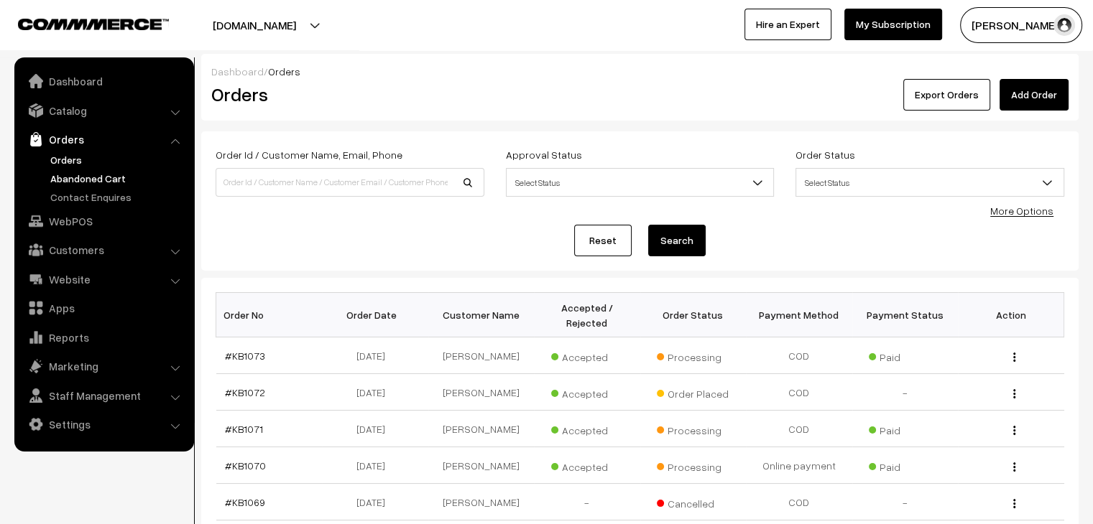
drag, startPoint x: 65, startPoint y: 153, endPoint x: 103, endPoint y: 183, distance: 48.6
click at [65, 154] on link "Orders" at bounding box center [118, 159] width 142 height 15
click at [66, 153] on link "Orders" at bounding box center [118, 159] width 142 height 15
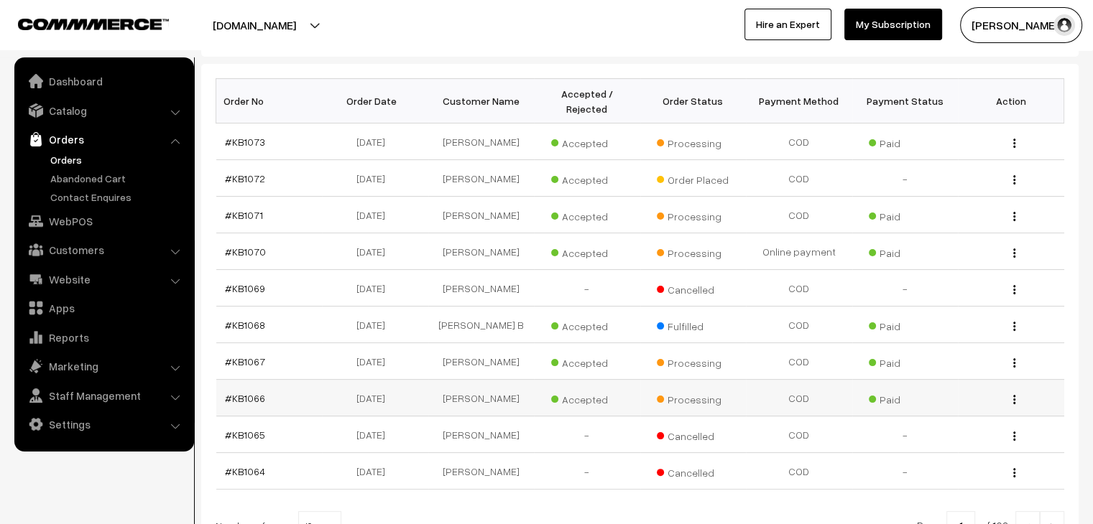
scroll to position [215, 0]
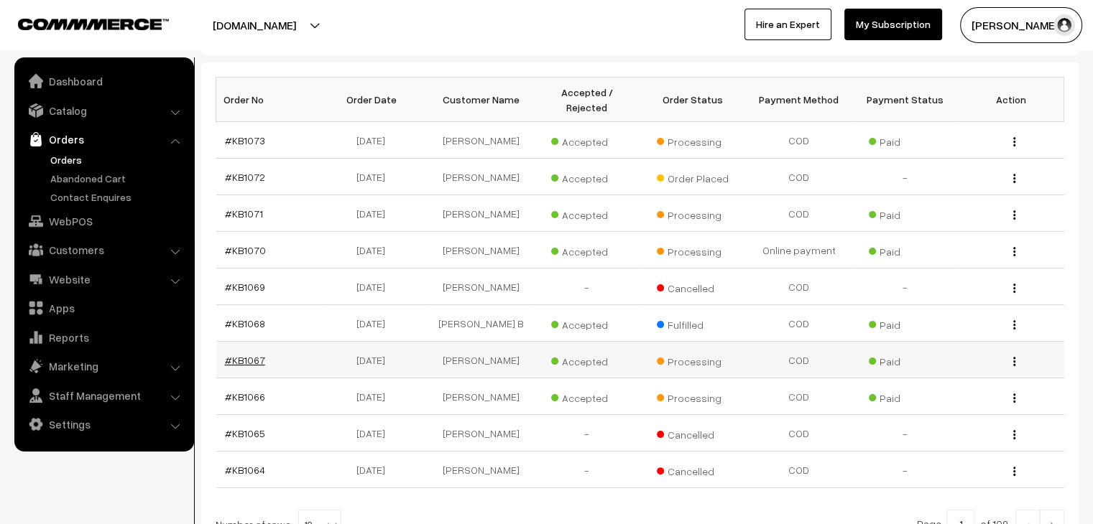
click at [243, 354] on link "#KB1067" at bounding box center [245, 360] width 40 height 12
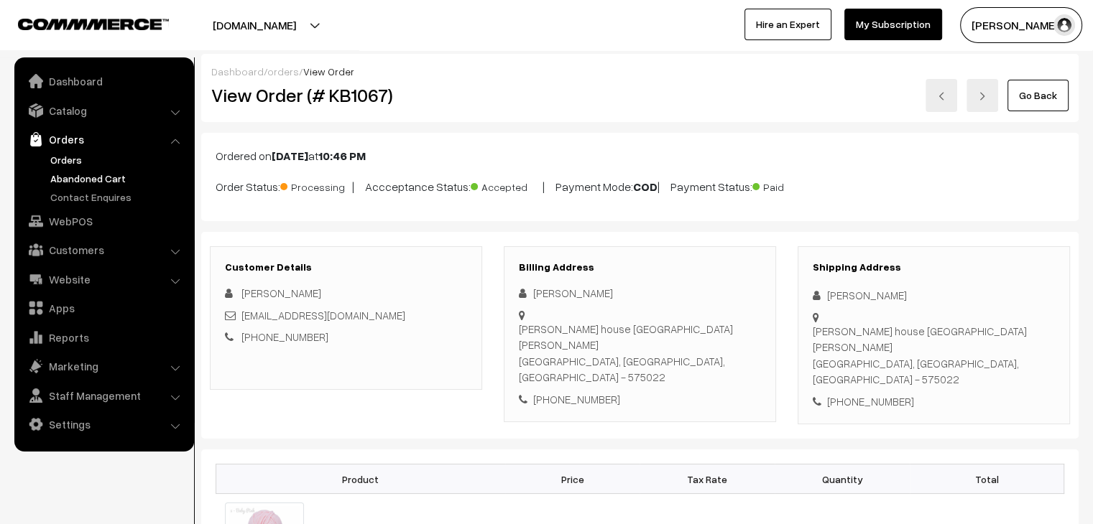
click at [113, 182] on link "Abandoned Cart" at bounding box center [118, 178] width 142 height 15
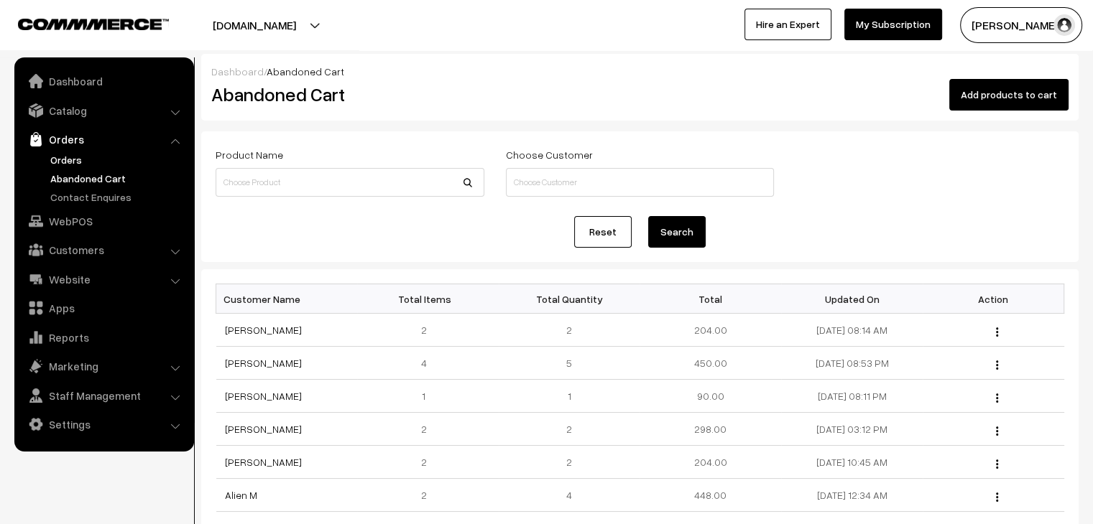
click at [73, 164] on link "Orders" at bounding box center [118, 159] width 142 height 15
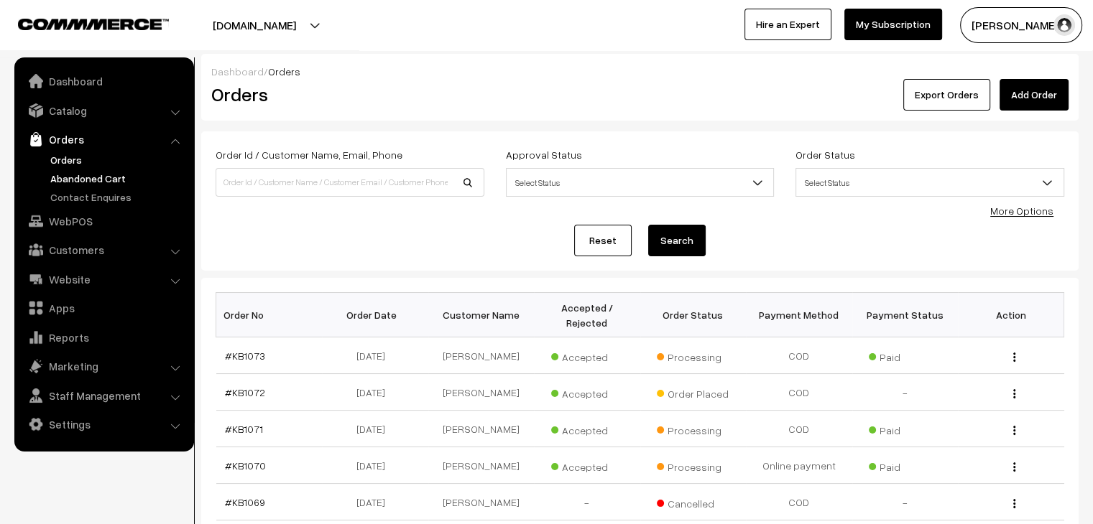
click at [91, 179] on link "Abandoned Cart" at bounding box center [118, 178] width 142 height 15
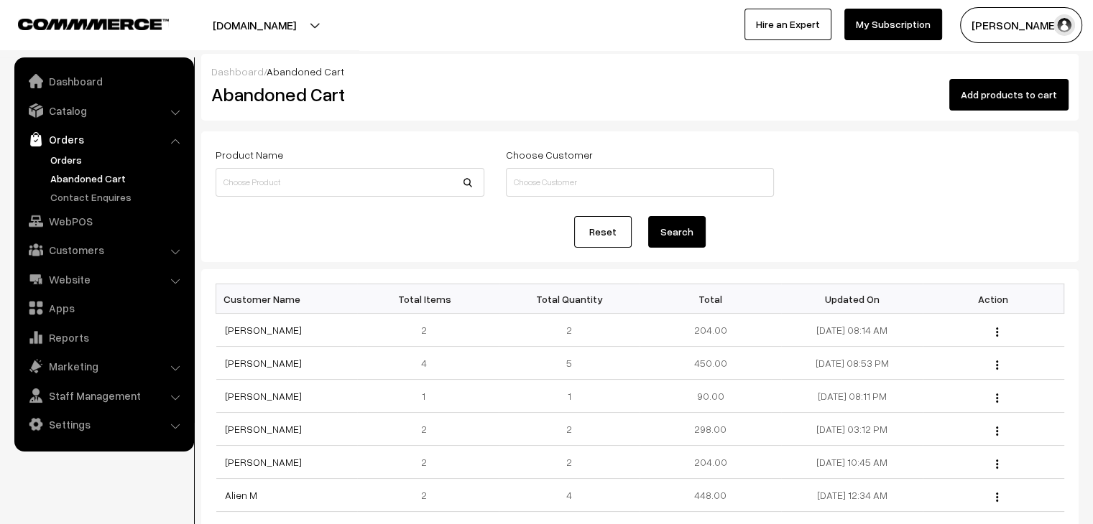
click at [72, 153] on link "Orders" at bounding box center [118, 159] width 142 height 15
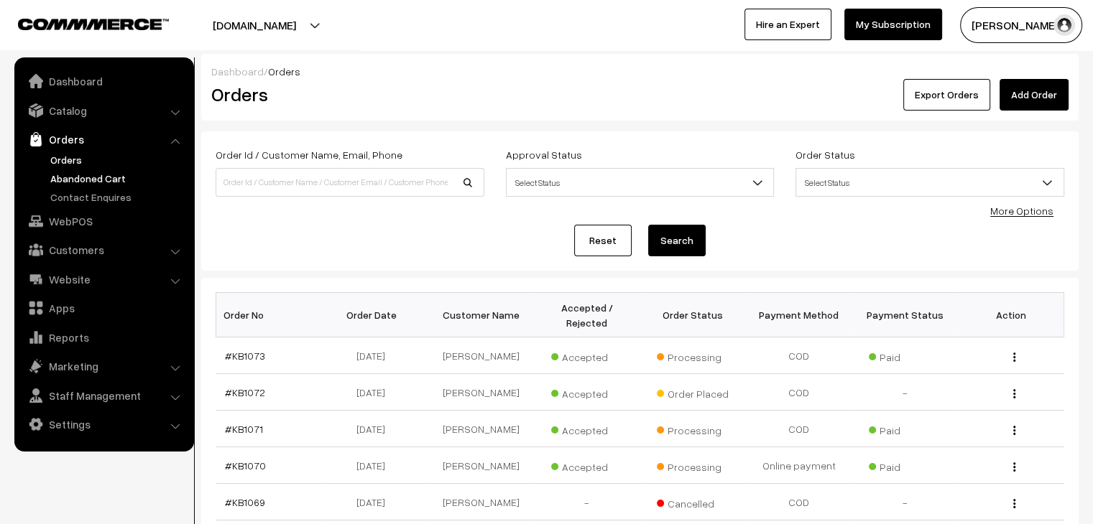
click at [90, 184] on link "Abandoned Cart" at bounding box center [118, 178] width 142 height 15
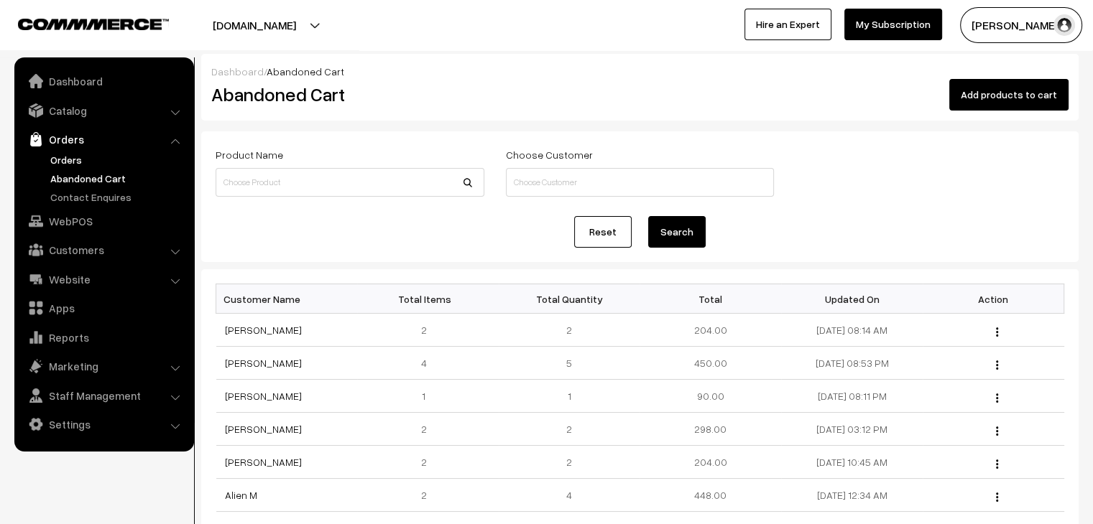
click at [58, 157] on link "Orders" at bounding box center [118, 159] width 142 height 15
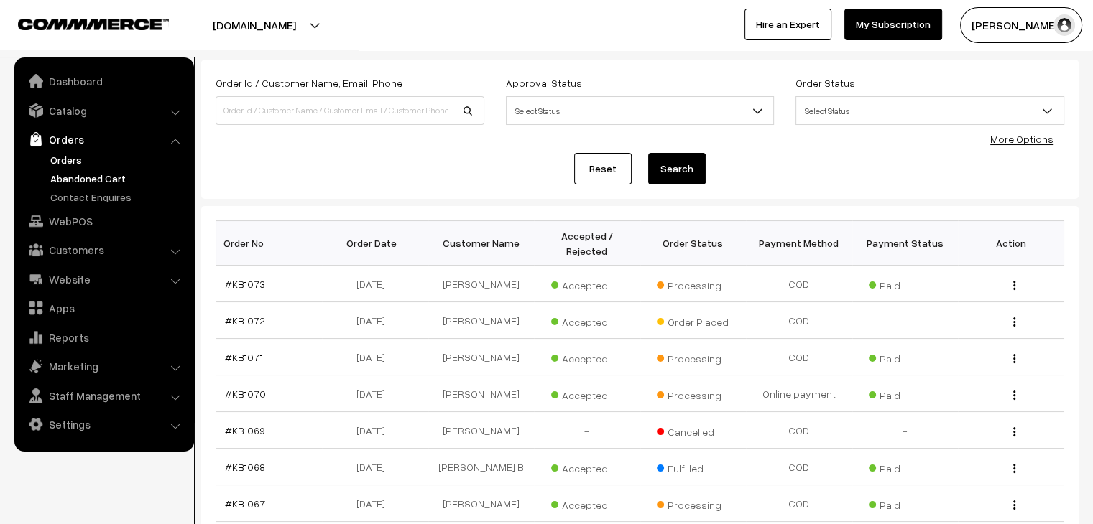
click at [122, 174] on link "Abandoned Cart" at bounding box center [118, 178] width 142 height 15
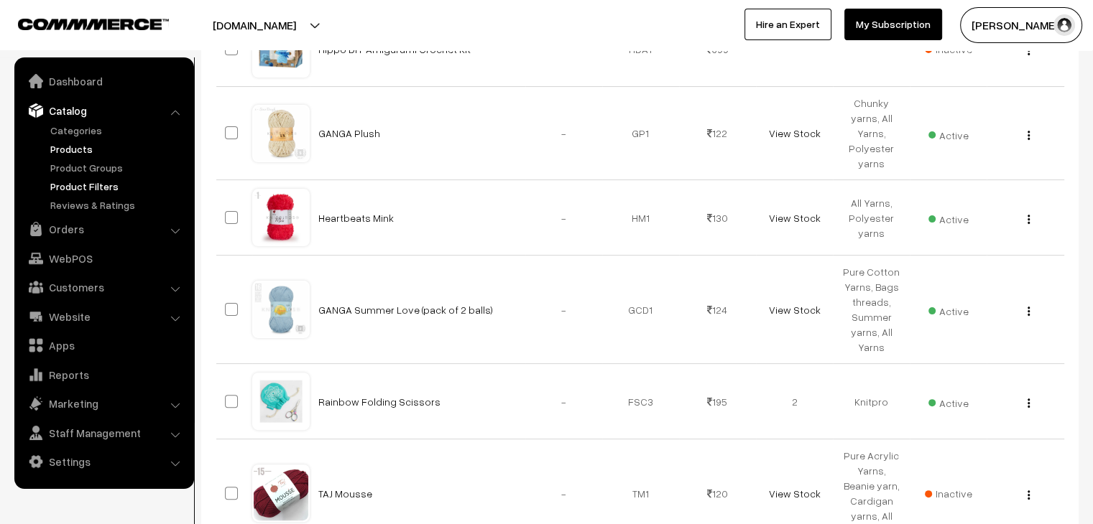
scroll to position [144, 0]
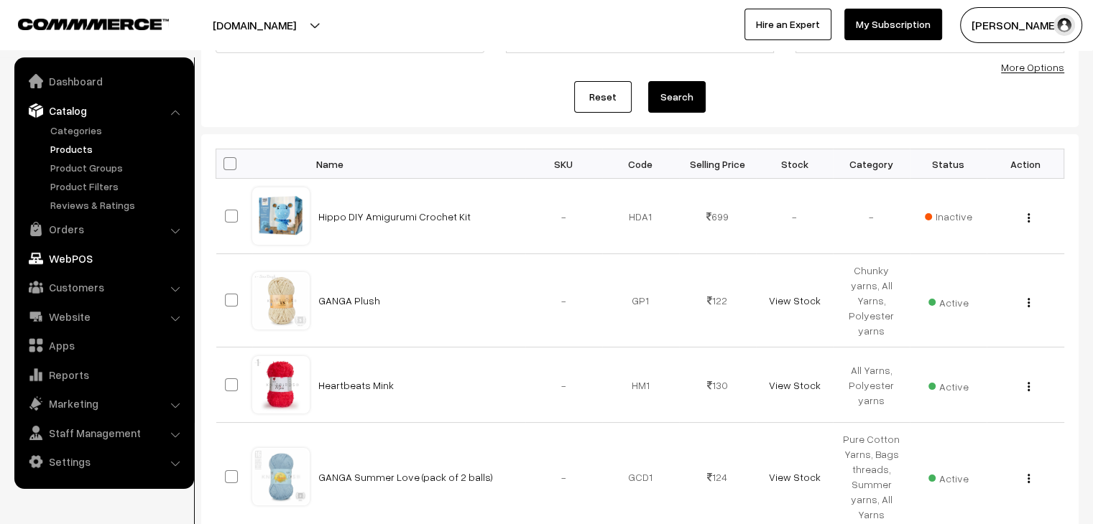
click at [70, 226] on link "Orders" at bounding box center [103, 229] width 171 height 26
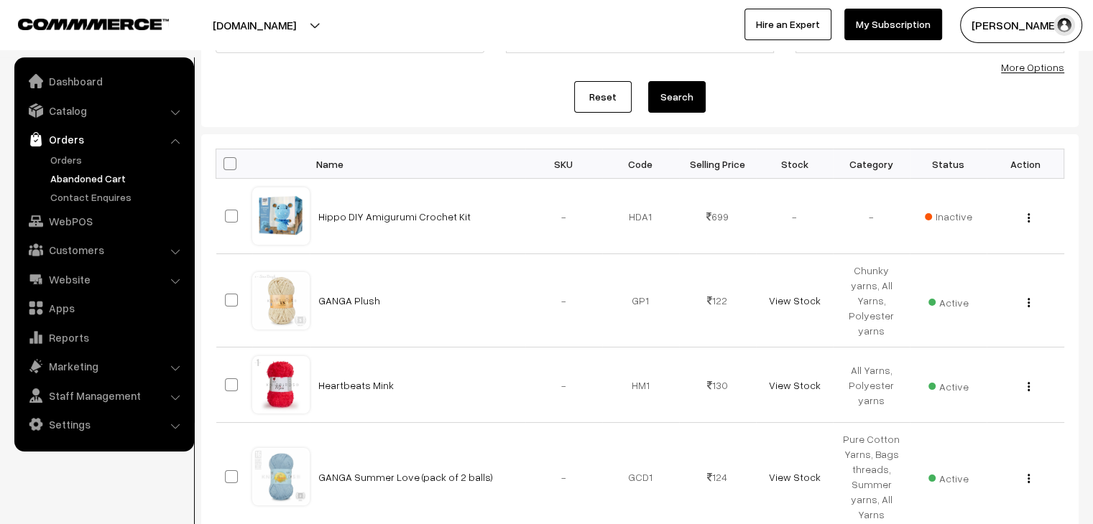
click at [83, 184] on link "Abandoned Cart" at bounding box center [118, 178] width 142 height 15
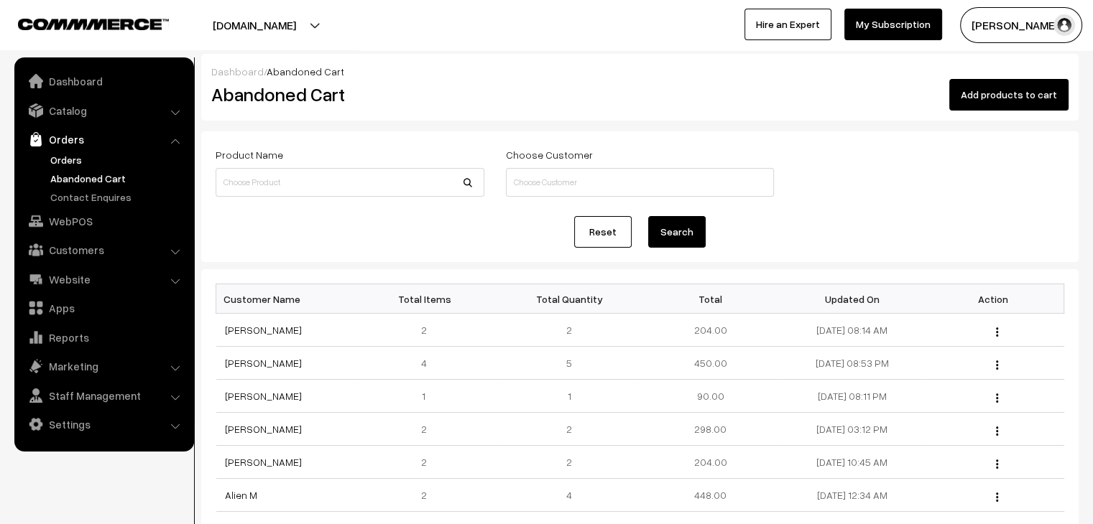
click at [72, 162] on link "Orders" at bounding box center [118, 159] width 142 height 15
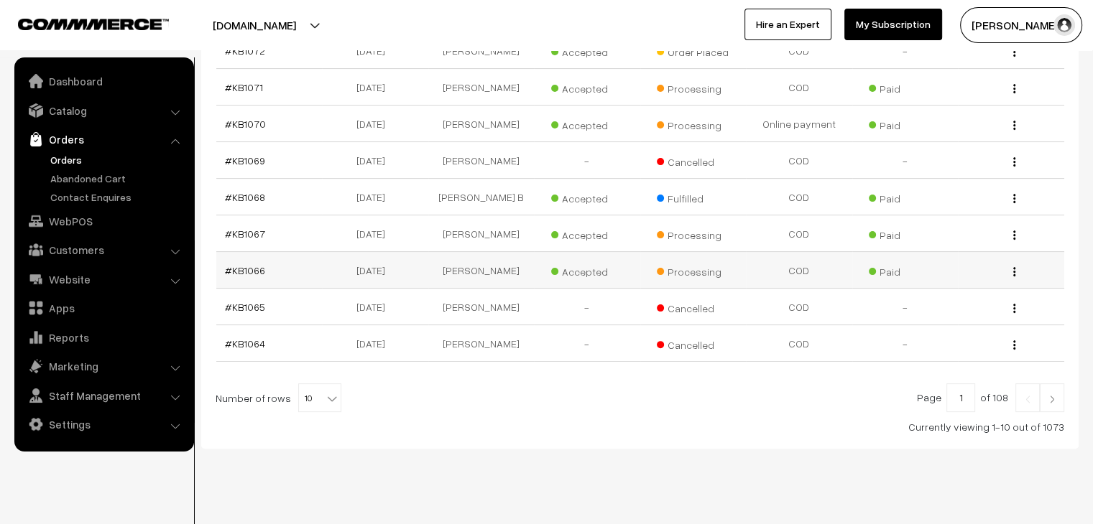
scroll to position [343, 0]
click at [315, 384] on span "10" at bounding box center [320, 398] width 42 height 29
select select "60"
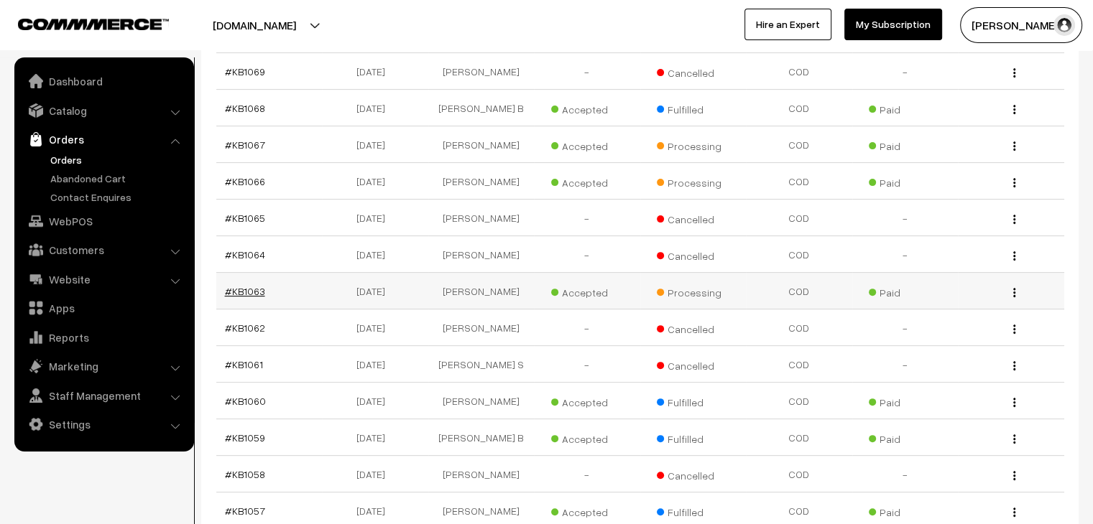
click at [246, 285] on link "#KB1063" at bounding box center [245, 291] width 40 height 12
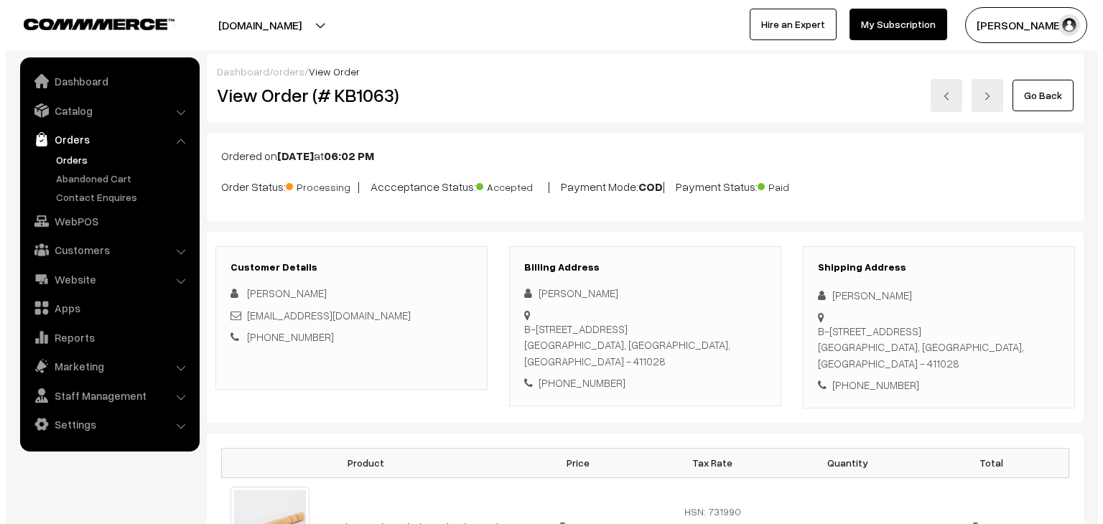
scroll to position [575, 0]
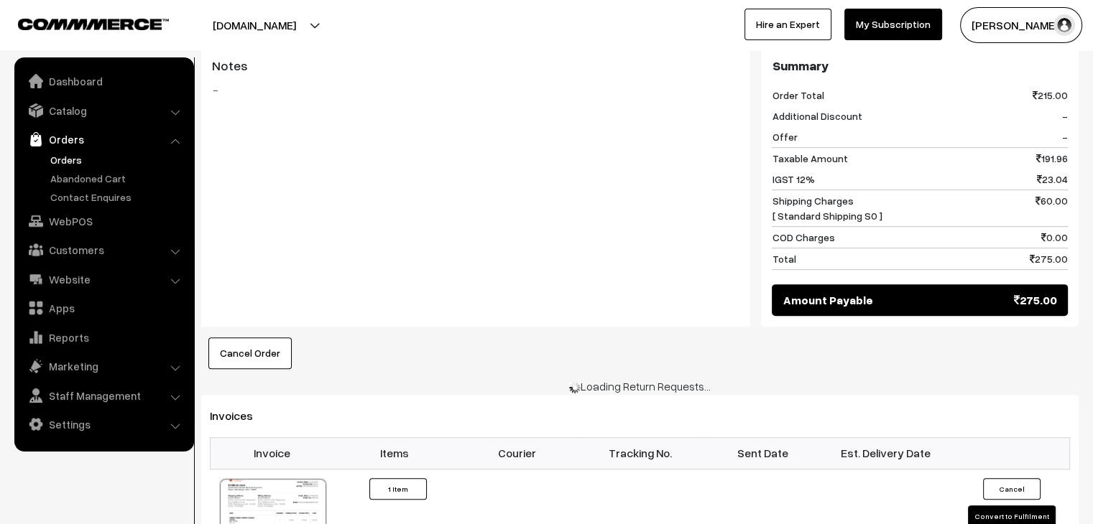
click at [259, 346] on button "Cancel Order" at bounding box center [249, 354] width 83 height 32
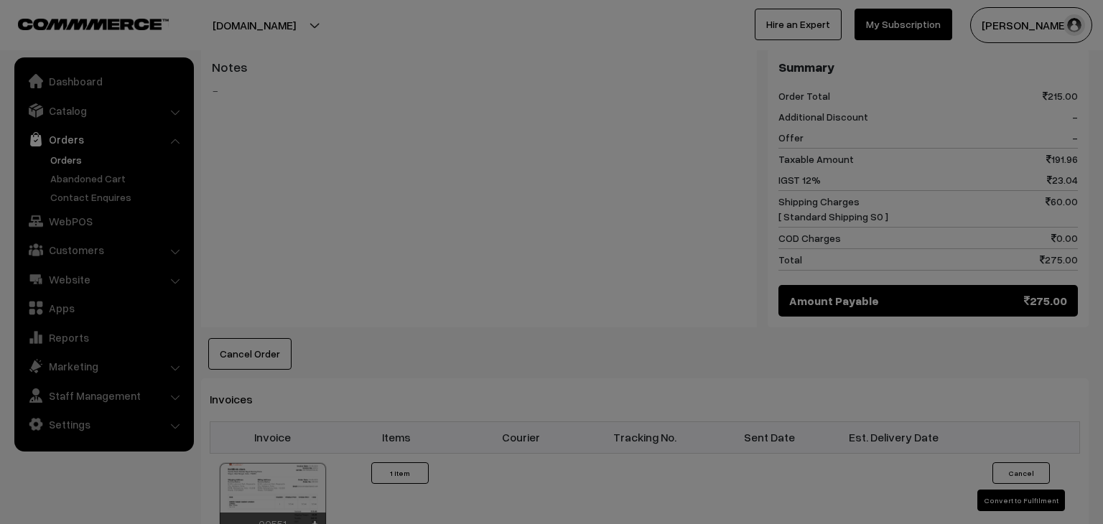
scroll to position [0, 0]
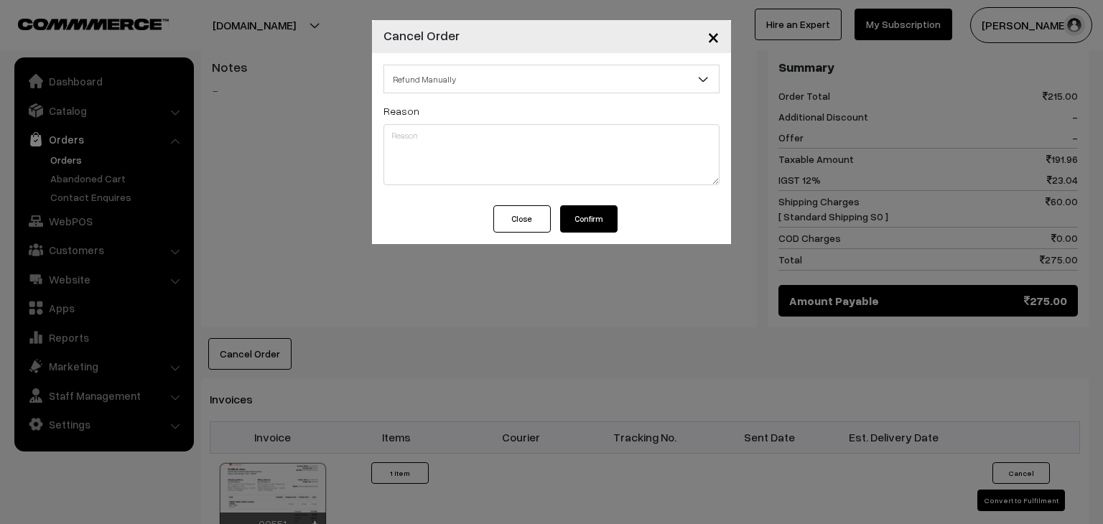
click at [606, 220] on button "Confirm" at bounding box center [588, 218] width 57 height 27
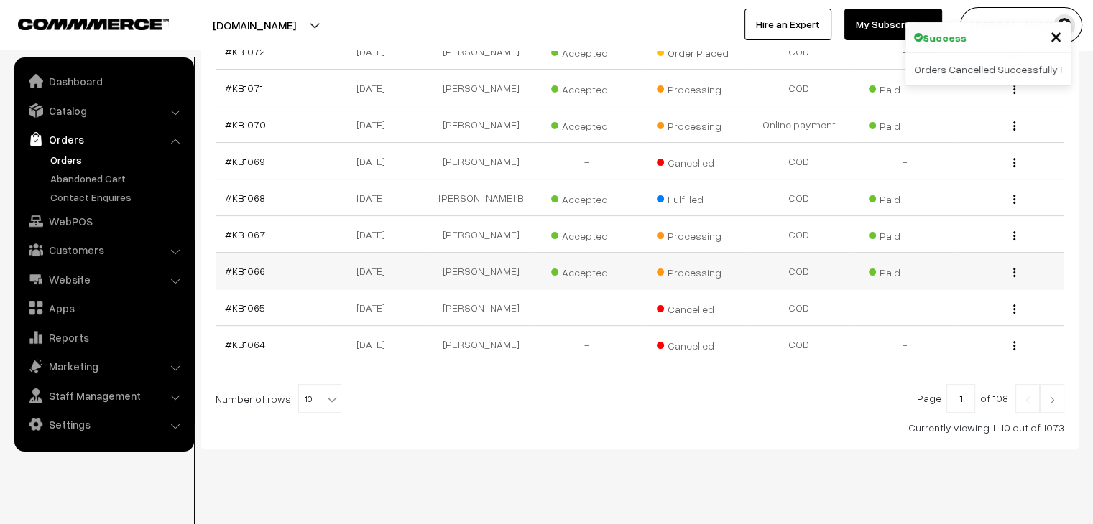
scroll to position [343, 0]
drag, startPoint x: 311, startPoint y: 383, endPoint x: 317, endPoint y: 366, distance: 17.5
click at [311, 384] on span "10" at bounding box center [320, 398] width 42 height 29
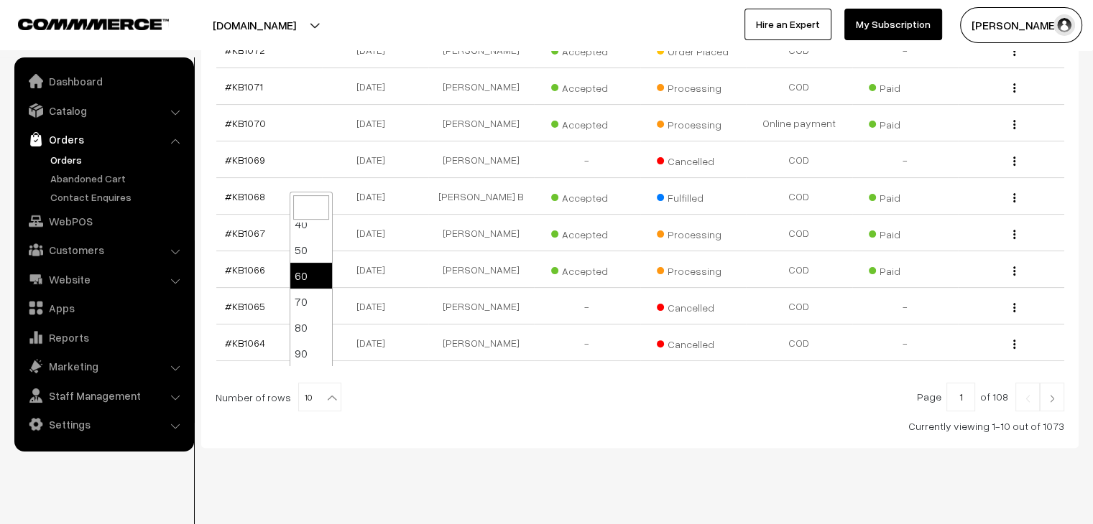
scroll to position [115, 0]
select select "100"
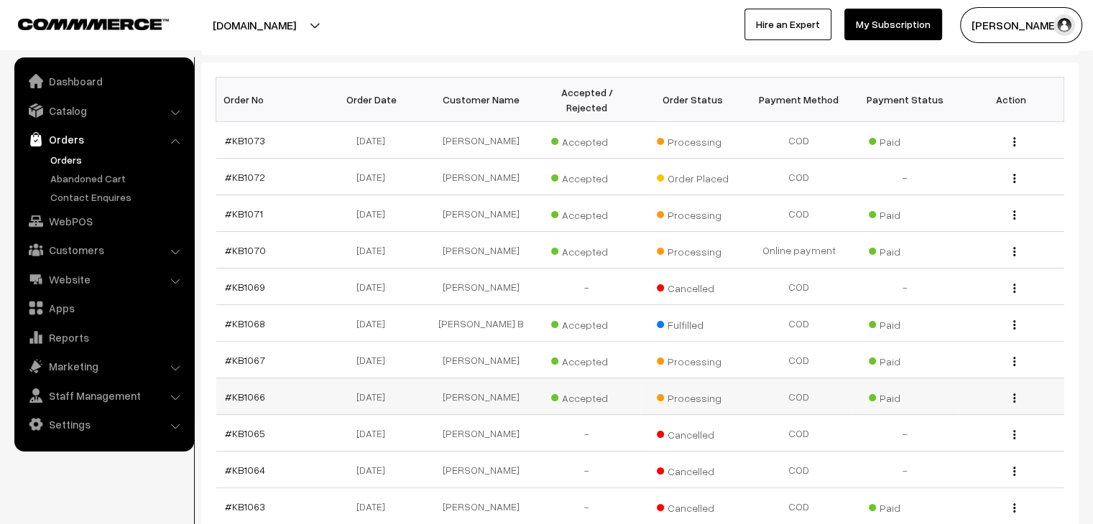
scroll to position [215, 0]
click at [255, 354] on link "#KB1067" at bounding box center [245, 360] width 40 height 12
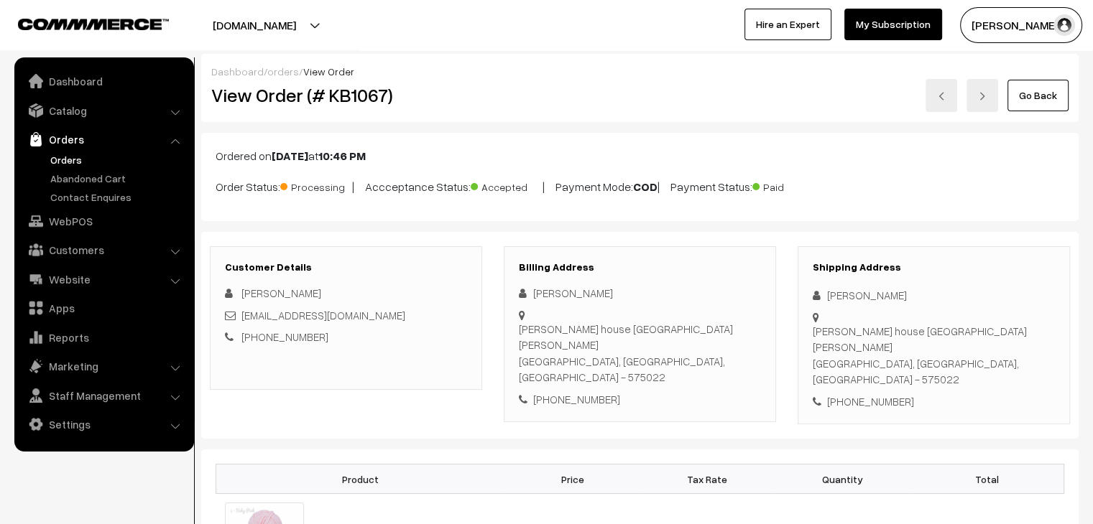
click at [276, 70] on link "orders" at bounding box center [283, 71] width 32 height 12
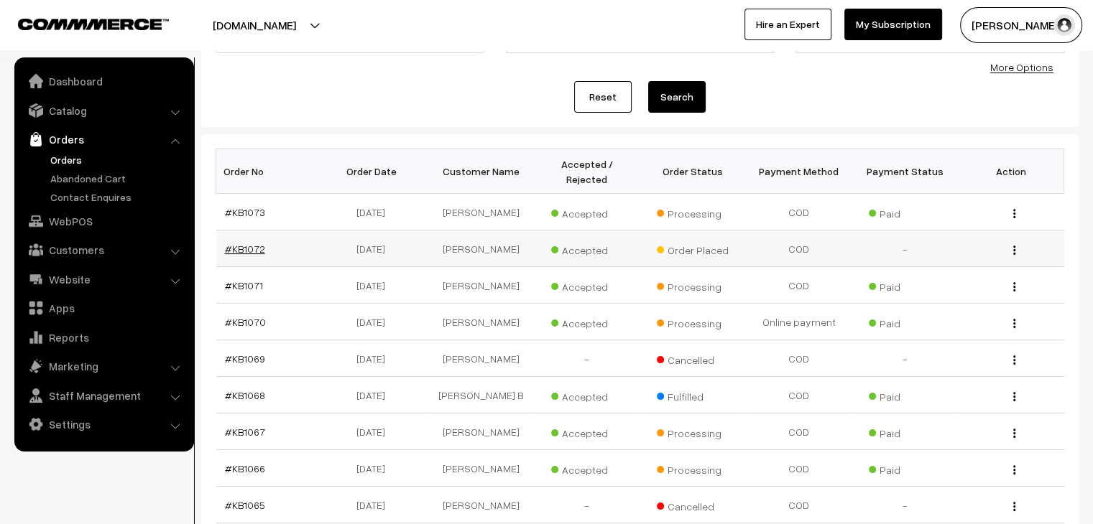
click at [244, 243] on link "#KB1072" at bounding box center [245, 249] width 40 height 12
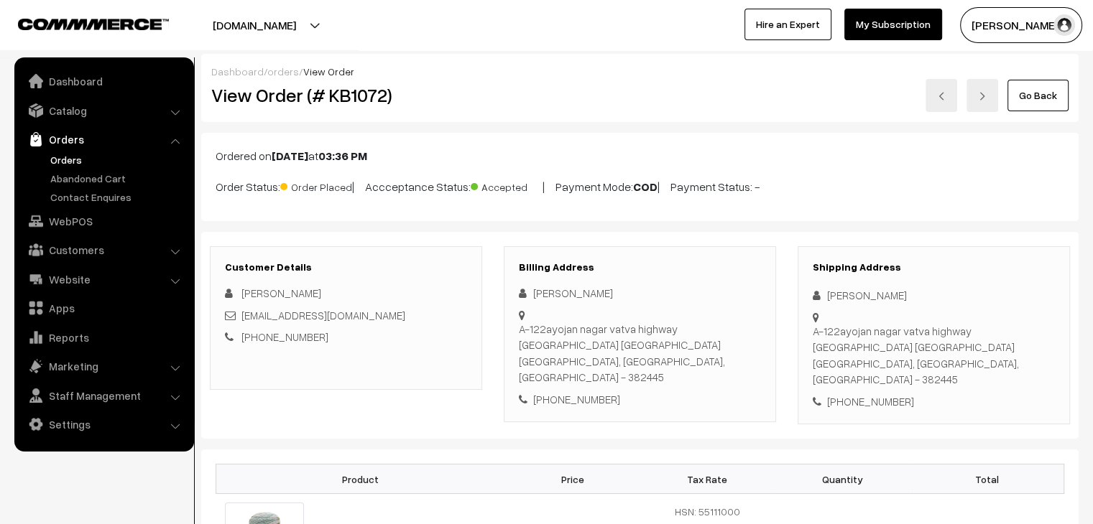
click at [52, 164] on link "Orders" at bounding box center [118, 159] width 142 height 15
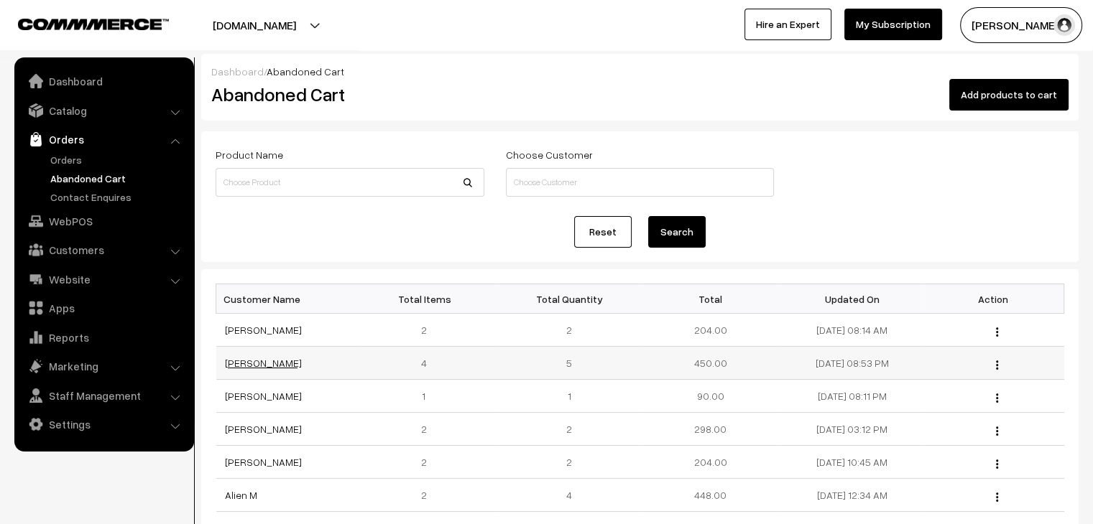
click at [253, 364] on link "Parul Shetty" at bounding box center [263, 363] width 77 height 12
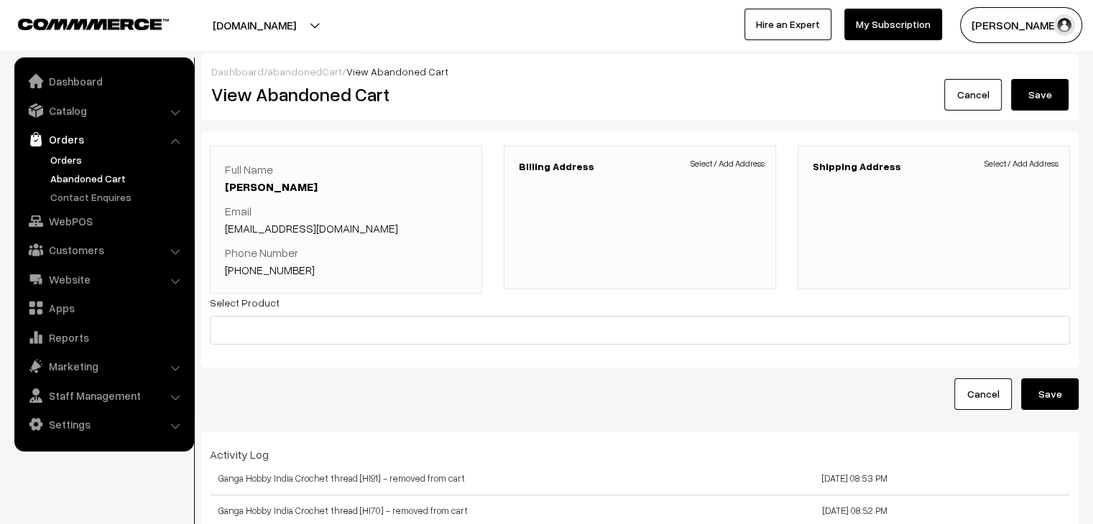
click at [67, 164] on link "Orders" at bounding box center [118, 159] width 142 height 15
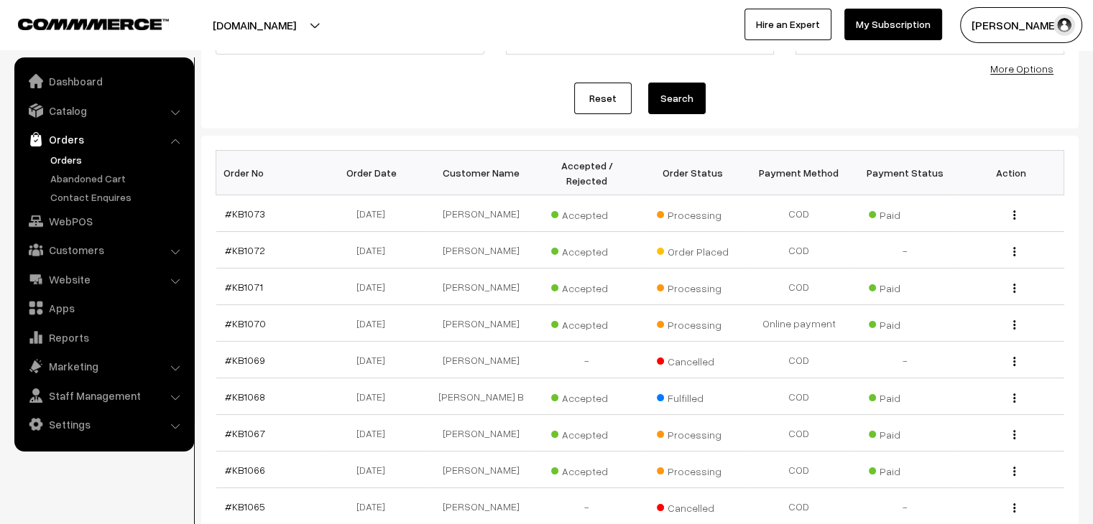
scroll to position [144, 0]
click at [240, 243] on link "#KB1072" at bounding box center [245, 249] width 40 height 12
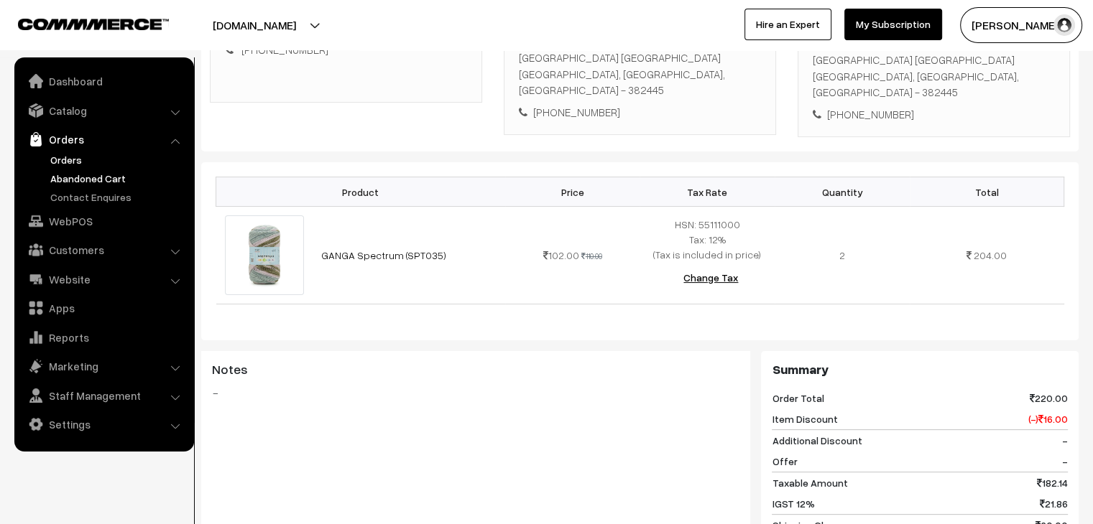
click at [96, 185] on link "Abandoned Cart" at bounding box center [118, 178] width 142 height 15
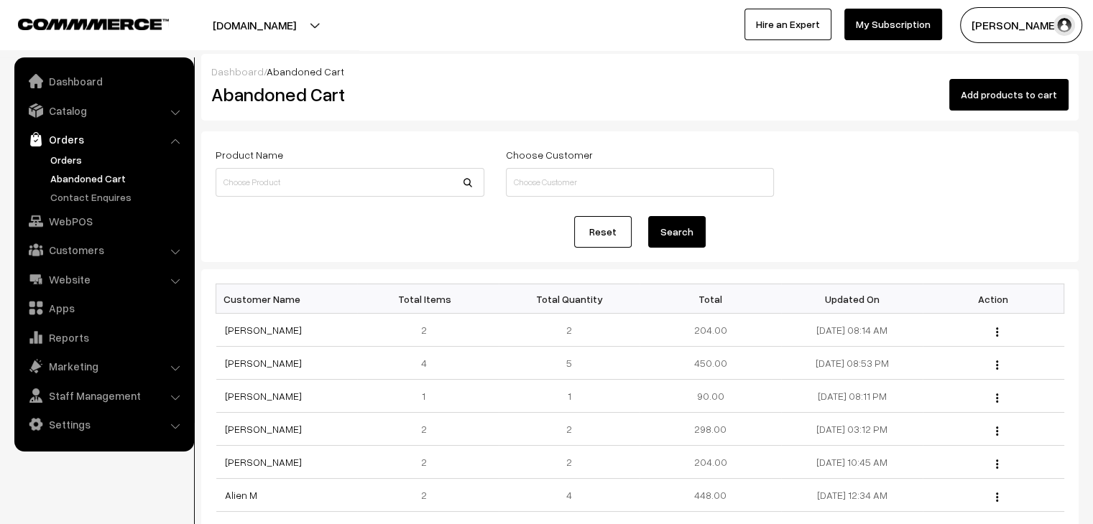
click at [71, 162] on link "Orders" at bounding box center [118, 159] width 142 height 15
